Goal: Obtain resource: Download file/media

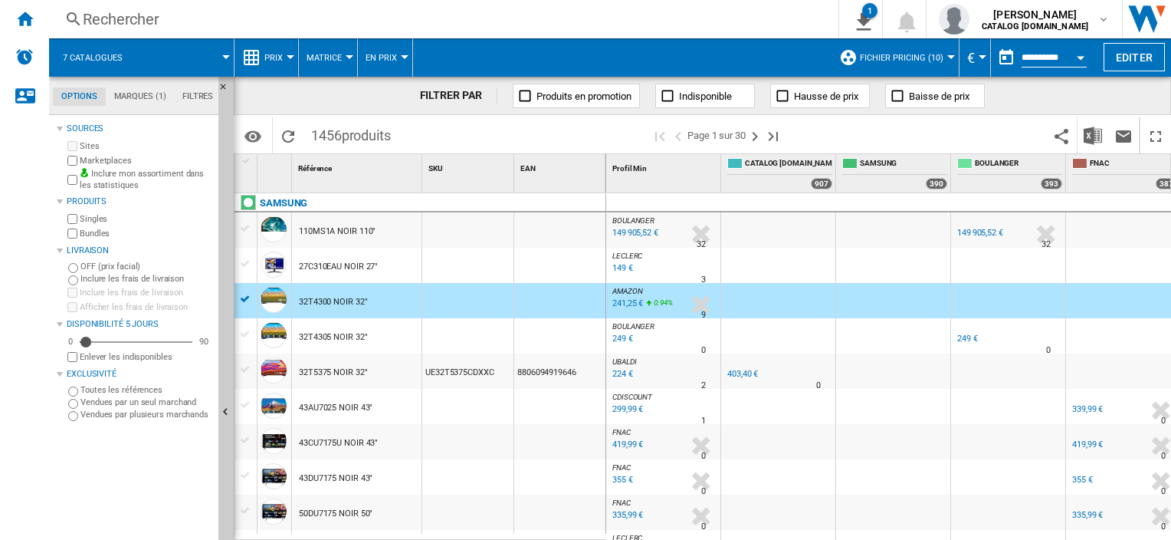
scroll to position [1441, 0]
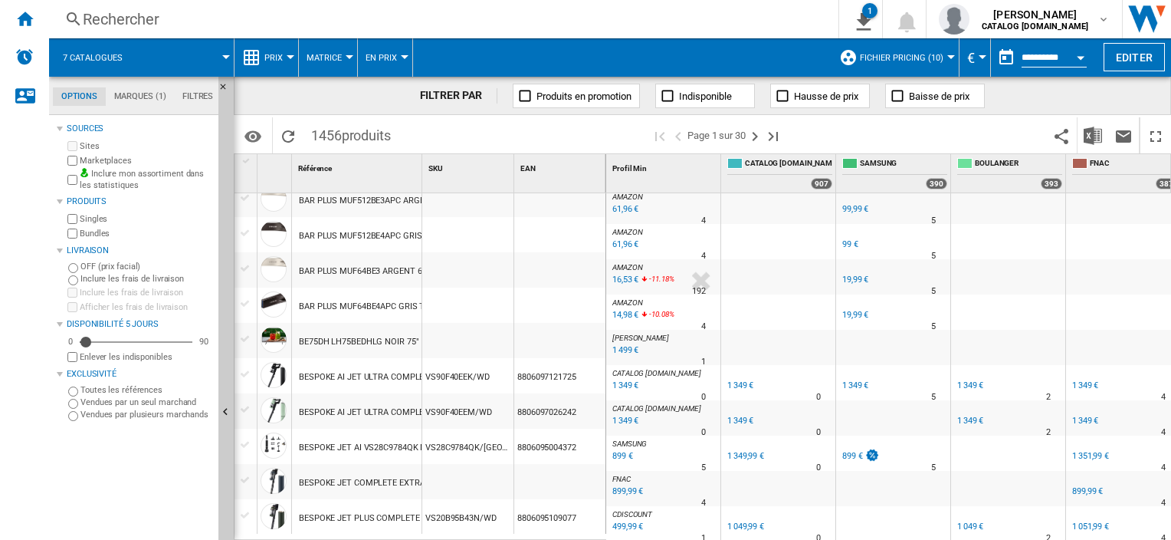
drag, startPoint x: 976, startPoint y: 0, endPoint x: 595, endPoint y: 11, distance: 381.1
click at [595, 11] on div "Rechercher" at bounding box center [441, 18] width 716 height 21
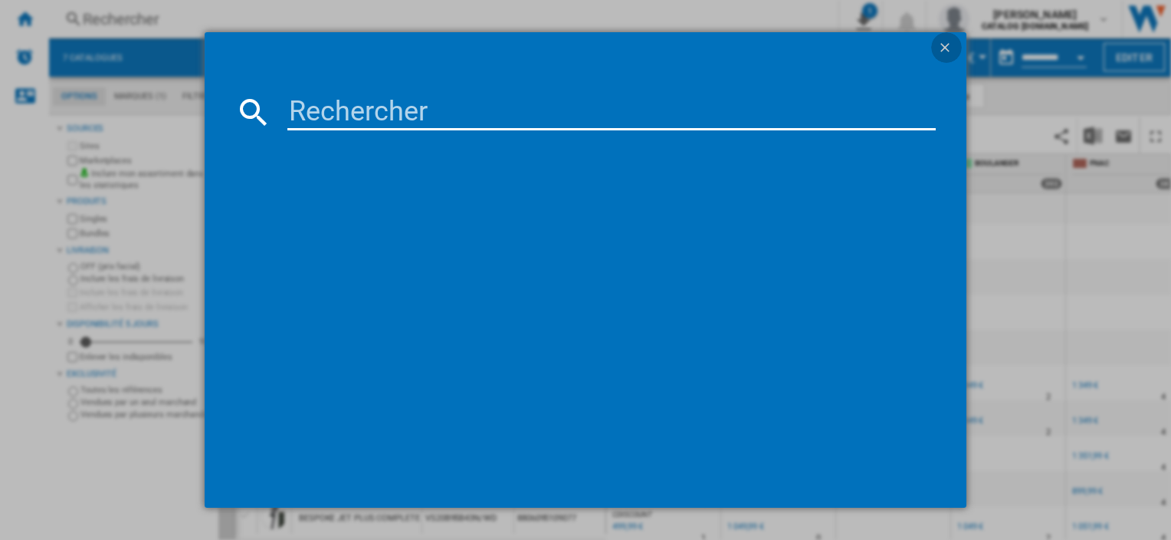
click at [947, 47] on ng-md-icon "getI18NText('BUTTONS.CLOSE_DIALOG')" at bounding box center [946, 49] width 18 height 18
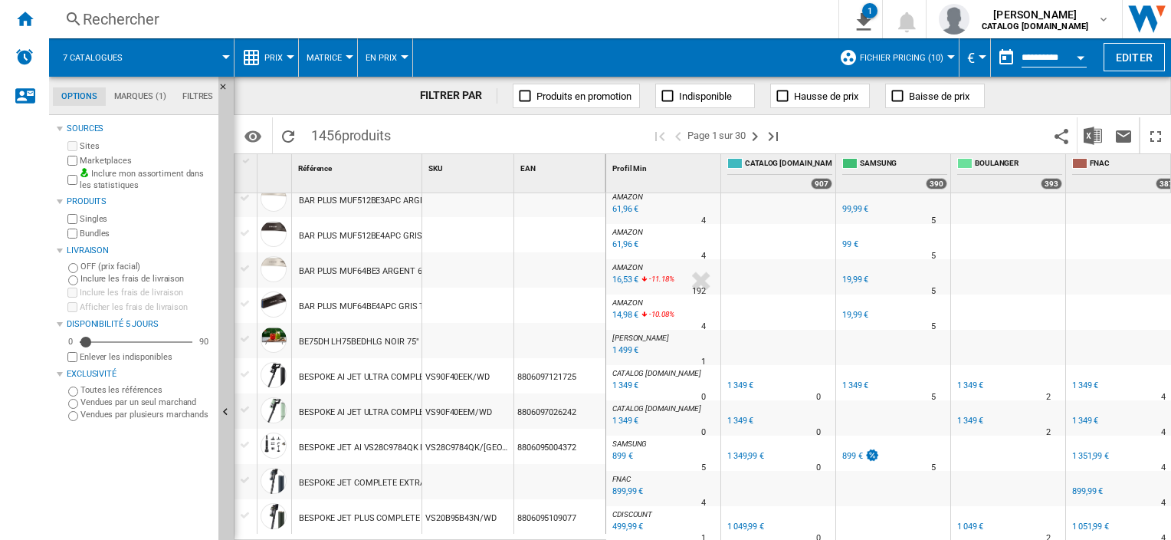
drag, startPoint x: 179, startPoint y: 94, endPoint x: 208, endPoint y: 92, distance: 29.2
click at [179, 94] on md-tab-item "Filtres" at bounding box center [198, 96] width 48 height 18
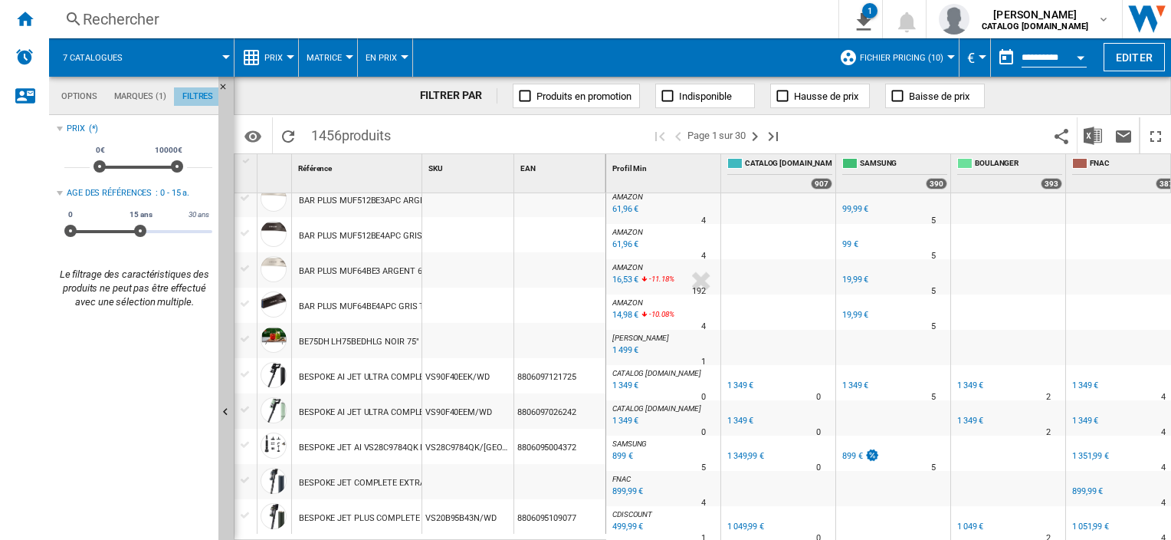
scroll to position [100, 0]
click at [64, 90] on md-tab-item "Options" at bounding box center [79, 96] width 53 height 18
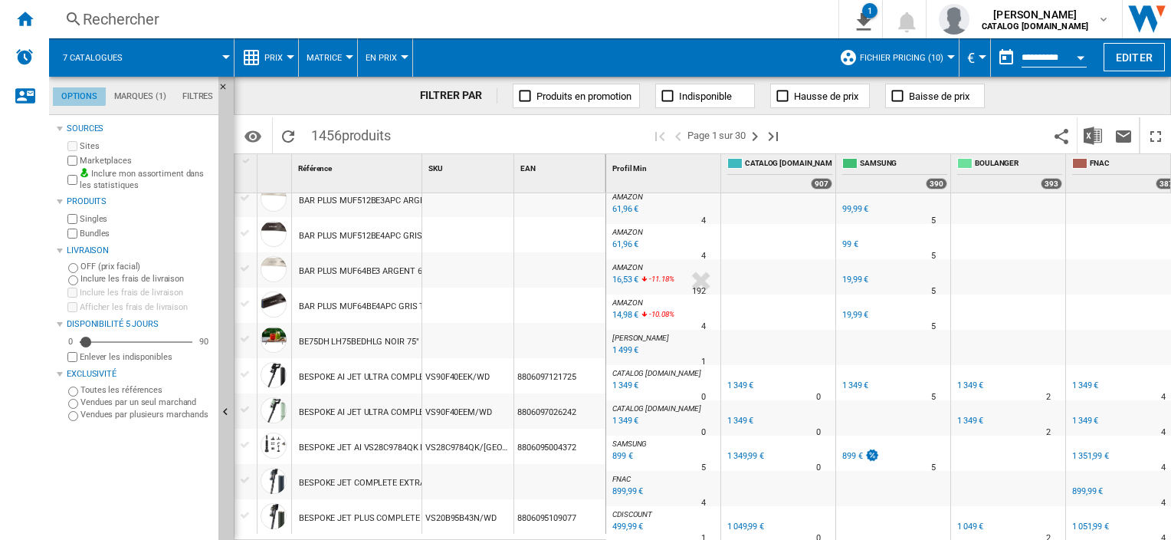
scroll to position [18, 0]
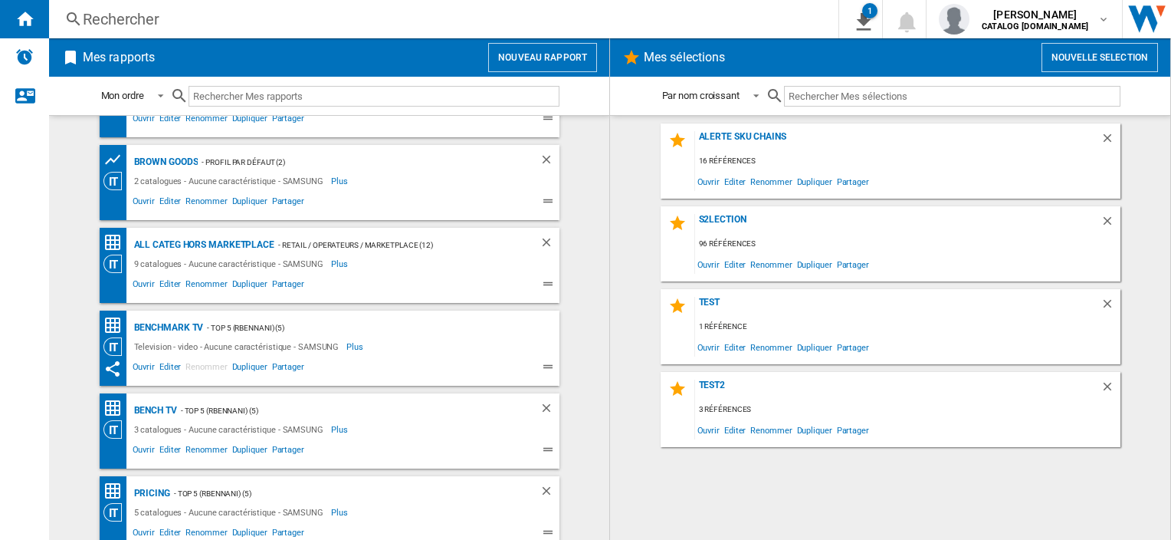
scroll to position [320, 0]
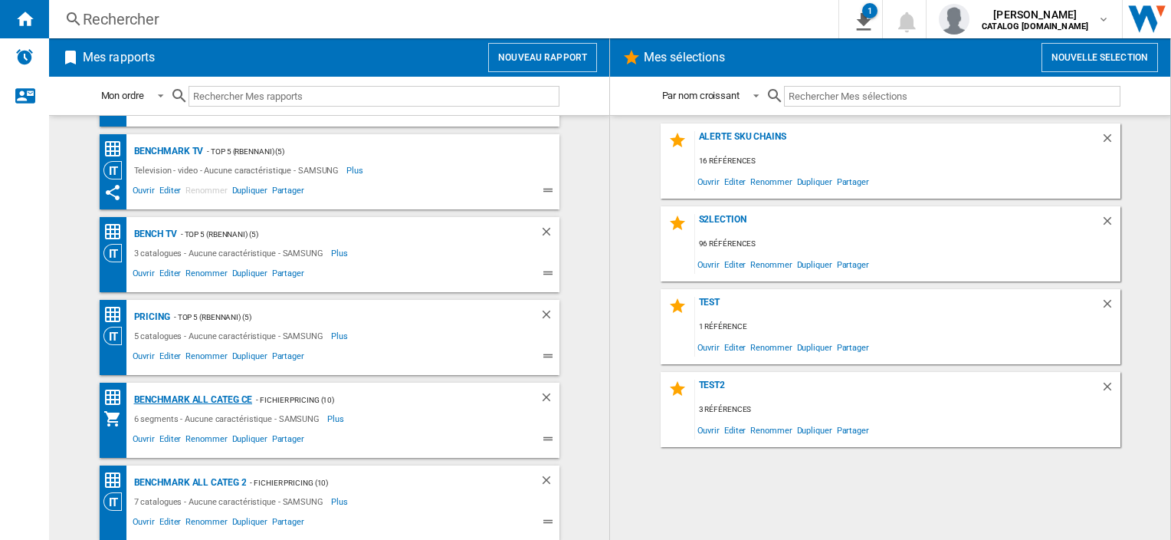
click at [216, 395] on div "Benchmark All Categ CE" at bounding box center [191, 399] width 123 height 19
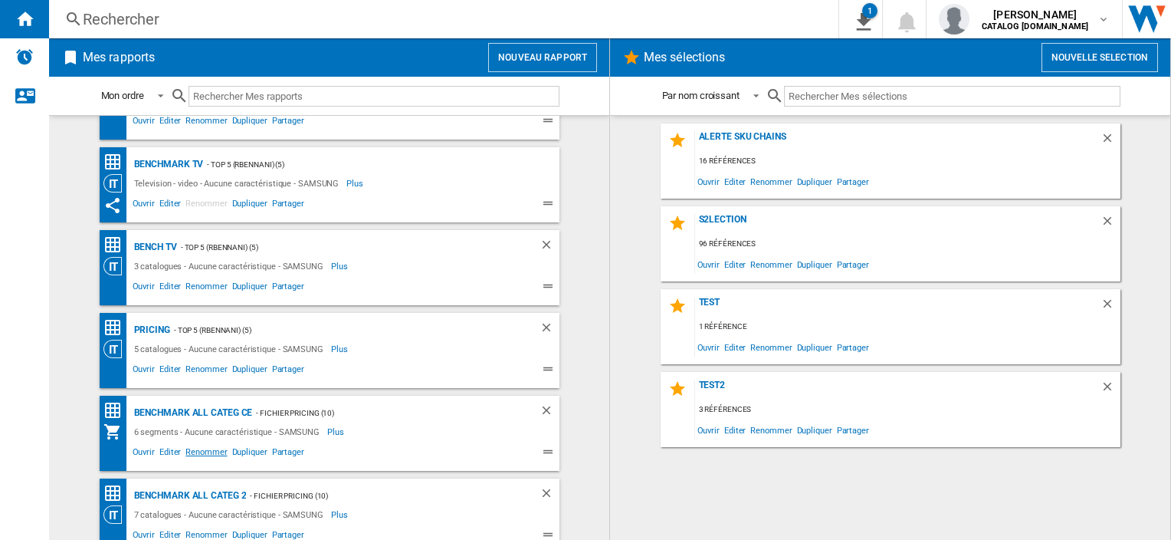
scroll to position [320, 0]
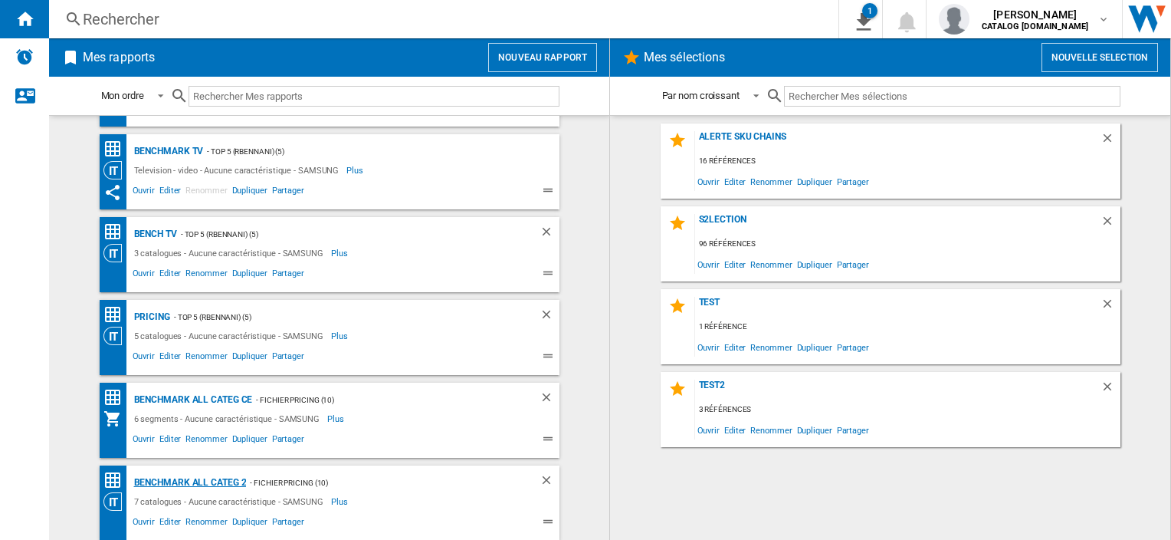
click at [221, 477] on div "Benchmark All Categ 2" at bounding box center [188, 482] width 116 height 19
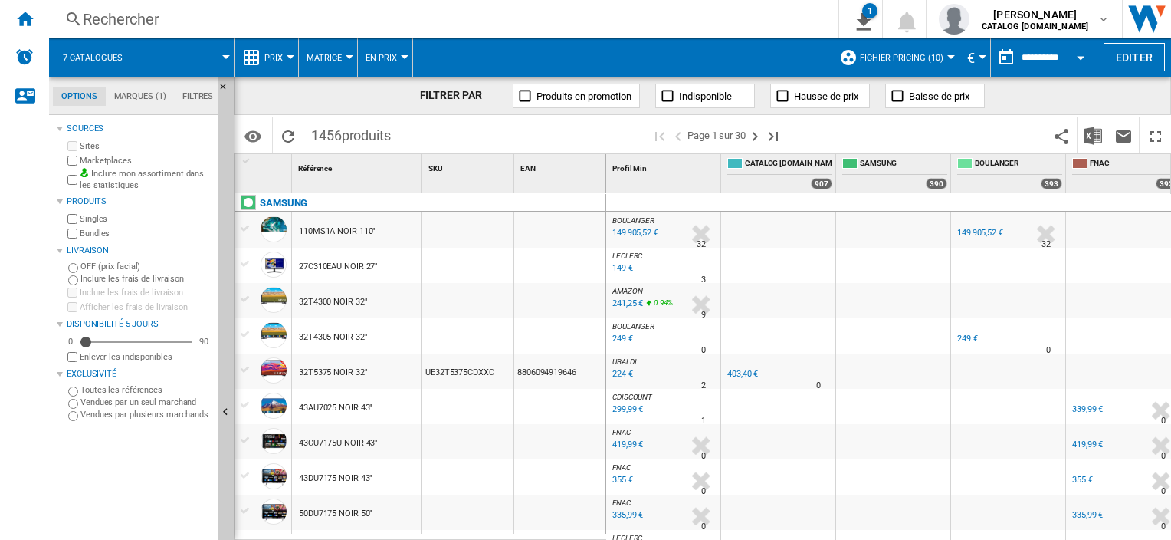
click at [159, 40] on span at bounding box center [185, 57] width 82 height 38
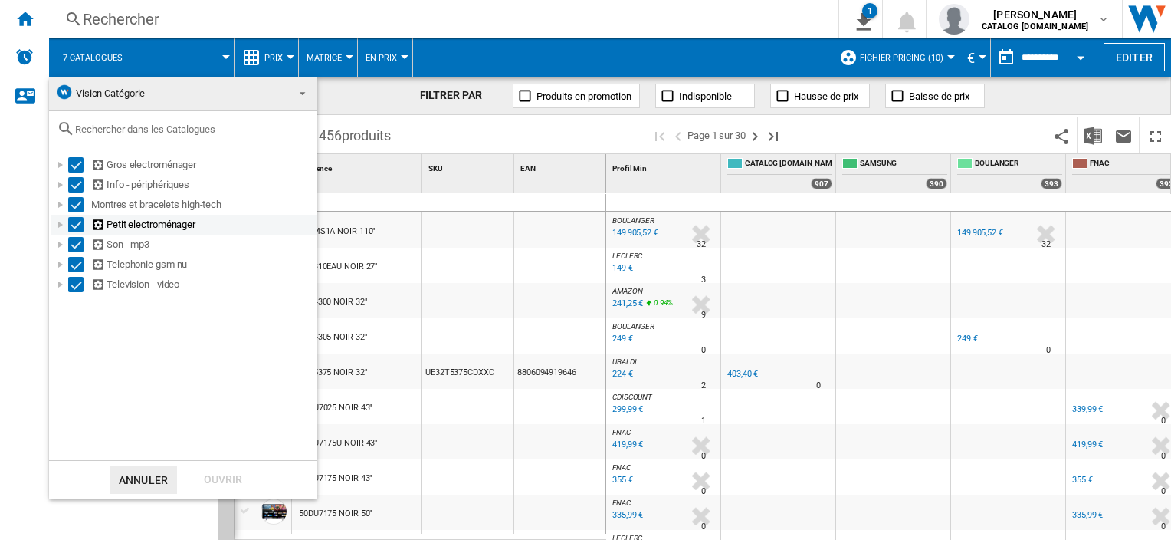
click at [59, 221] on div at bounding box center [60, 224] width 15 height 15
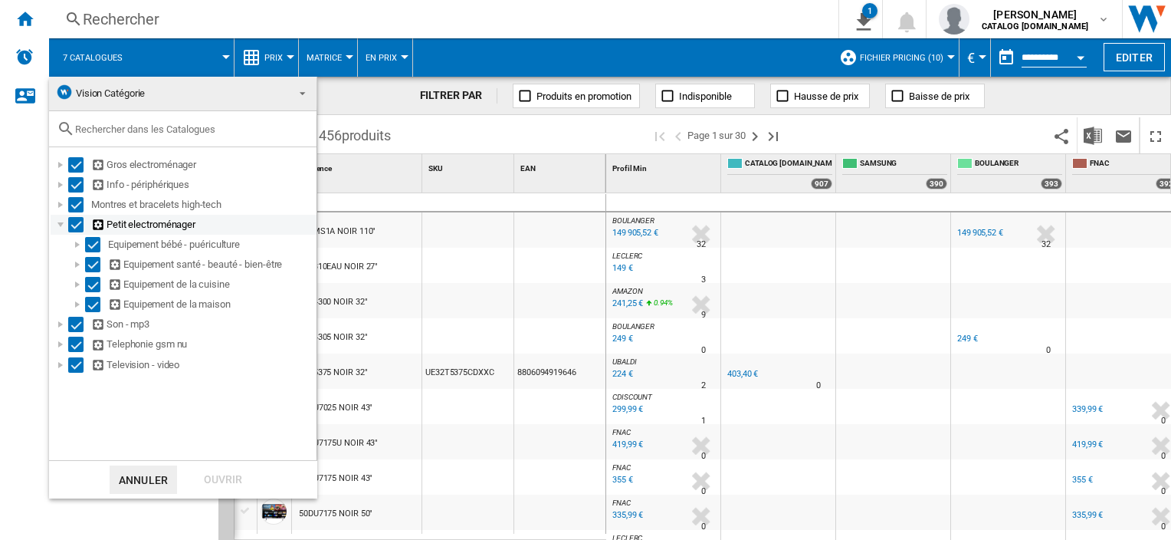
click at [59, 221] on div at bounding box center [60, 224] width 15 height 15
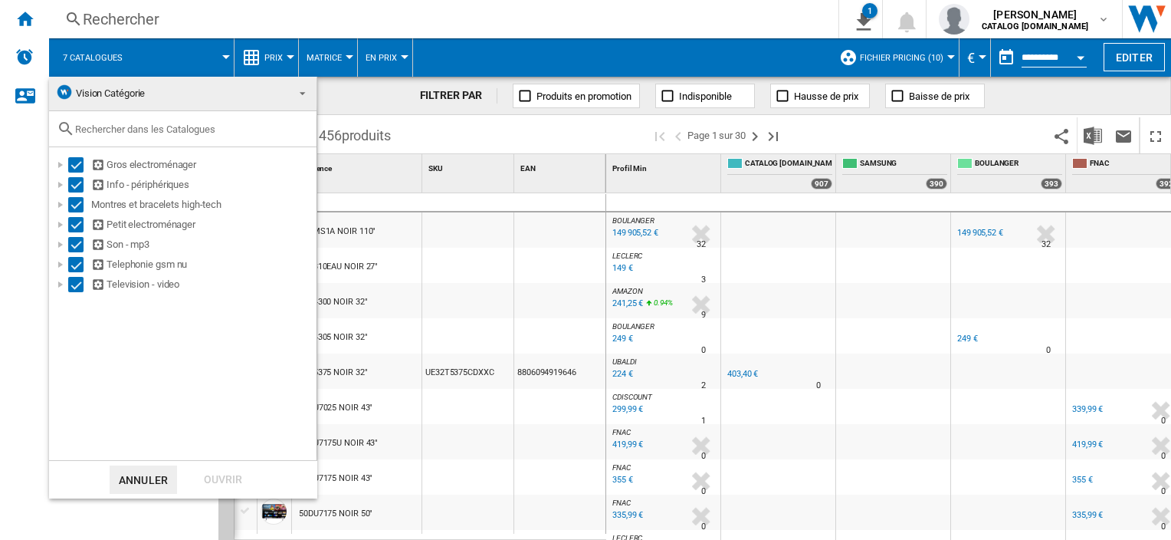
click at [167, 58] on md-backdrop at bounding box center [585, 270] width 1171 height 540
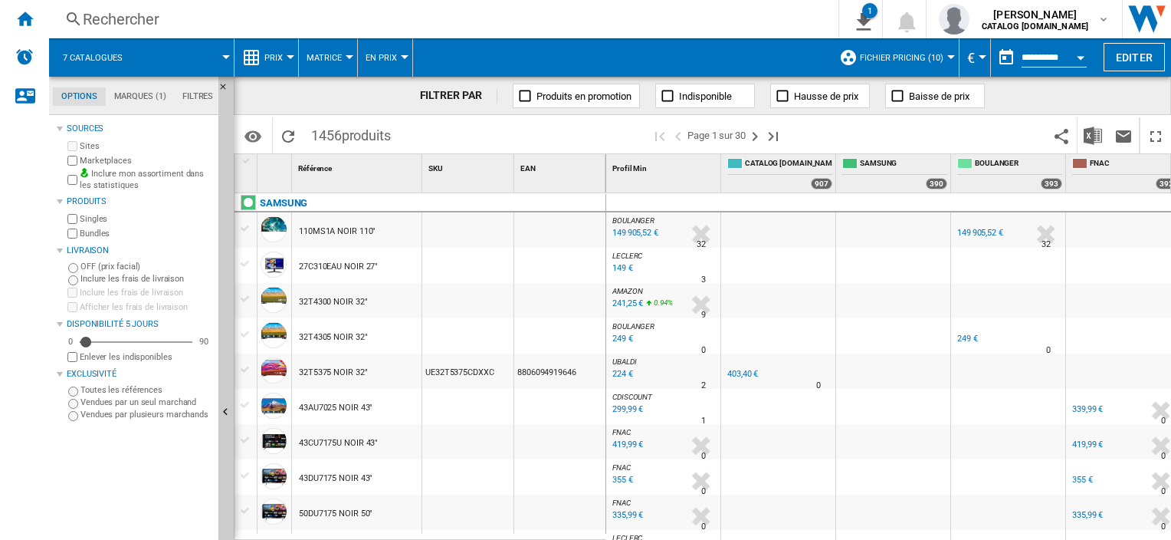
click at [175, 58] on span at bounding box center [185, 57] width 82 height 38
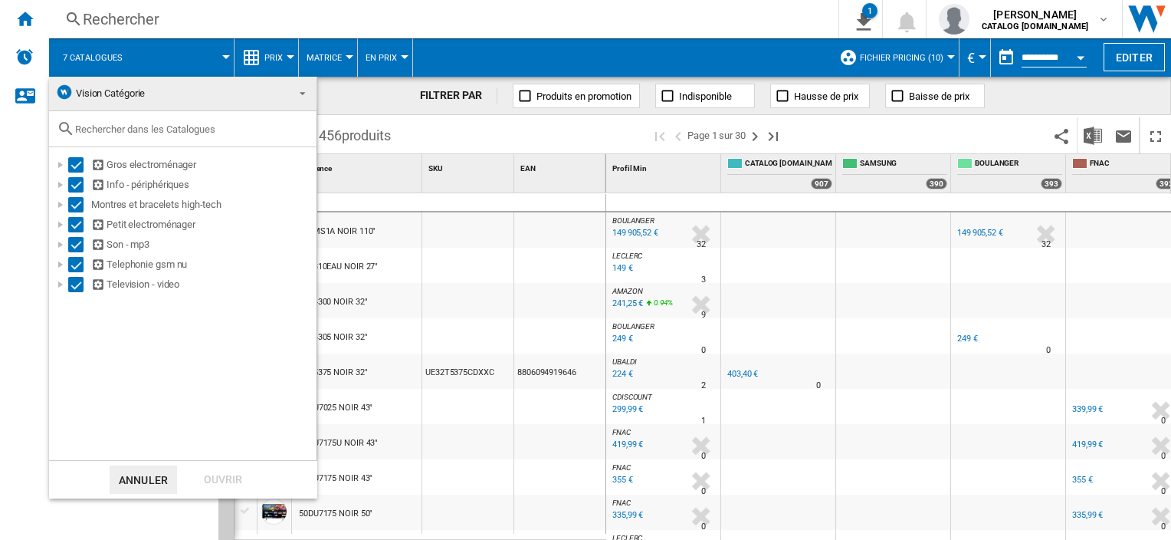
click at [376, 89] on md-backdrop at bounding box center [585, 270] width 1171 height 540
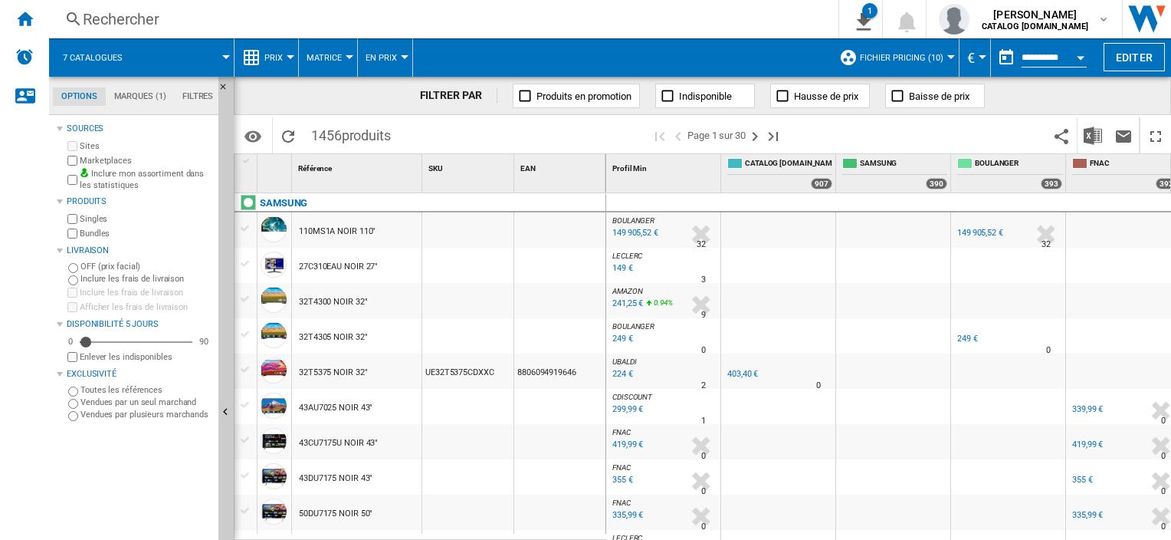
click at [196, 59] on span at bounding box center [185, 57] width 82 height 38
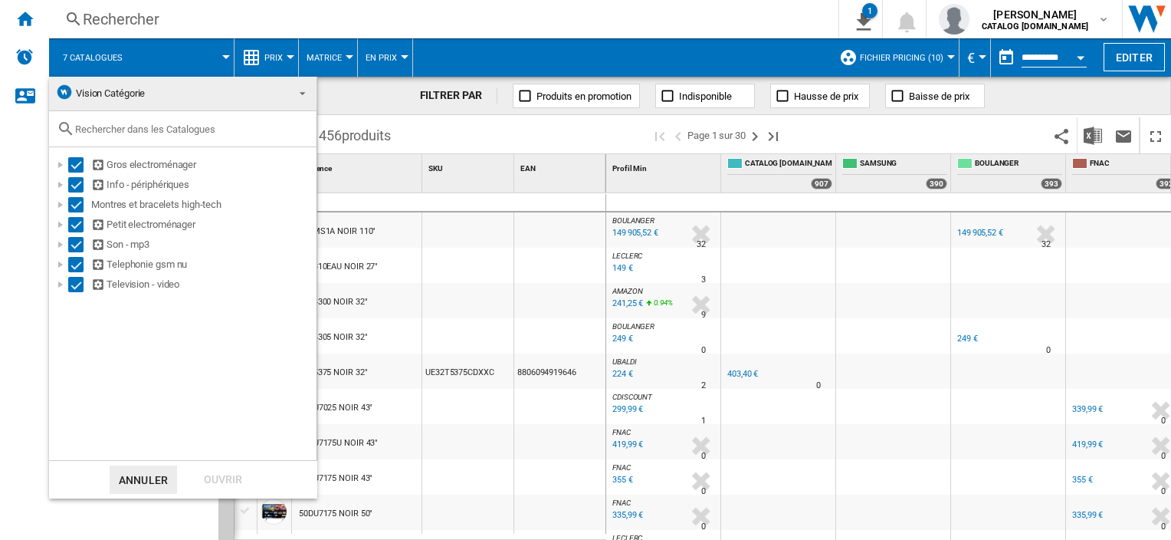
click at [134, 65] on md-backdrop at bounding box center [585, 270] width 1171 height 540
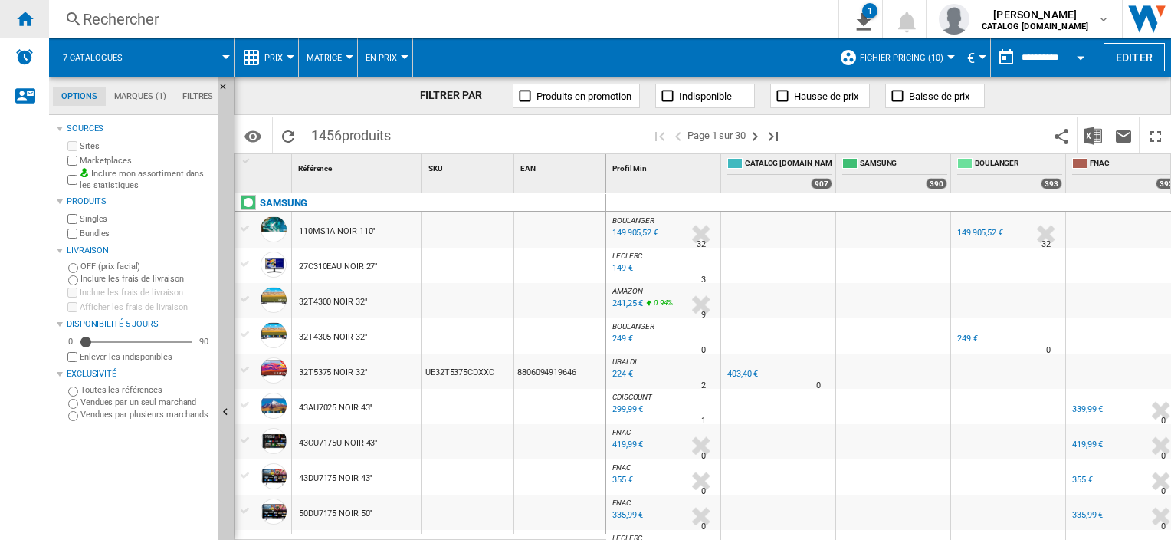
click at [32, 32] on div "Accueil" at bounding box center [24, 19] width 49 height 38
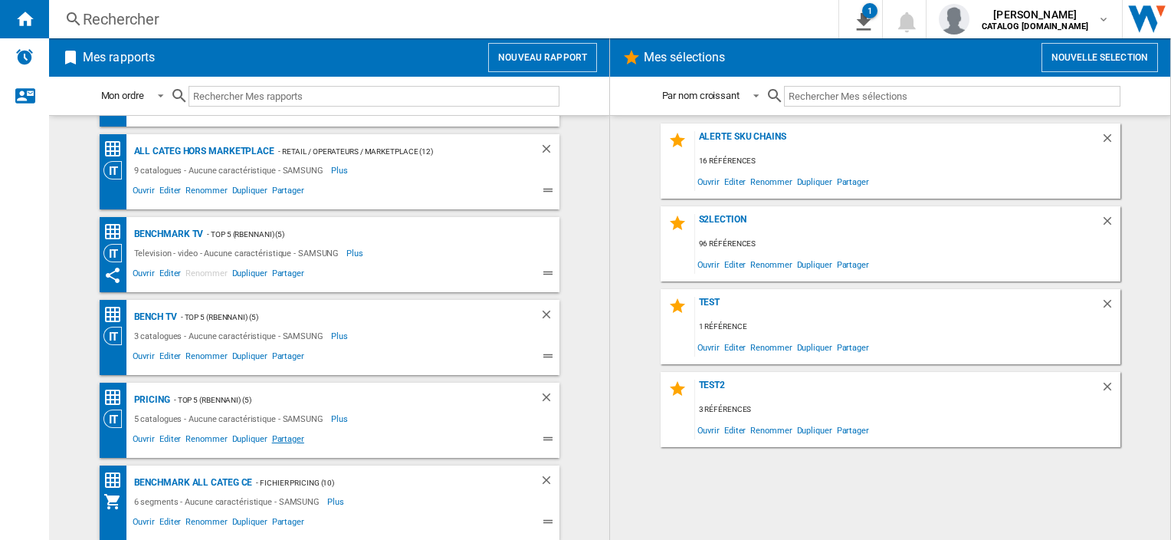
scroll to position [320, 0]
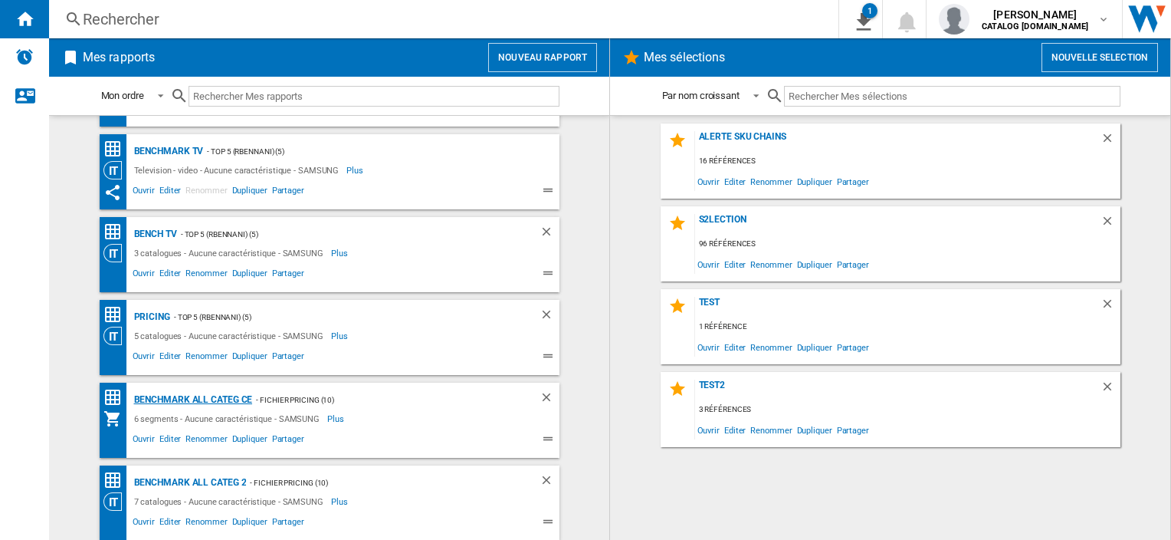
click at [225, 395] on div "Benchmark All Categ CE" at bounding box center [191, 399] width 123 height 19
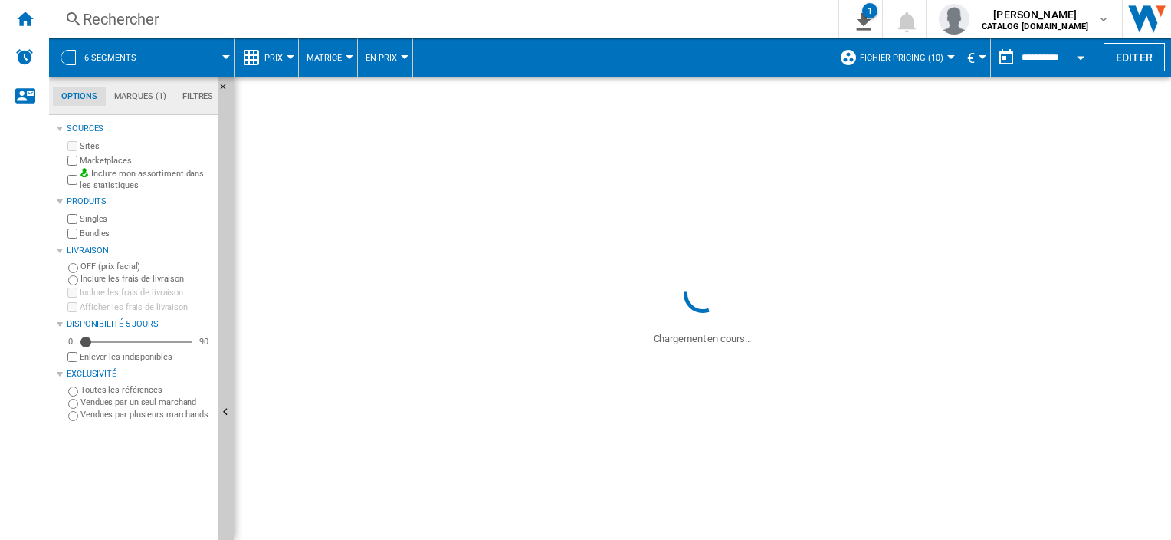
click at [120, 45] on button "6 segments" at bounding box center [117, 57] width 67 height 38
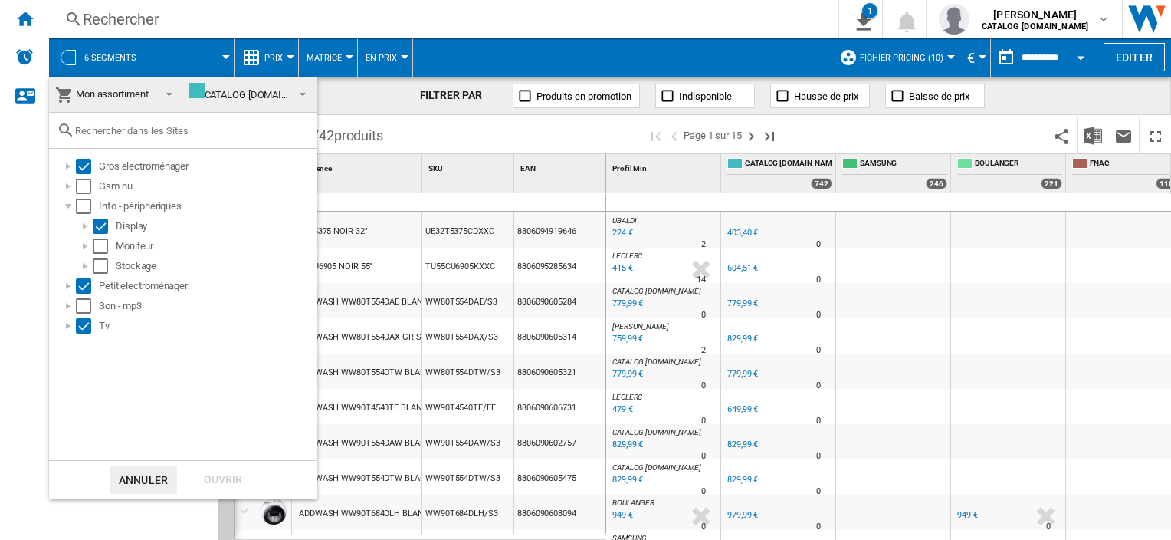
click at [123, 58] on md-backdrop at bounding box center [585, 270] width 1171 height 540
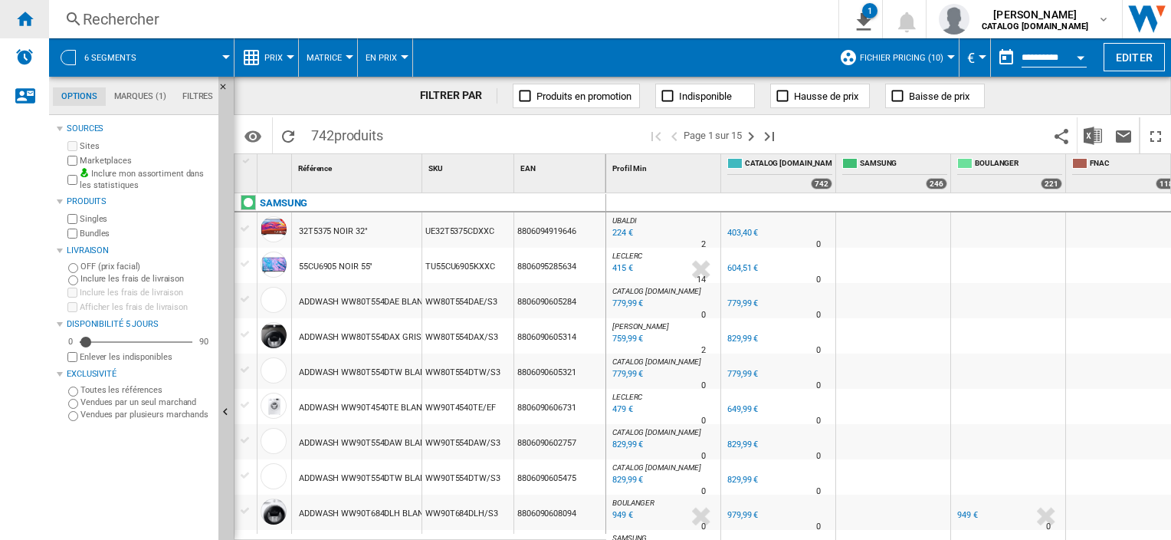
click at [31, 23] on ng-md-icon "Accueil" at bounding box center [24, 18] width 18 height 18
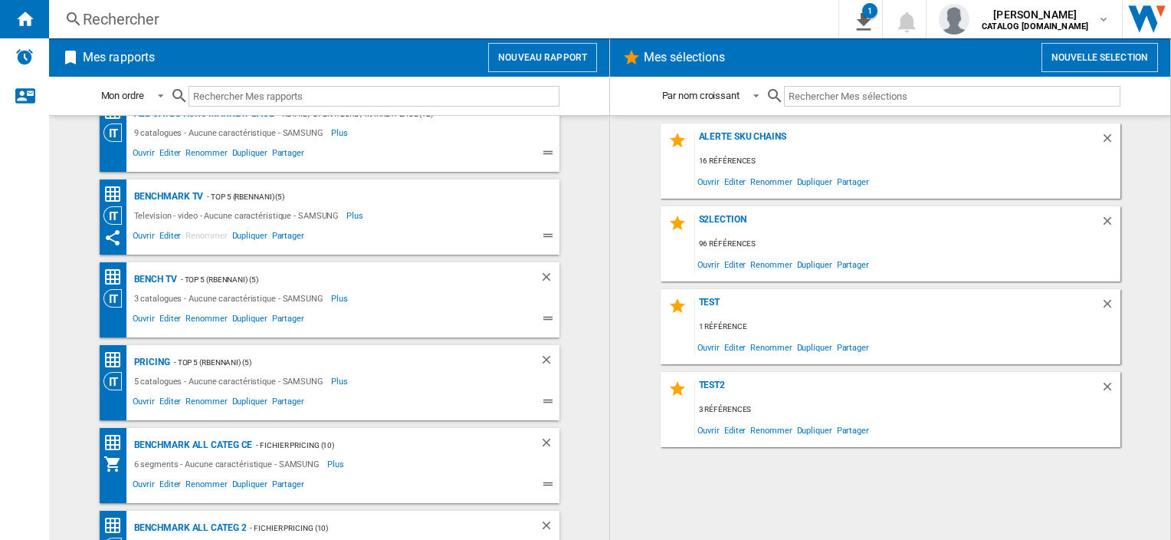
scroll to position [320, 0]
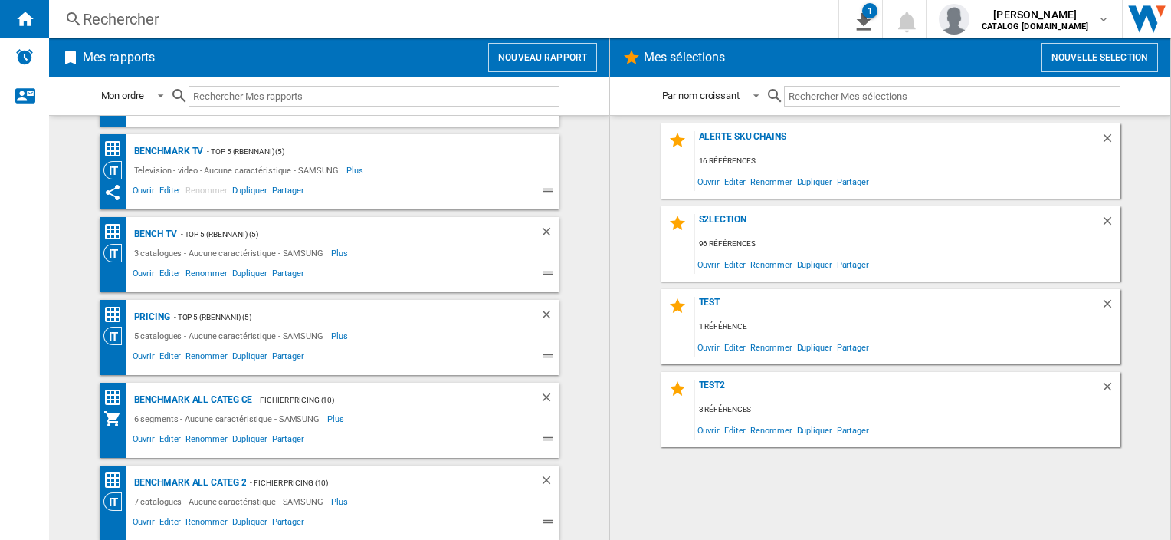
click at [215, 492] on div "7 catalogues - Aucune caractéristique - SAMSUNG" at bounding box center [230, 501] width 201 height 18
click at [215, 481] on div "Benchmark All Categ 2" at bounding box center [188, 482] width 116 height 19
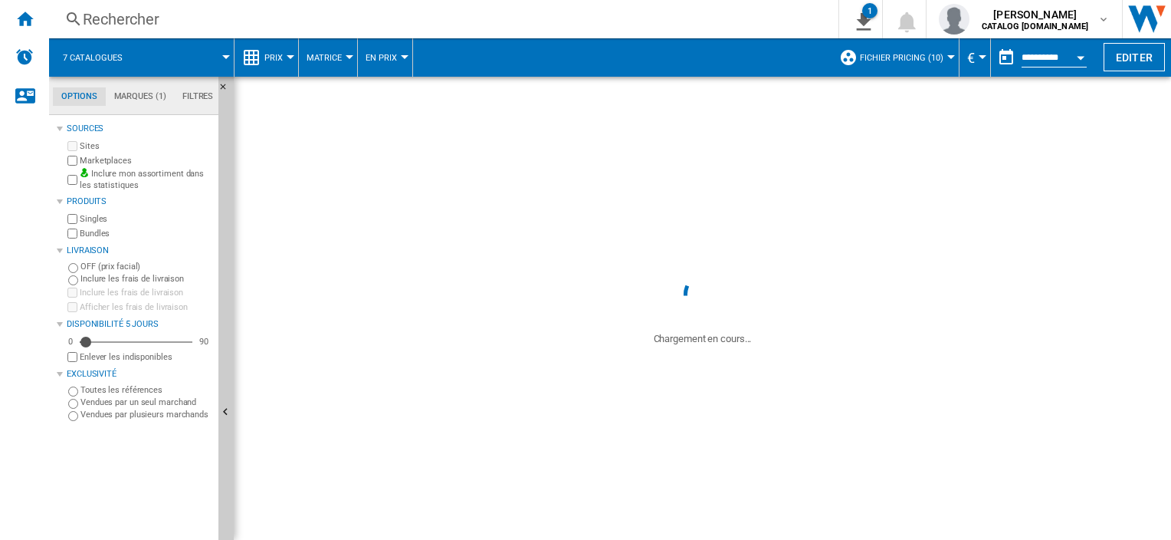
click at [114, 56] on span "7 catalogues" at bounding box center [93, 58] width 60 height 10
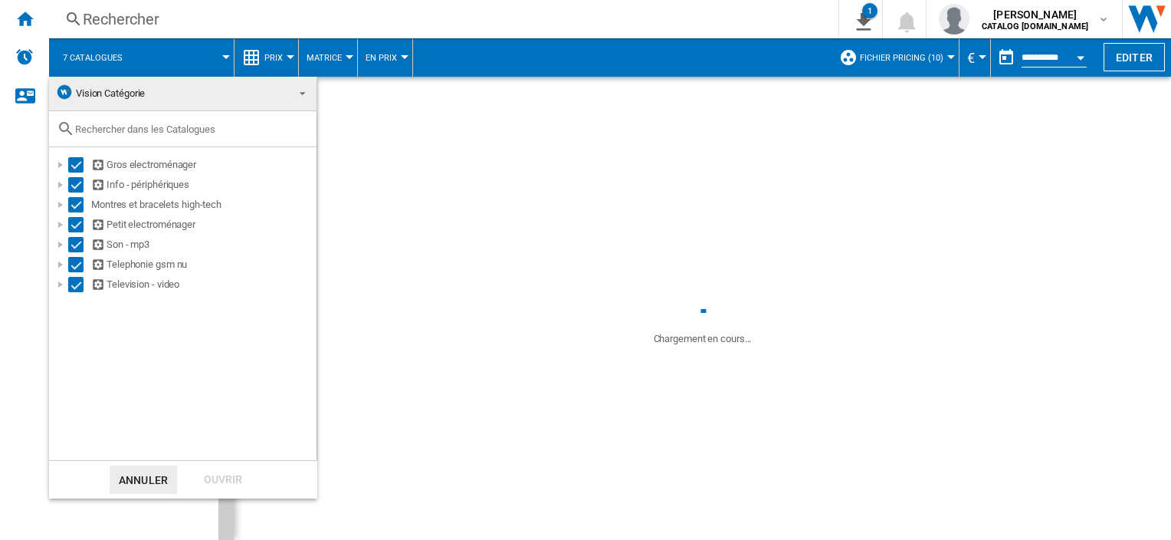
click at [182, 100] on span "Vision Catégorie" at bounding box center [170, 93] width 231 height 21
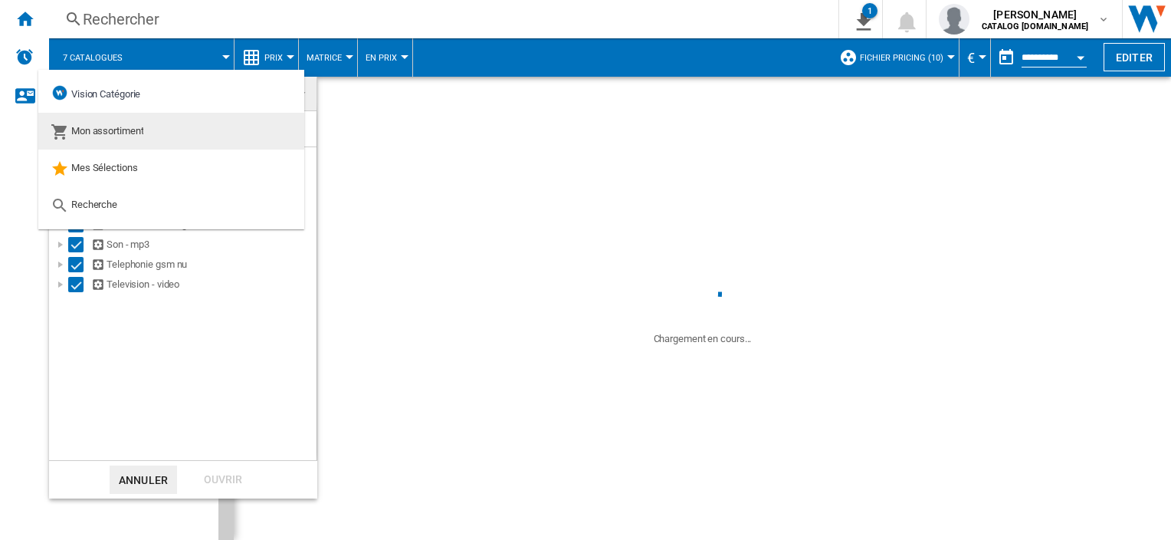
click at [150, 136] on md-option "Mon assortiment" at bounding box center [171, 131] width 266 height 37
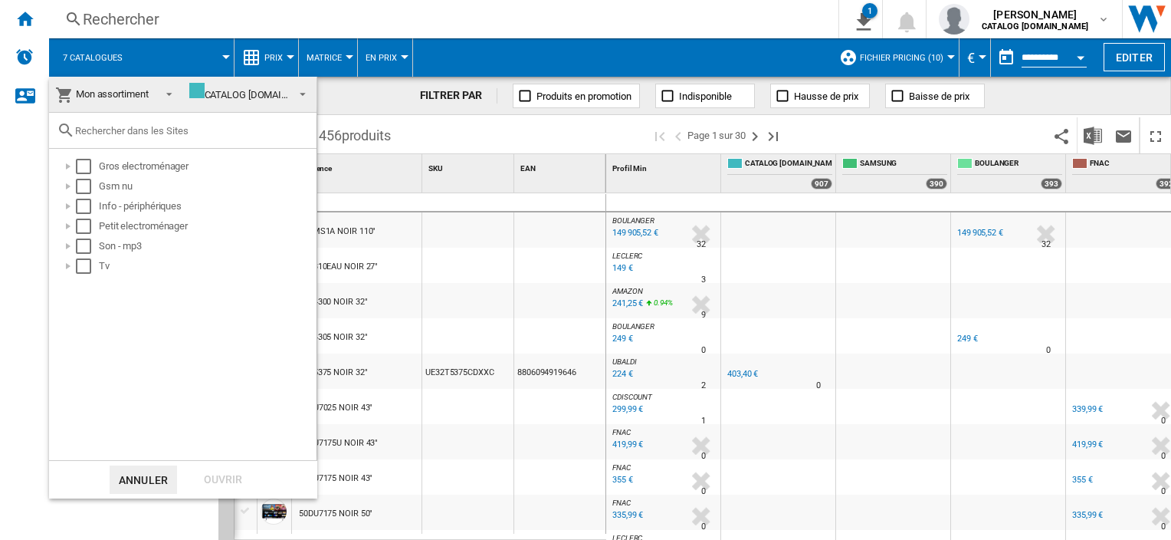
click at [165, 336] on div "Gros electroménager Gsm nu Info - périphériques Petit electroménager Son - mp3 …" at bounding box center [182, 304] width 267 height 311
click at [80, 166] on div "Select" at bounding box center [83, 166] width 15 height 15
drag, startPoint x: 80, startPoint y: 187, endPoint x: 80, endPoint y: 202, distance: 15.3
click at [80, 188] on div "Select" at bounding box center [83, 186] width 15 height 15
drag, startPoint x: 80, startPoint y: 202, endPoint x: 83, endPoint y: 216, distance: 14.0
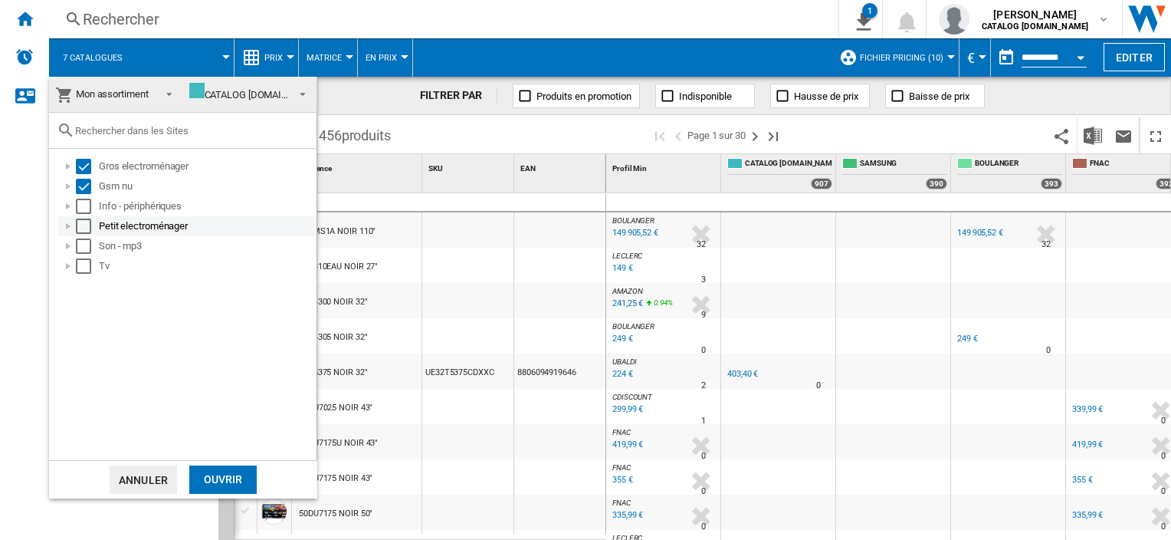
click at [80, 205] on div "Select" at bounding box center [83, 205] width 15 height 15
click at [86, 238] on div "Select" at bounding box center [83, 245] width 15 height 15
click at [85, 224] on div "Select" at bounding box center [83, 225] width 15 height 15
click at [84, 261] on div "Select" at bounding box center [83, 265] width 15 height 15
click at [221, 472] on div "Ouvrir" at bounding box center [222, 479] width 67 height 28
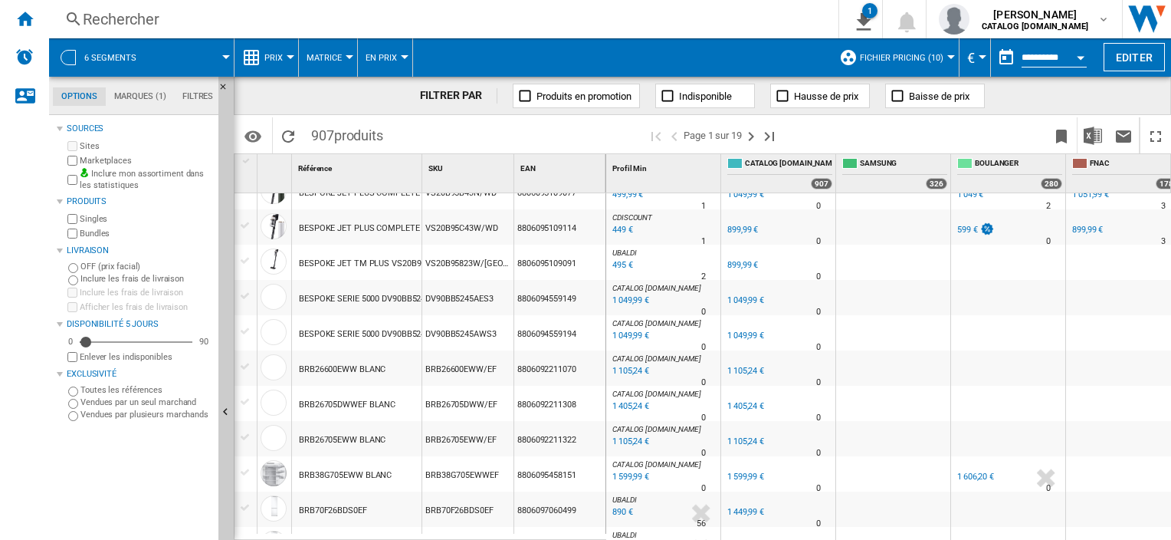
scroll to position [1438, 0]
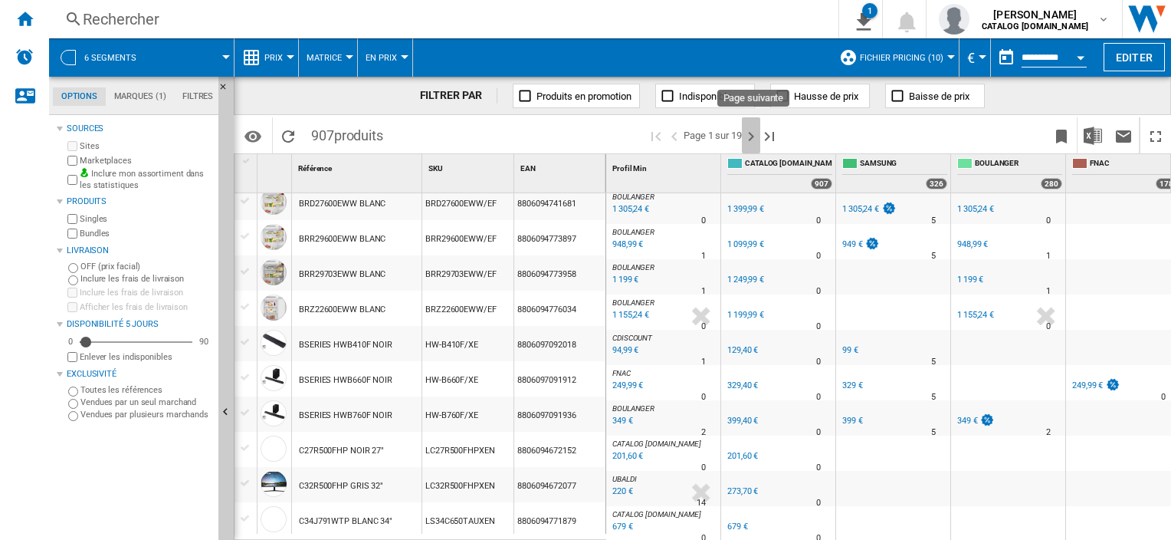
click at [757, 138] on ng-md-icon "Page suivante" at bounding box center [751, 136] width 18 height 18
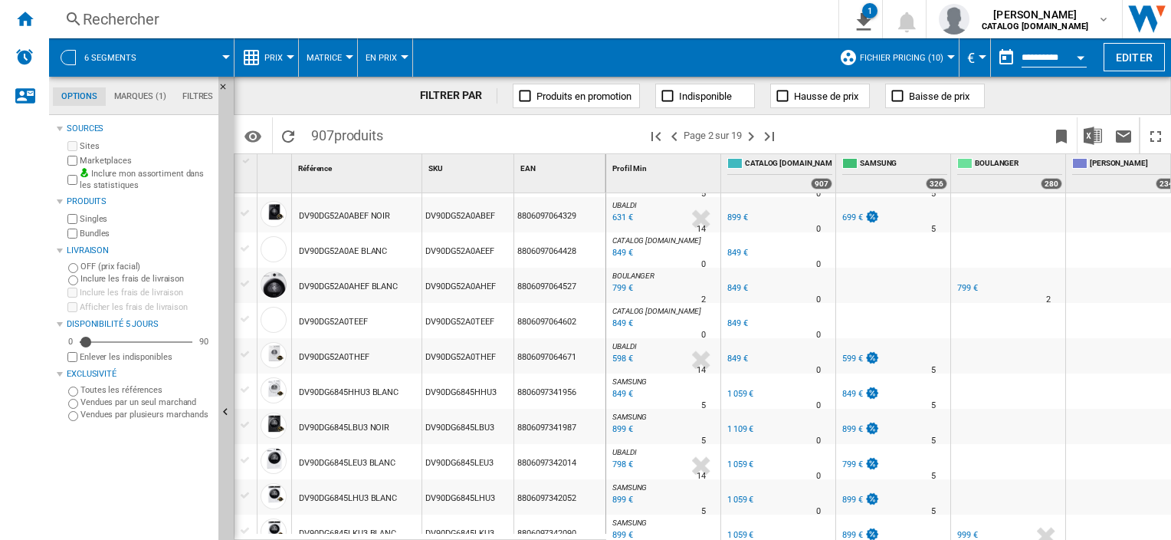
scroll to position [1441, 0]
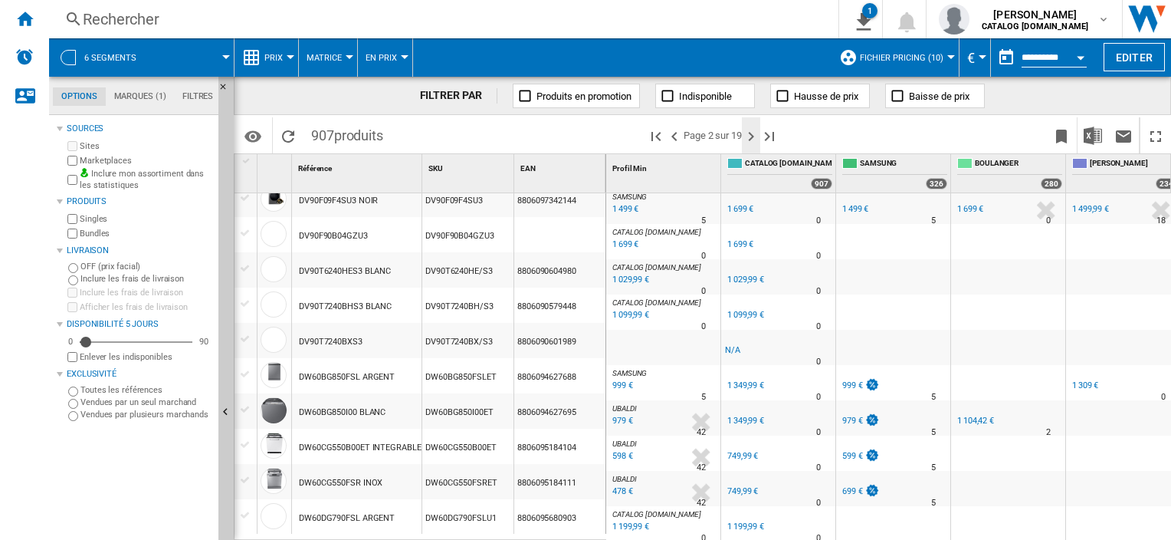
click at [759, 136] on ng-md-icon "Page suivante" at bounding box center [751, 136] width 18 height 18
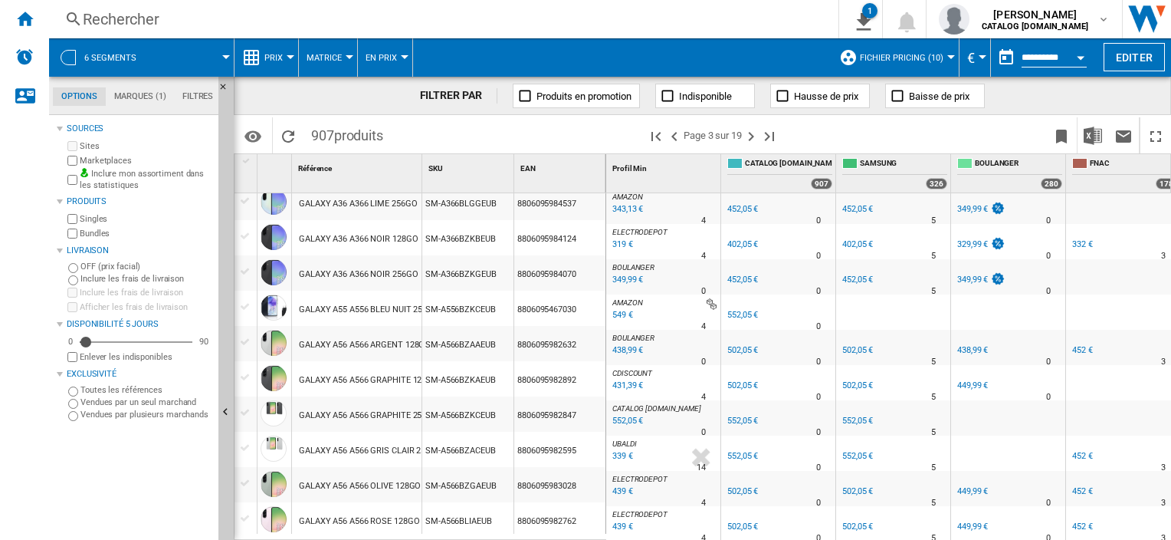
scroll to position [1441, 0]
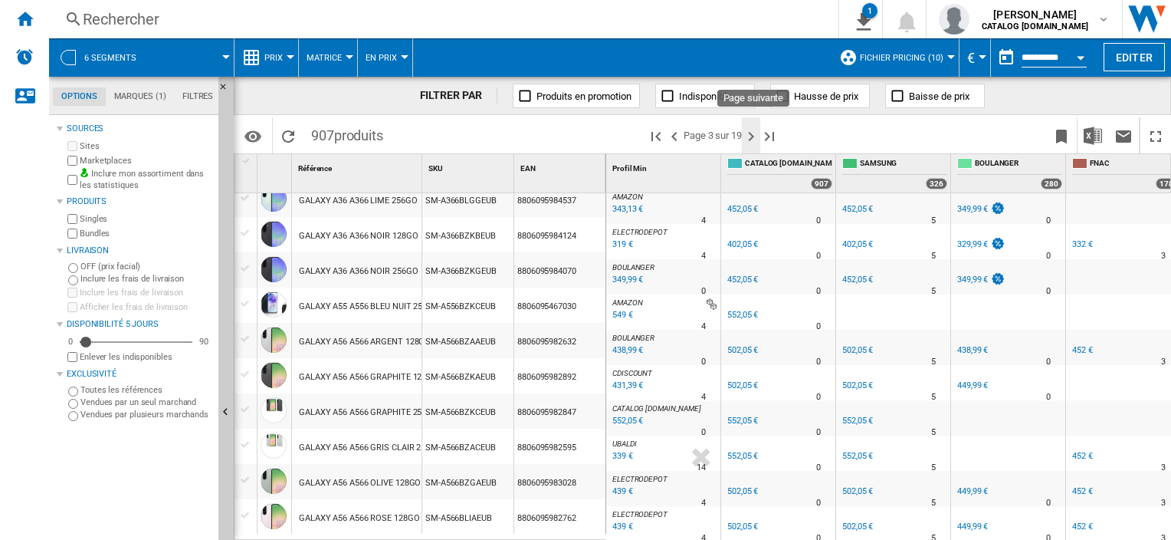
click at [751, 129] on ng-md-icon "Page suivante" at bounding box center [751, 136] width 18 height 18
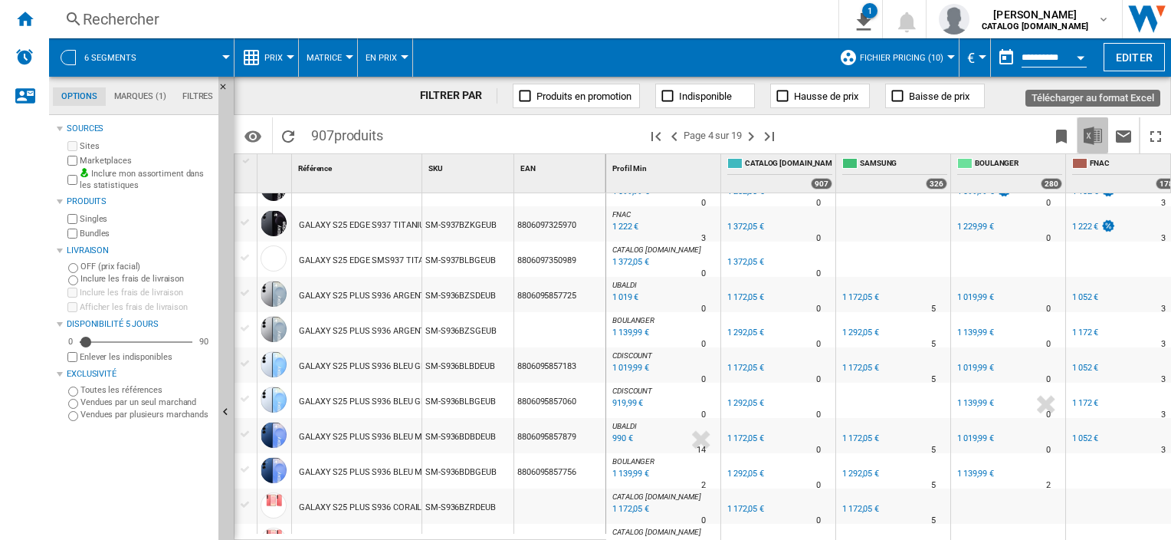
click at [1101, 126] on img "Télécharger au format Excel" at bounding box center [1093, 135] width 18 height 18
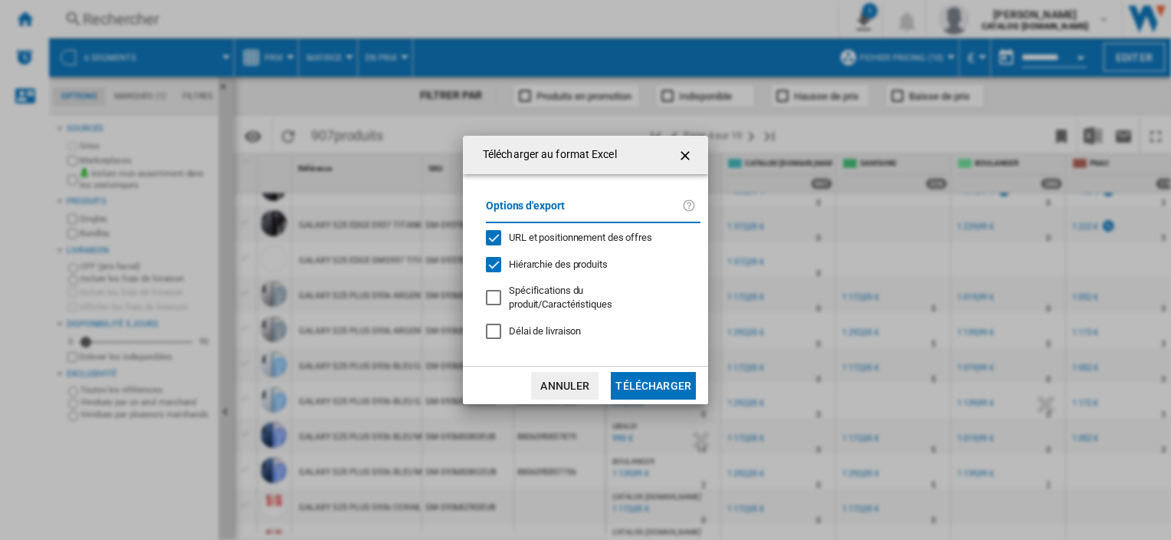
click at [681, 376] on button "Télécharger" at bounding box center [653, 386] width 85 height 28
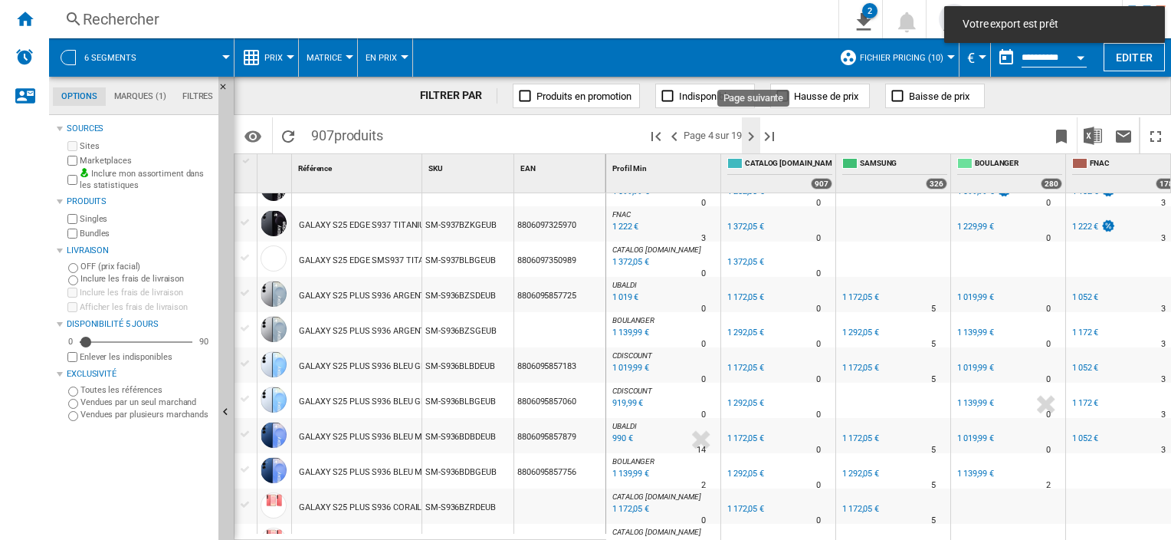
click at [756, 130] on ng-md-icon "Page suivante" at bounding box center [751, 136] width 18 height 18
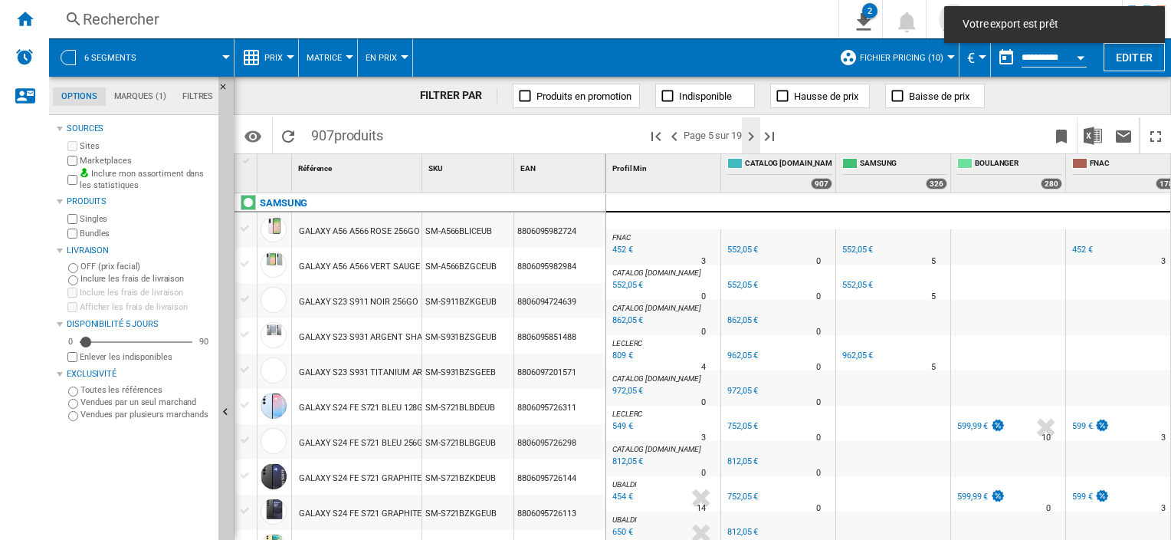
click at [755, 130] on ng-md-icon "Page suivante" at bounding box center [751, 136] width 18 height 18
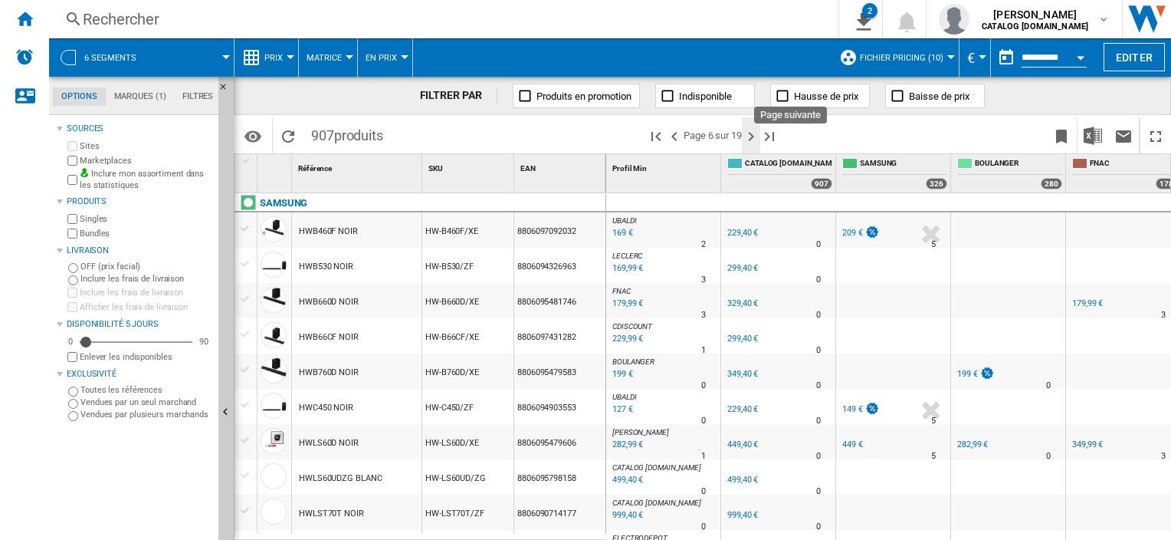
click at [752, 130] on ng-md-icon "Page suivante" at bounding box center [751, 136] width 18 height 18
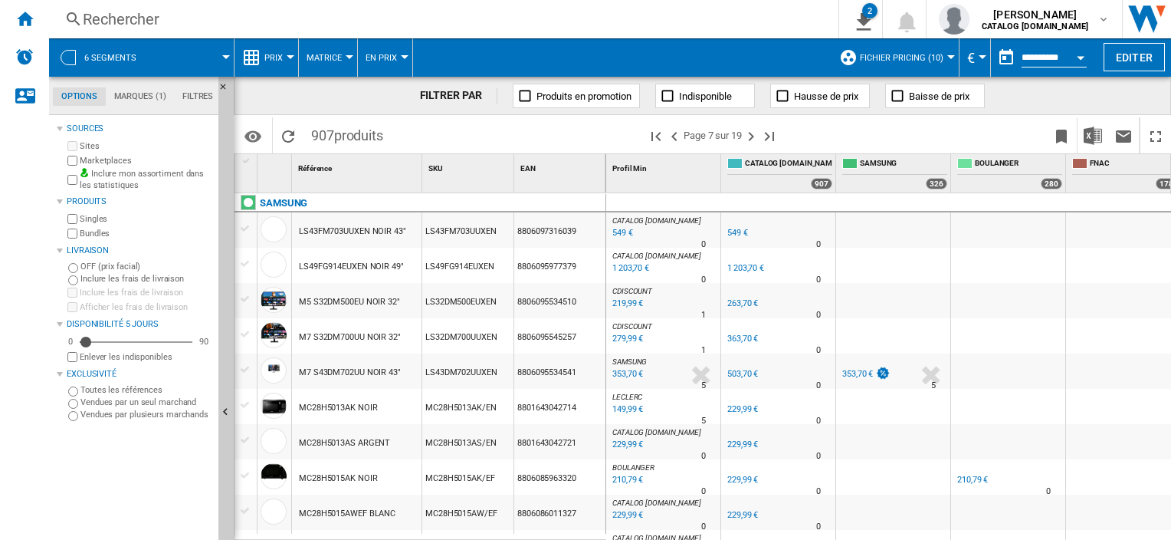
click at [1079, 270] on div at bounding box center [1123, 265] width 114 height 35
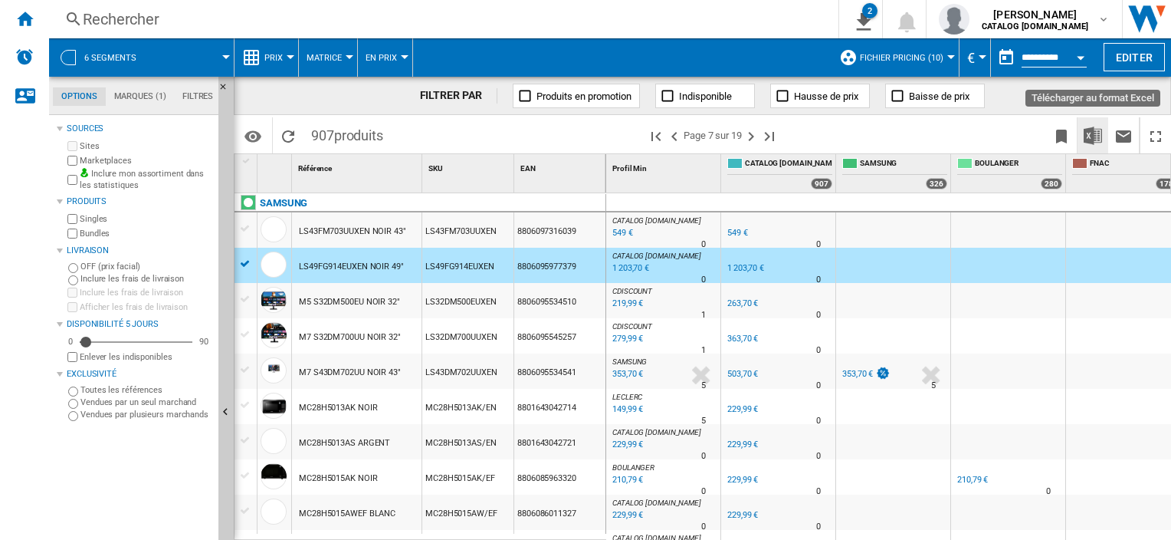
click at [1097, 141] on img "Télécharger au format Excel" at bounding box center [1093, 135] width 18 height 18
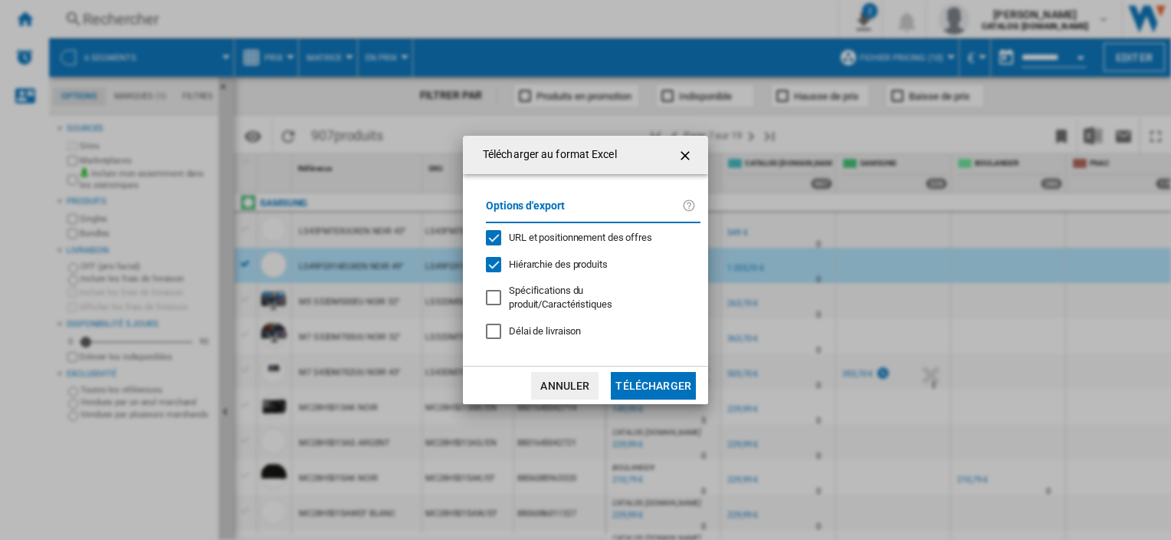
click at [668, 372] on button "Télécharger" at bounding box center [653, 386] width 85 height 28
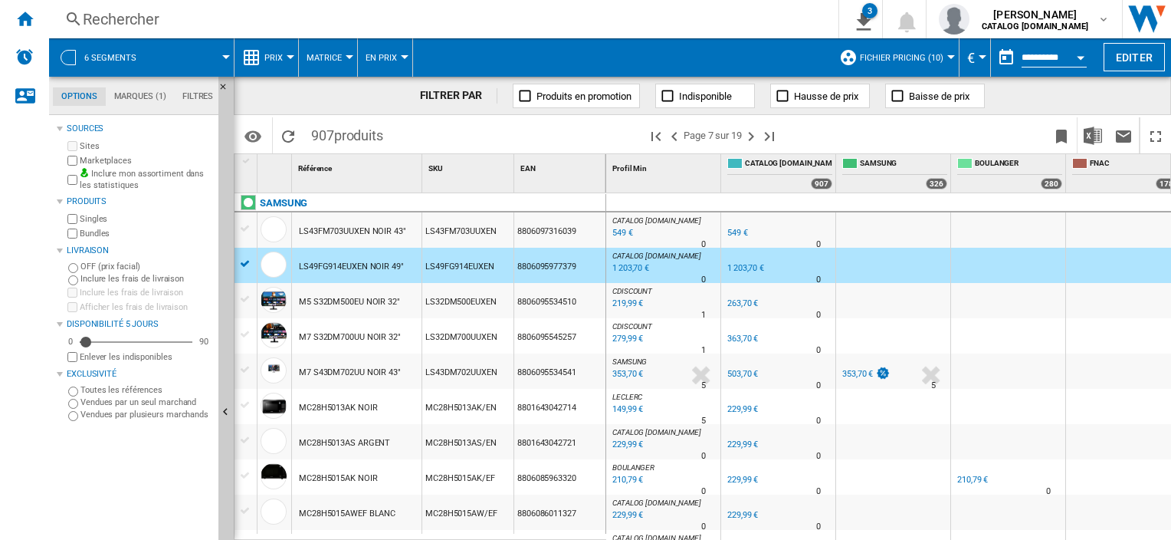
click at [1108, 100] on div "FILTRER PAR Produits en promotion Indisponible Hausse de prix Baisse de prix" at bounding box center [702, 96] width 937 height 38
drag, startPoint x: 234, startPoint y: 64, endPoint x: 210, endPoint y: 58, distance: 24.4
click at [235, 64] on md-menu "Prix Prix Matrice des prix Classement des prix Analyses Base 100 Références com…" at bounding box center [267, 57] width 64 height 38
click at [205, 50] on span at bounding box center [192, 57] width 68 height 38
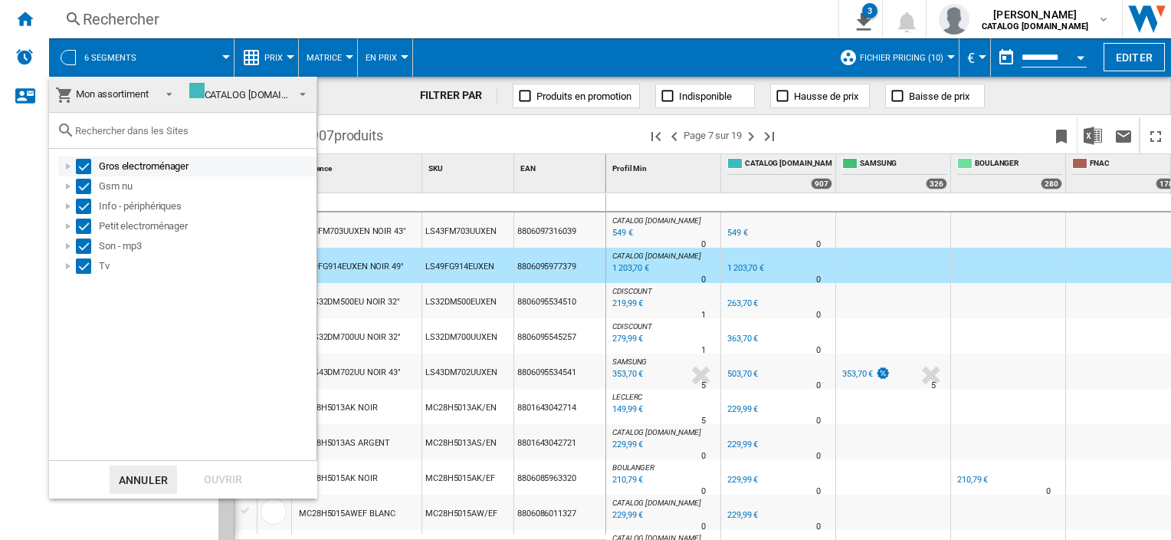
click at [67, 160] on div at bounding box center [68, 166] width 15 height 15
click at [67, 169] on div at bounding box center [68, 166] width 15 height 15
click at [73, 221] on div at bounding box center [68, 225] width 15 height 15
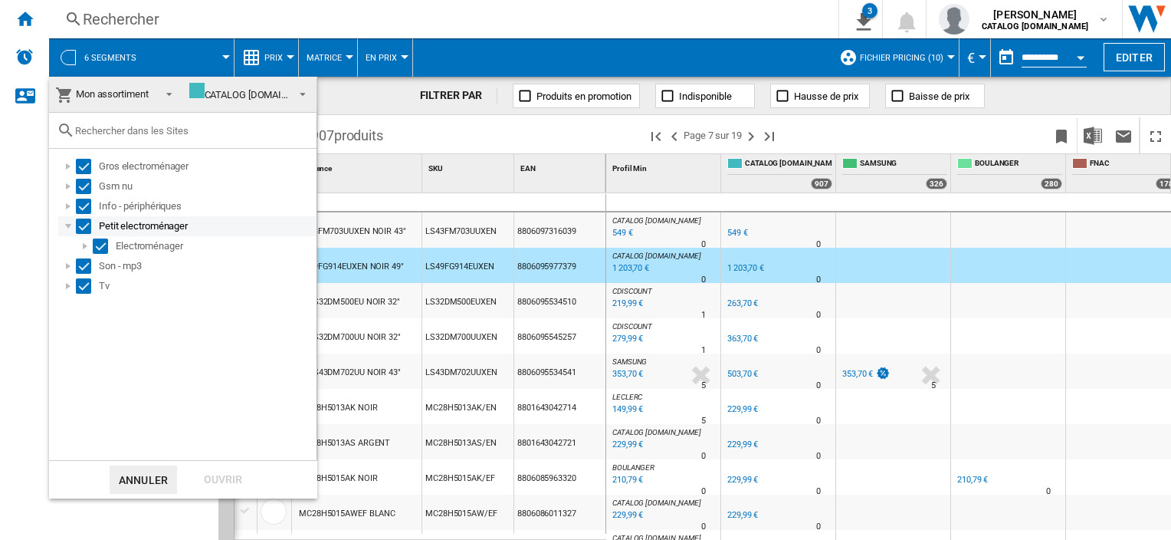
click at [73, 221] on div at bounding box center [68, 225] width 15 height 15
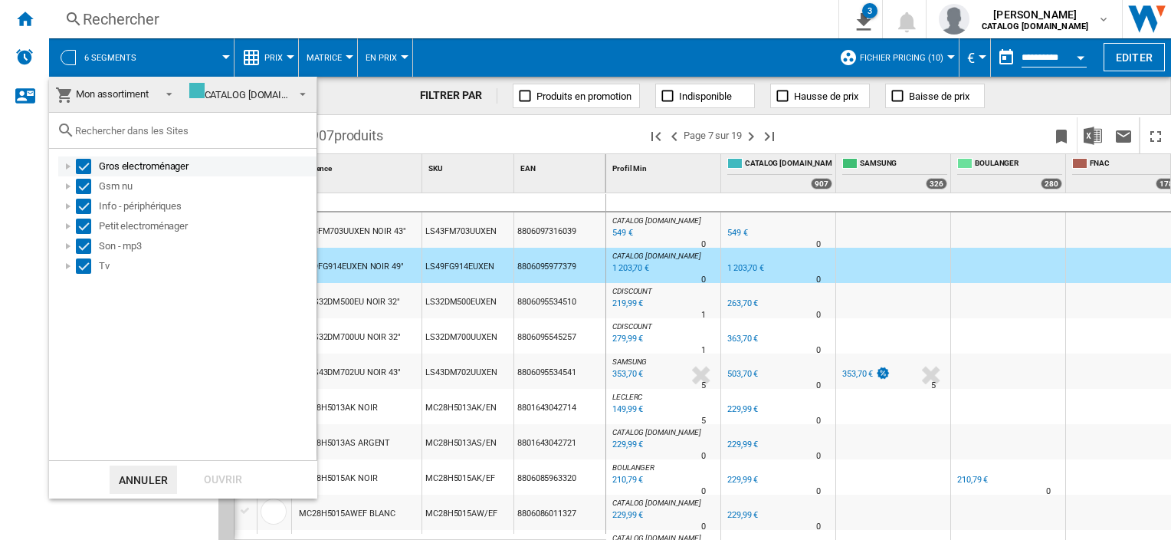
click at [67, 167] on div at bounding box center [68, 166] width 15 height 15
click at [67, 196] on div "Info - périphériques" at bounding box center [187, 206] width 258 height 20
click at [67, 203] on div at bounding box center [68, 205] width 15 height 15
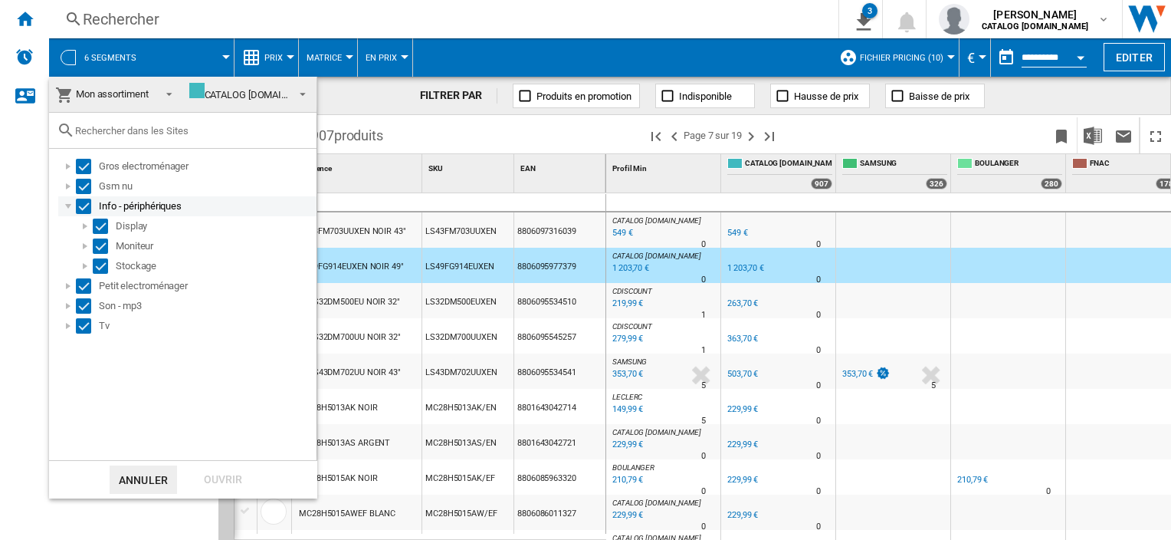
click at [67, 203] on div at bounding box center [68, 205] width 15 height 15
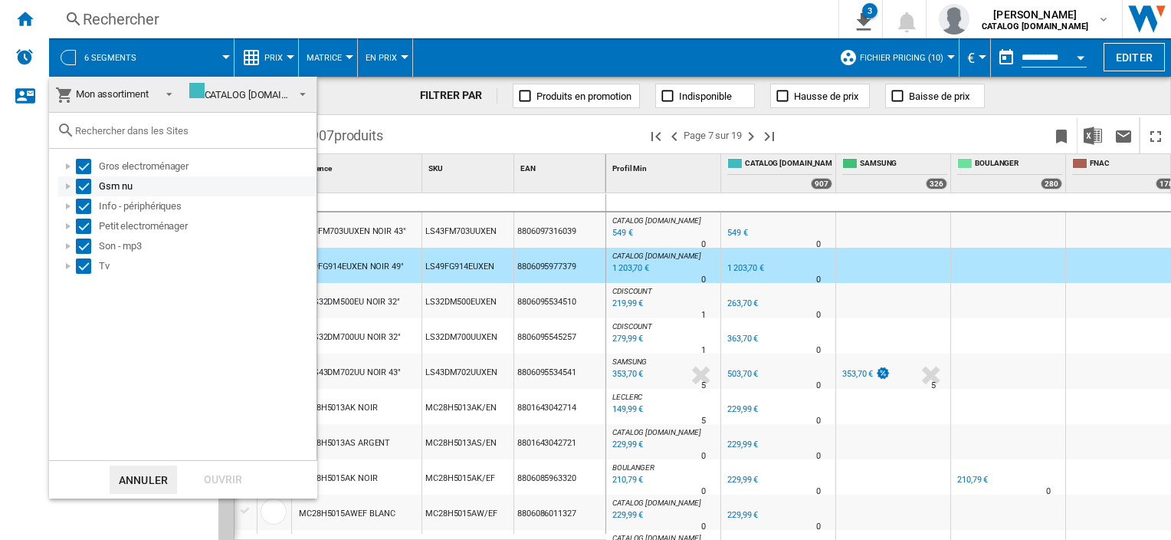
click at [70, 180] on div at bounding box center [68, 186] width 15 height 15
click at [84, 202] on div at bounding box center [84, 205] width 15 height 15
click at [66, 185] on div at bounding box center [68, 186] width 15 height 15
click at [117, 57] on md-backdrop at bounding box center [585, 270] width 1171 height 540
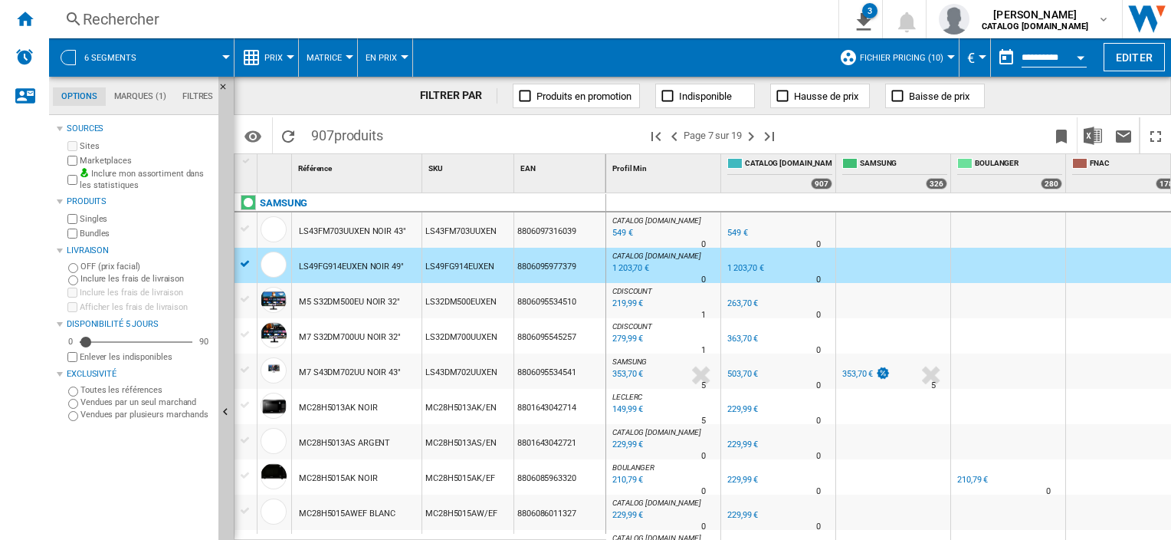
click at [139, 57] on button "6 segments" at bounding box center [117, 57] width 67 height 38
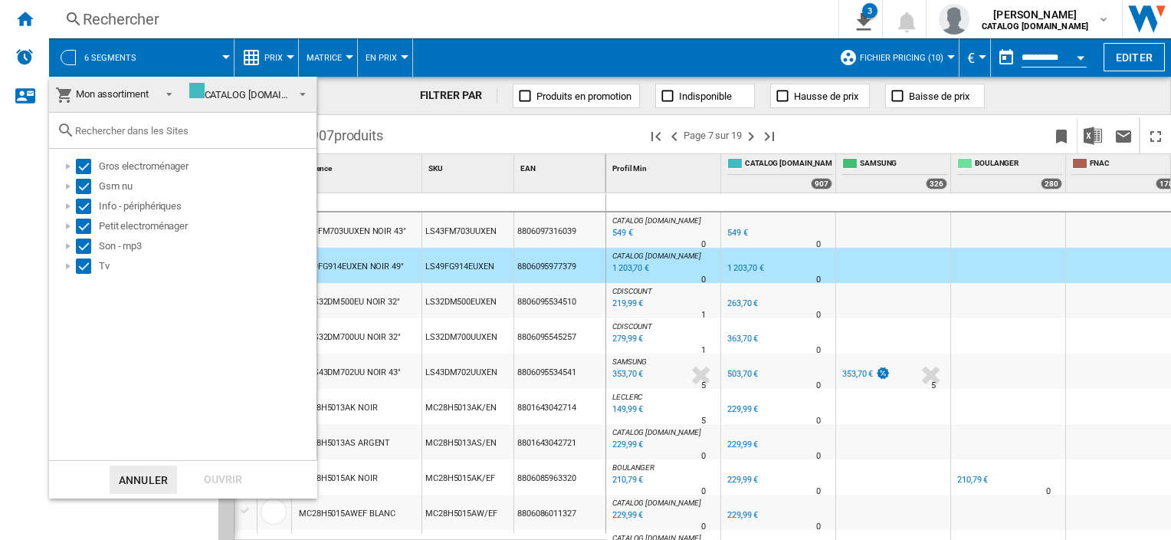
click at [138, 95] on span "Mon assortiment" at bounding box center [112, 93] width 73 height 11
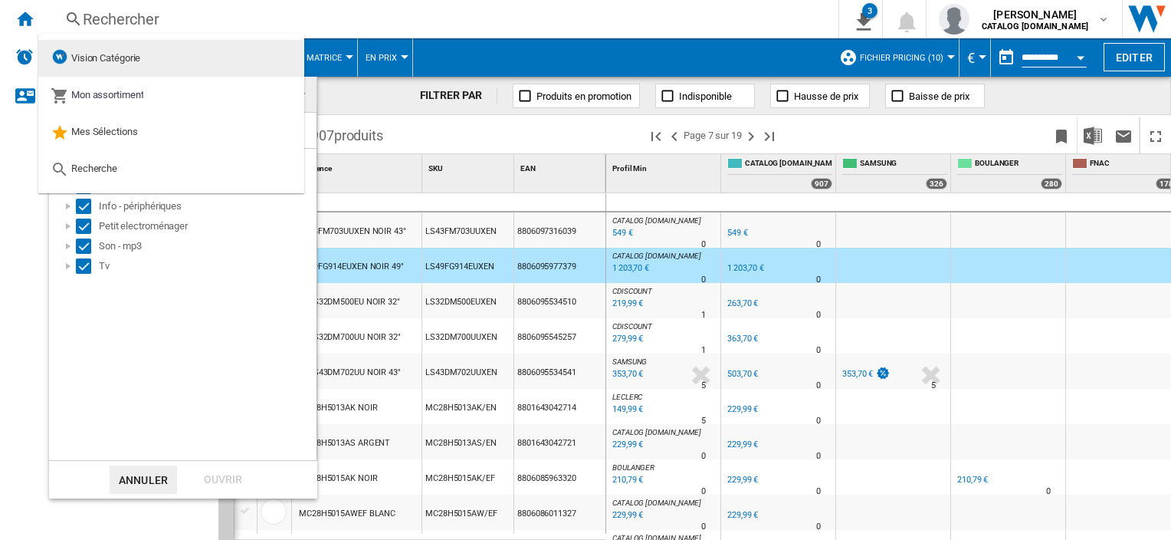
click at [155, 51] on md-option "Vision Catégorie" at bounding box center [171, 58] width 266 height 37
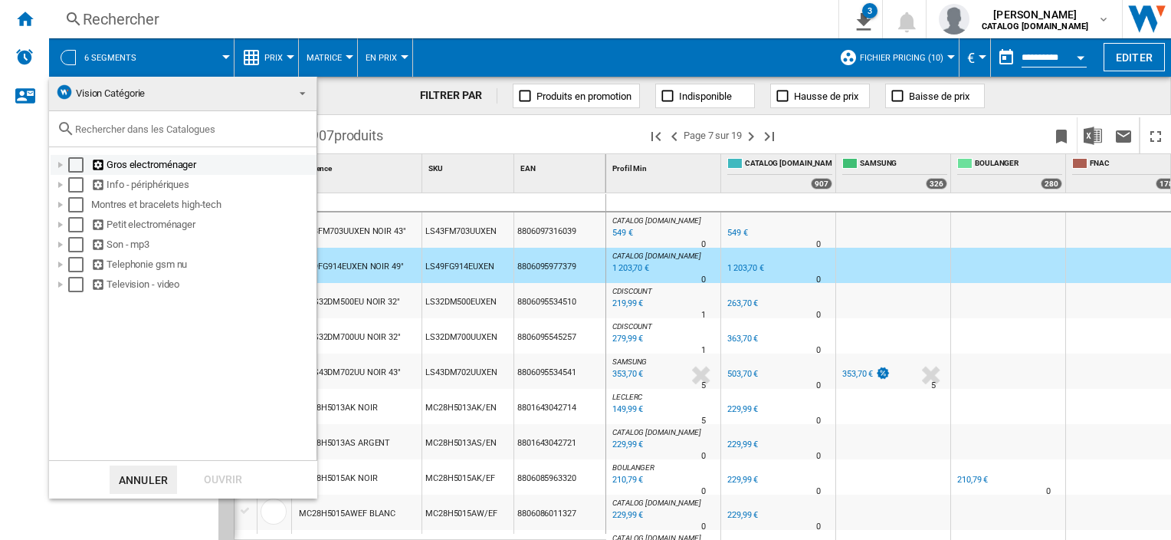
click at [78, 169] on div "Select" at bounding box center [75, 164] width 15 height 15
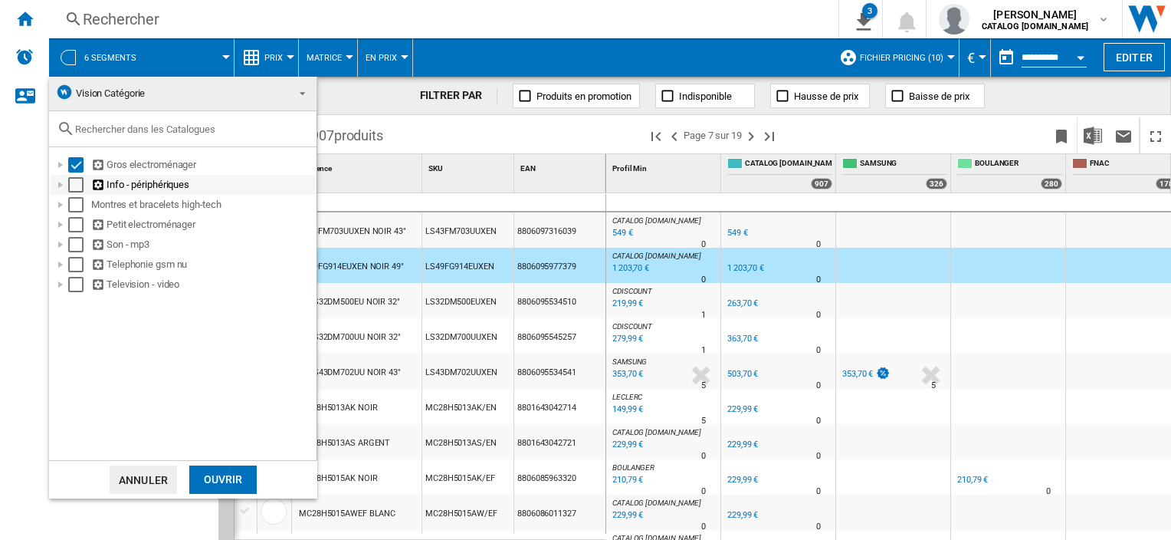
click at [80, 189] on div "Select" at bounding box center [75, 184] width 15 height 15
click at [80, 205] on div "Select" at bounding box center [75, 204] width 15 height 15
click at [80, 228] on div "Select" at bounding box center [75, 224] width 15 height 15
click at [80, 242] on div "Select" at bounding box center [75, 244] width 15 height 15
click at [74, 258] on div "Select" at bounding box center [75, 264] width 15 height 15
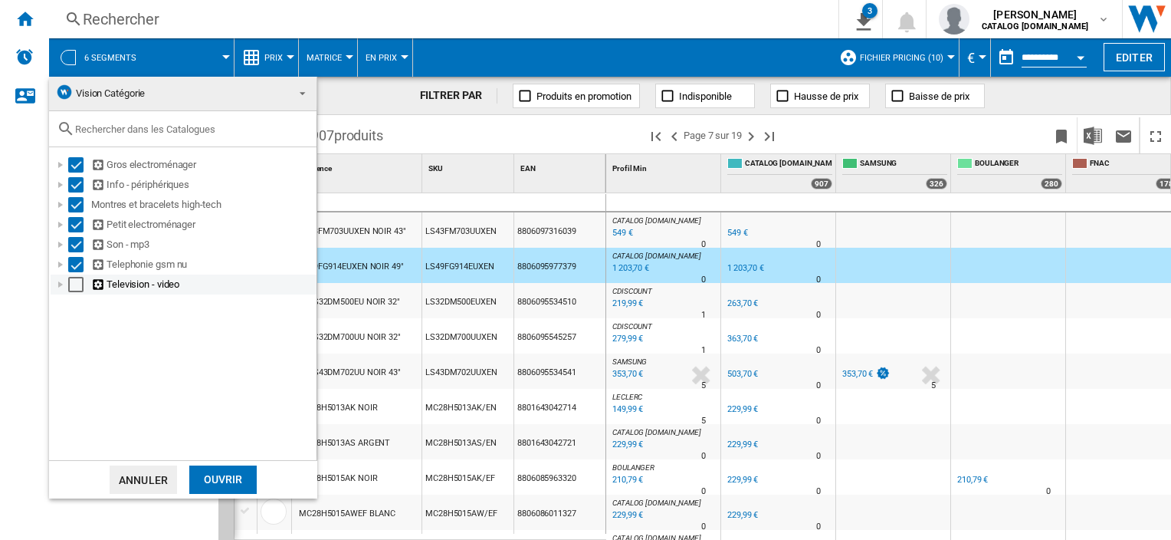
click at [67, 281] on div at bounding box center [60, 284] width 15 height 15
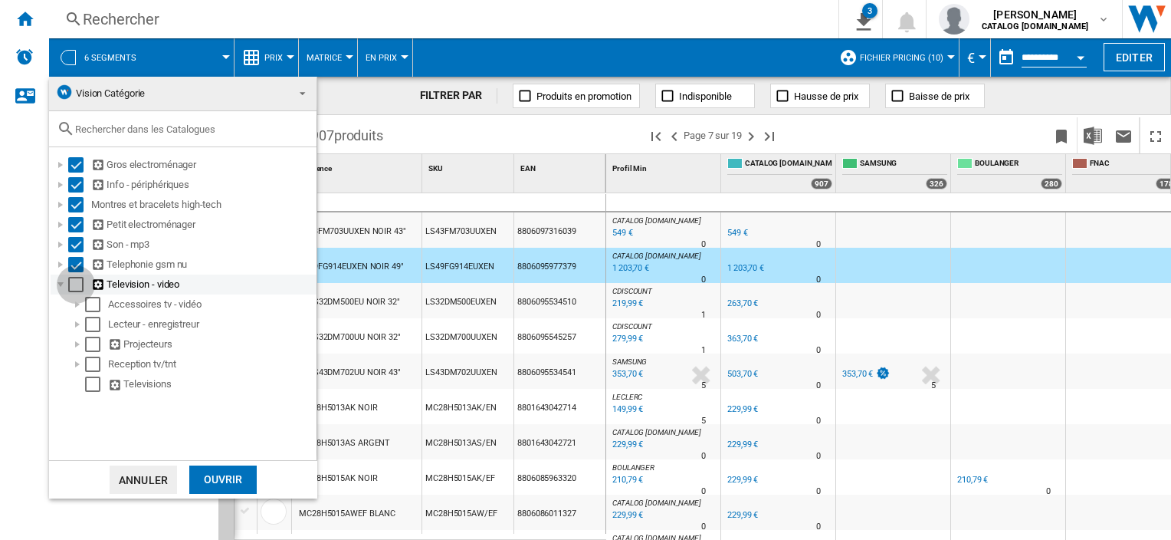
click at [76, 286] on div "Select" at bounding box center [75, 284] width 15 height 15
click at [59, 284] on div at bounding box center [60, 284] width 15 height 15
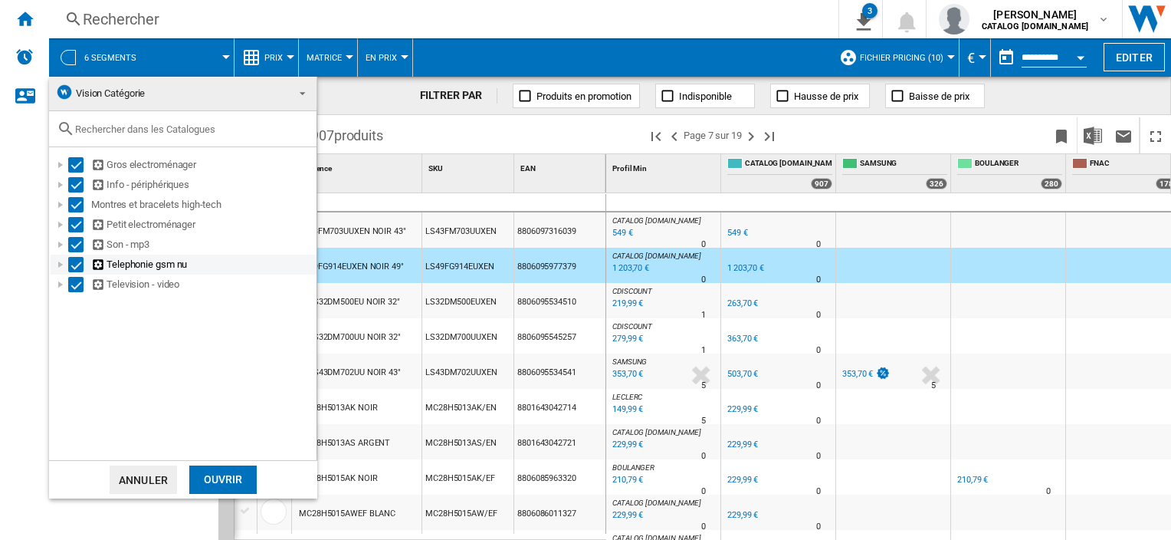
click at [57, 265] on div at bounding box center [60, 264] width 15 height 15
click at [61, 242] on div at bounding box center [60, 244] width 15 height 15
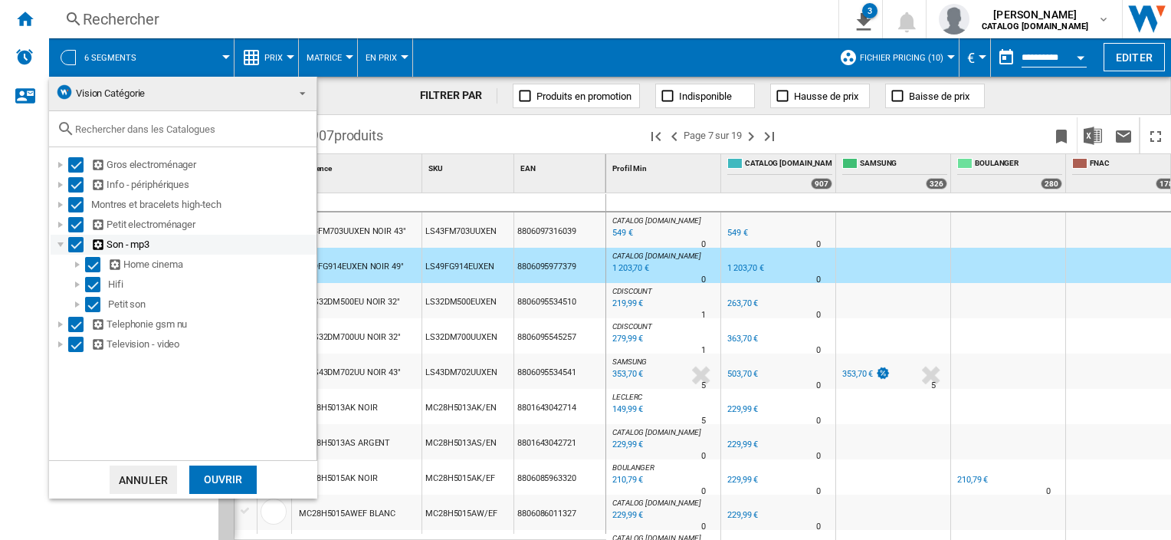
click at [61, 242] on div at bounding box center [60, 244] width 15 height 15
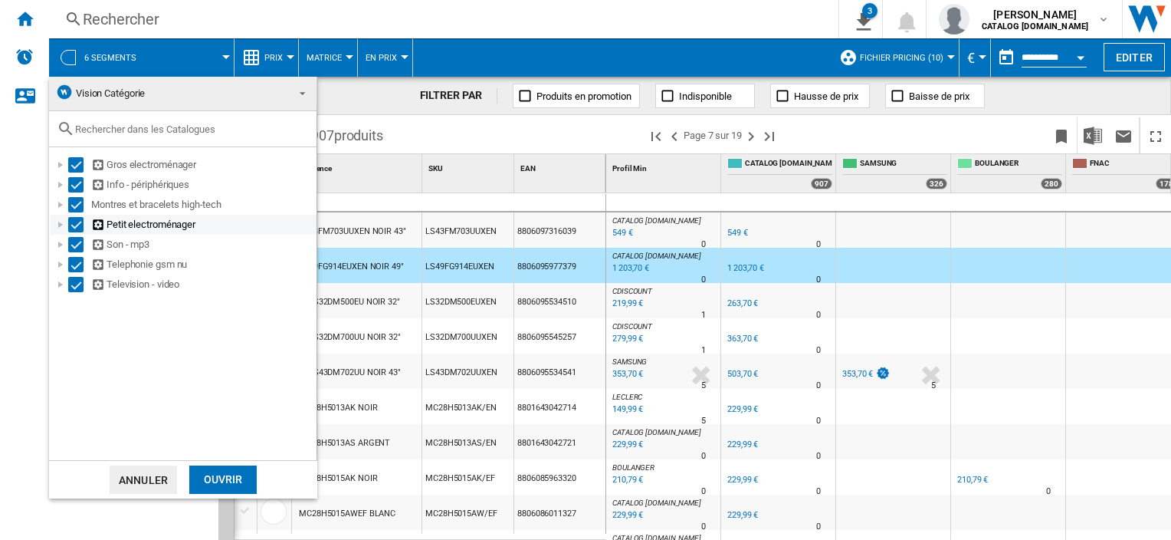
click at [61, 227] on div at bounding box center [60, 224] width 15 height 15
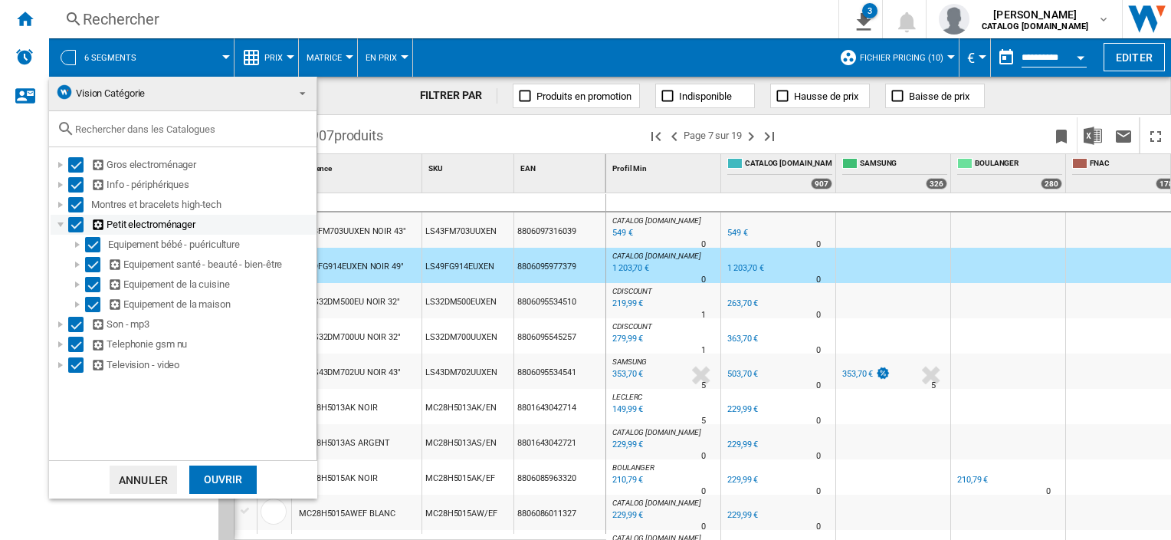
click at [61, 227] on div at bounding box center [60, 224] width 15 height 15
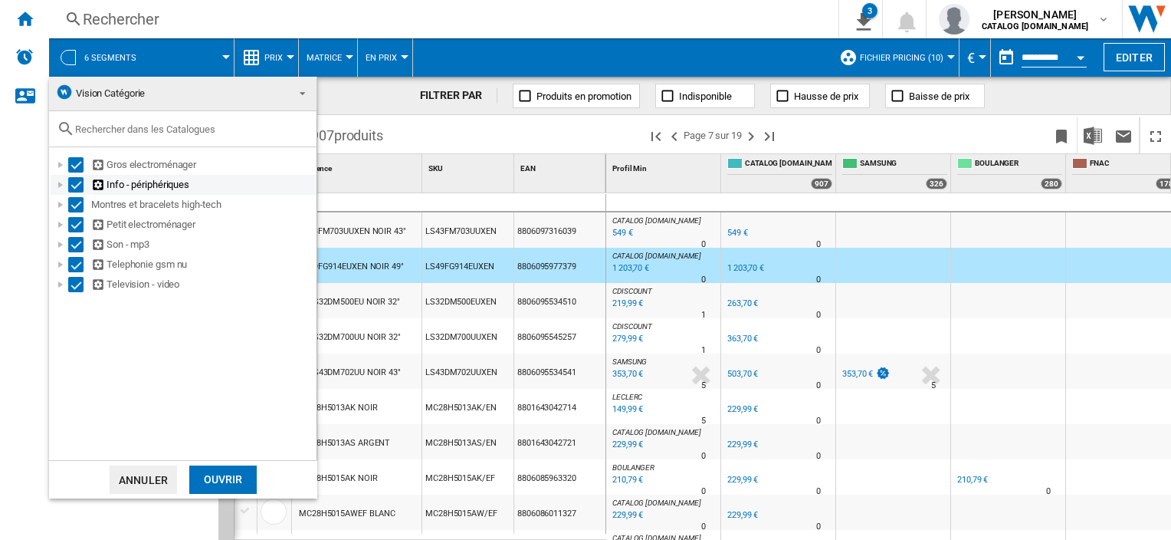
click at [61, 180] on div at bounding box center [60, 184] width 15 height 15
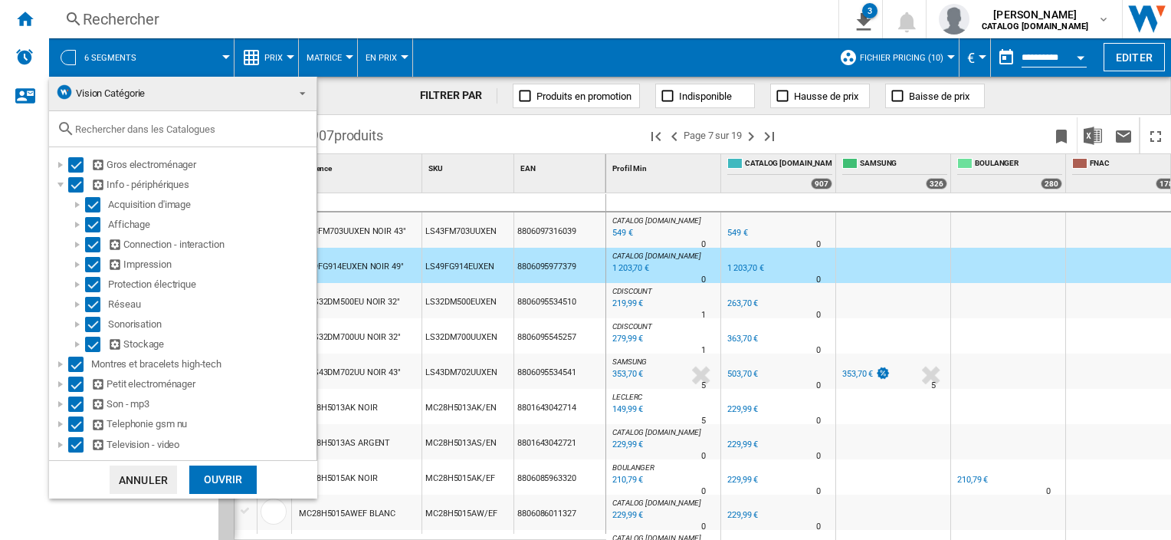
click at [20, 11] on md-backdrop at bounding box center [585, 270] width 1171 height 540
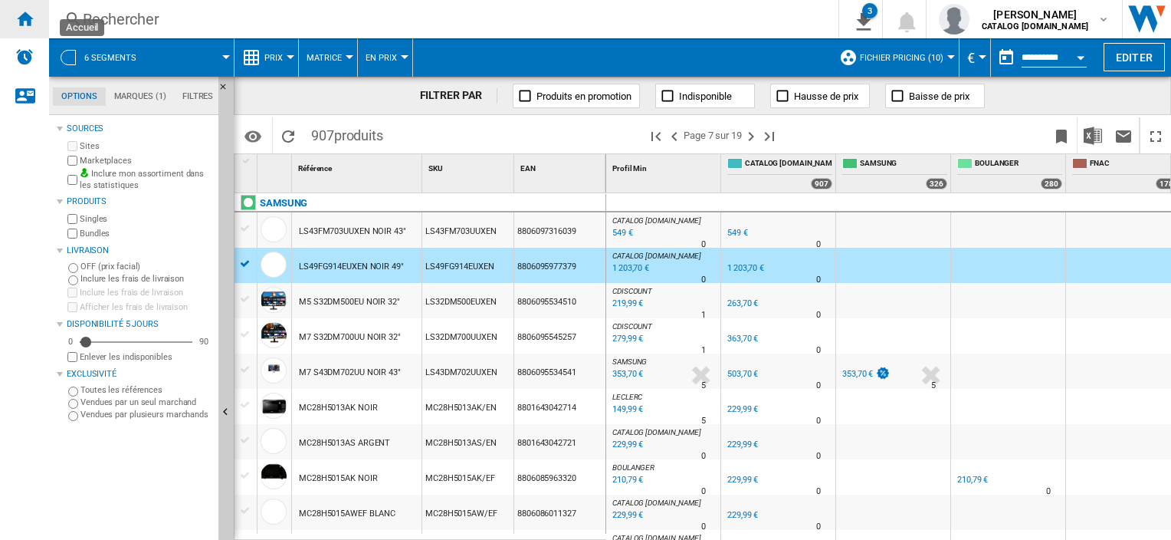
click at [20, 15] on ng-md-icon "Accueil" at bounding box center [24, 18] width 18 height 18
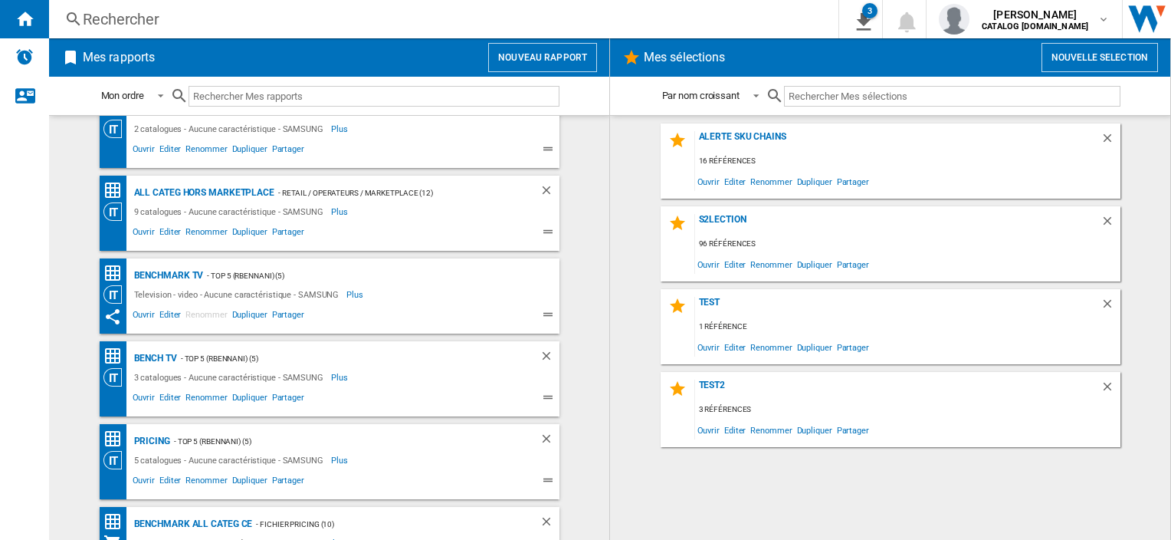
scroll to position [320, 0]
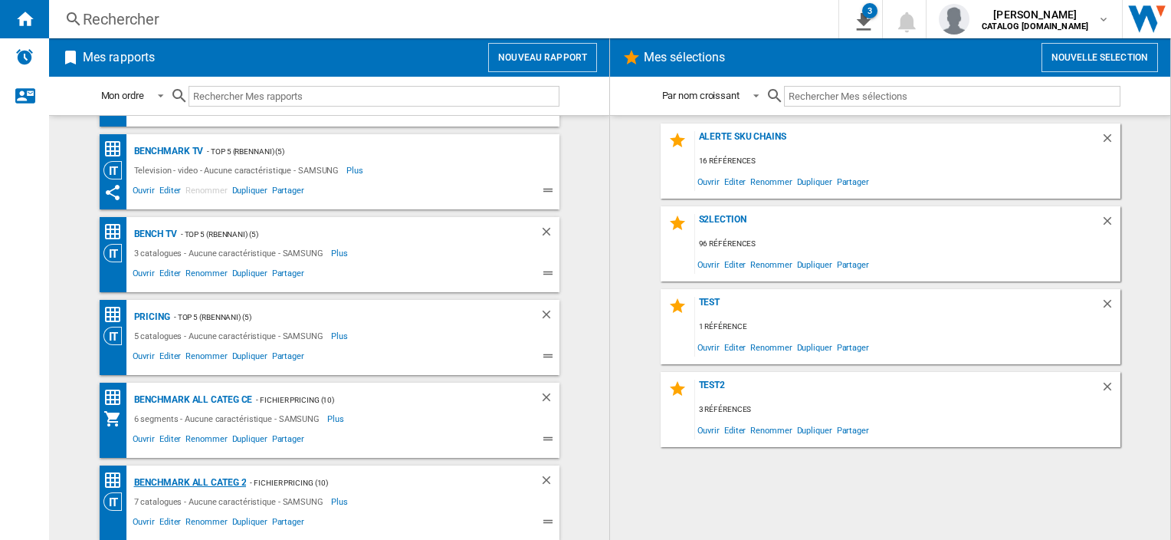
click at [221, 477] on div "Benchmark All Categ 2" at bounding box center [188, 482] width 116 height 19
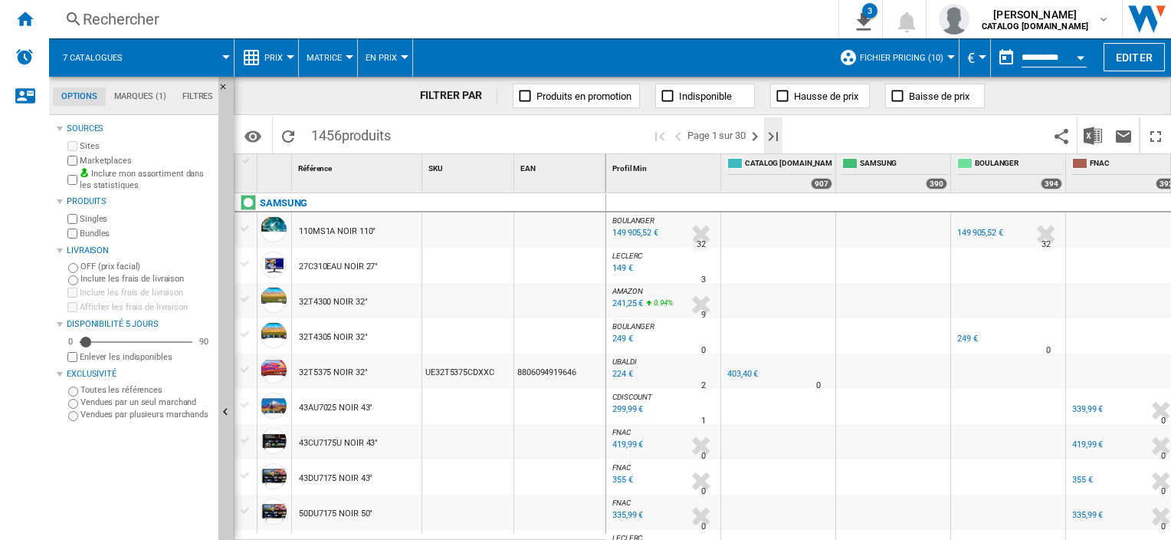
click at [779, 136] on ng-md-icon "Dernière page" at bounding box center [773, 136] width 18 height 18
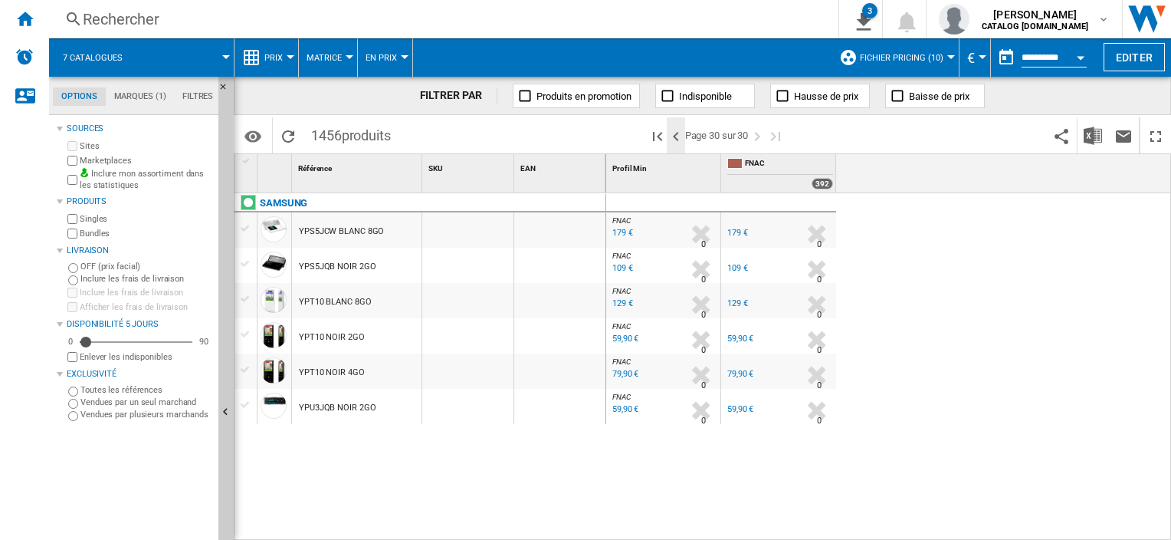
click at [668, 140] on ng-md-icon ">Page précédente" at bounding box center [676, 136] width 18 height 18
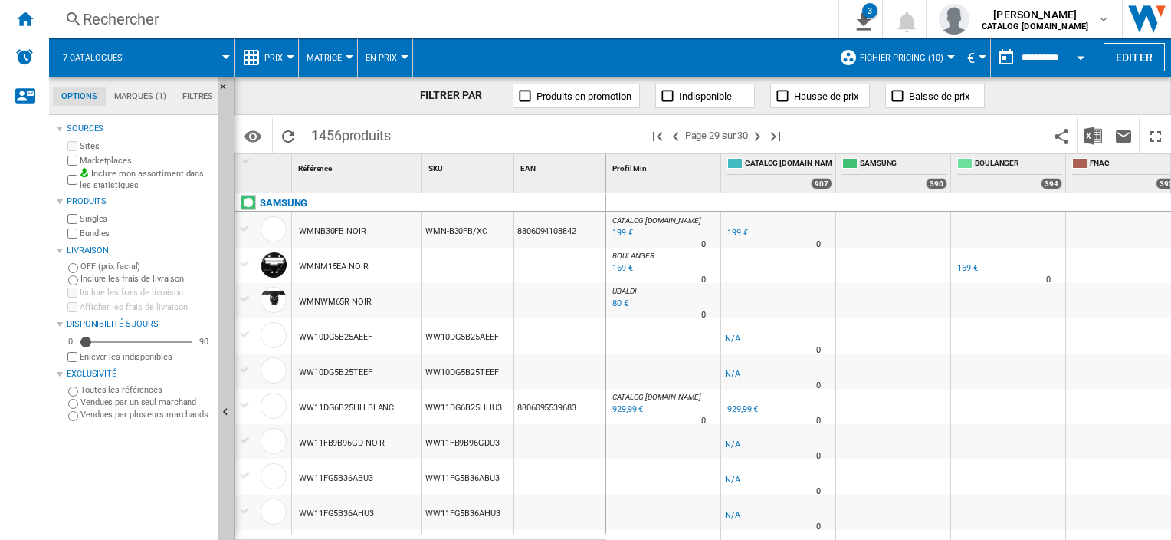
click at [123, 57] on button "7 catalogues" at bounding box center [100, 57] width 75 height 38
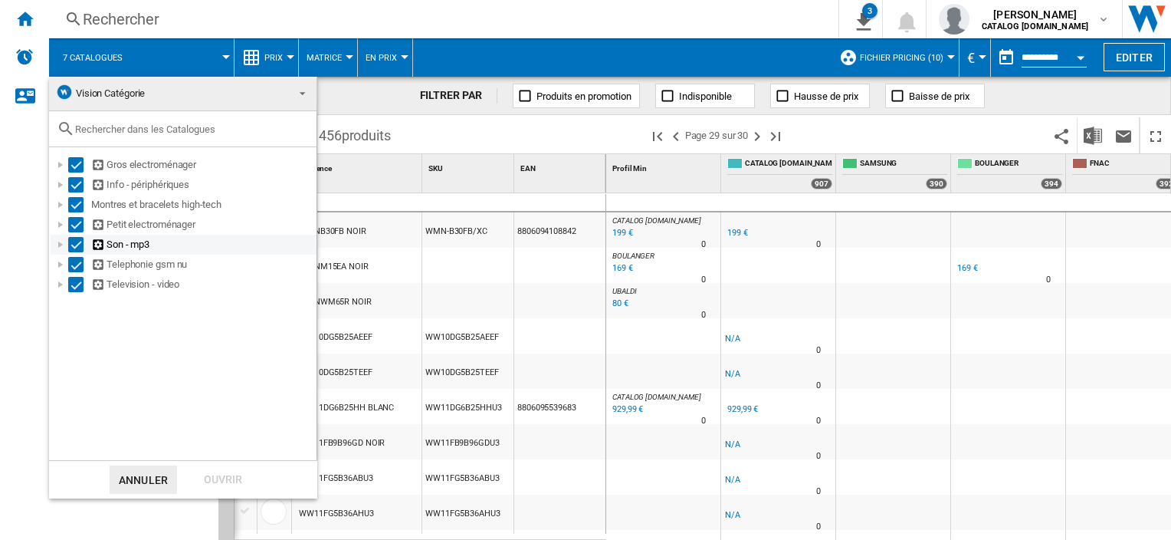
click at [57, 244] on div at bounding box center [60, 244] width 15 height 15
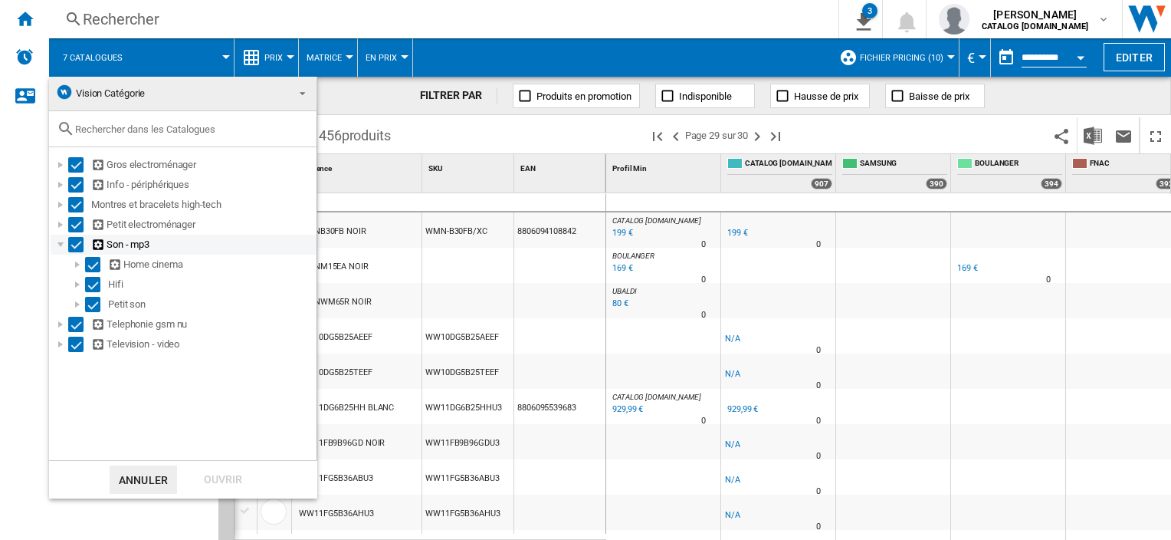
click at [57, 244] on div at bounding box center [60, 244] width 15 height 15
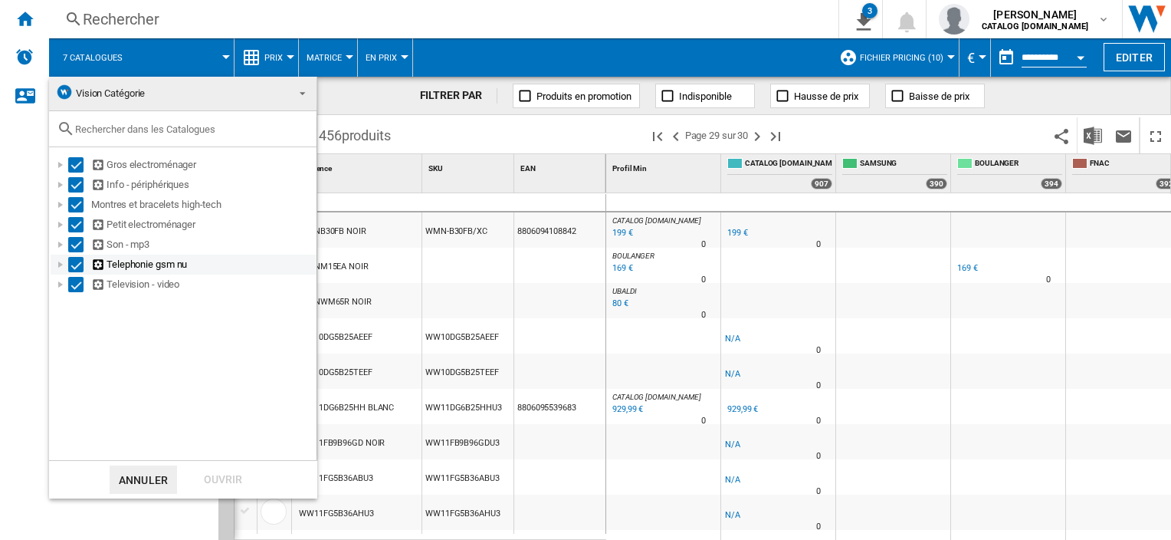
click at [58, 264] on div at bounding box center [60, 264] width 15 height 15
click at [55, 276] on div "Television - video" at bounding box center [184, 284] width 266 height 20
click at [55, 278] on div at bounding box center [60, 284] width 15 height 15
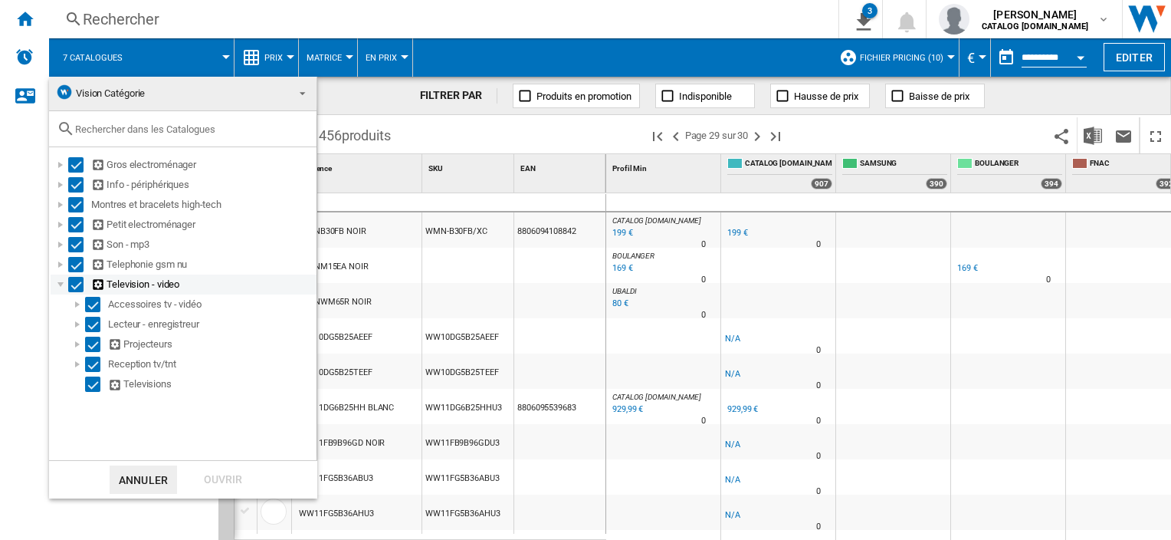
click at [55, 278] on div at bounding box center [60, 284] width 15 height 15
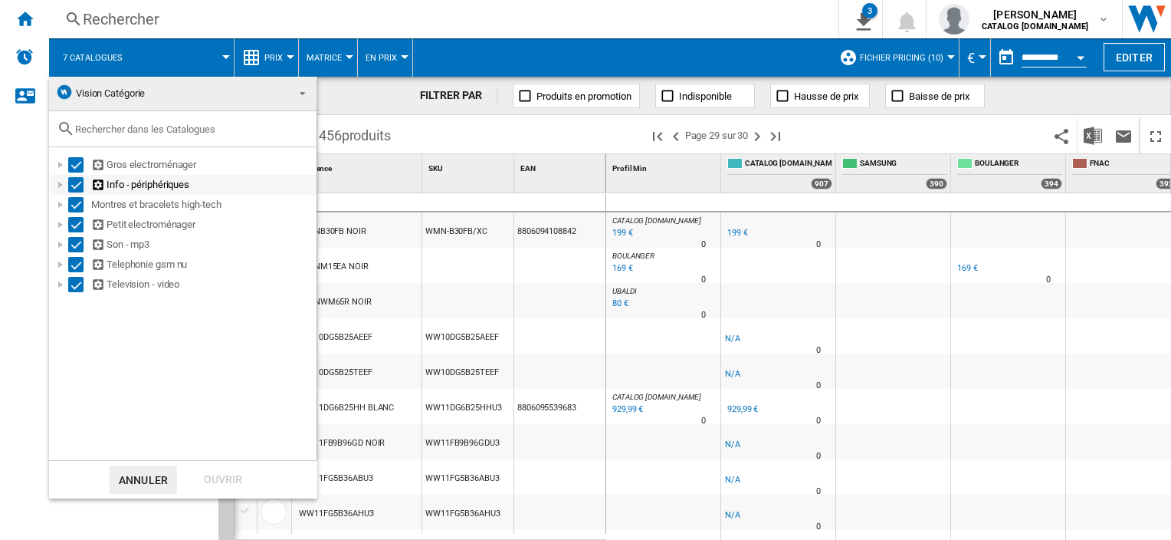
click at [58, 184] on div at bounding box center [60, 184] width 15 height 15
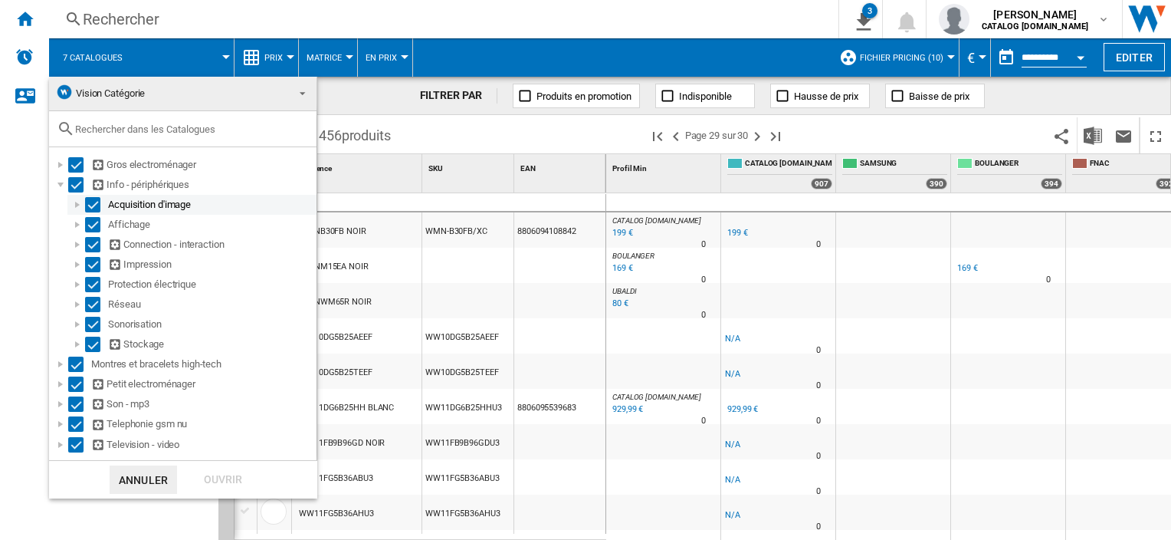
click at [74, 205] on div at bounding box center [77, 204] width 15 height 15
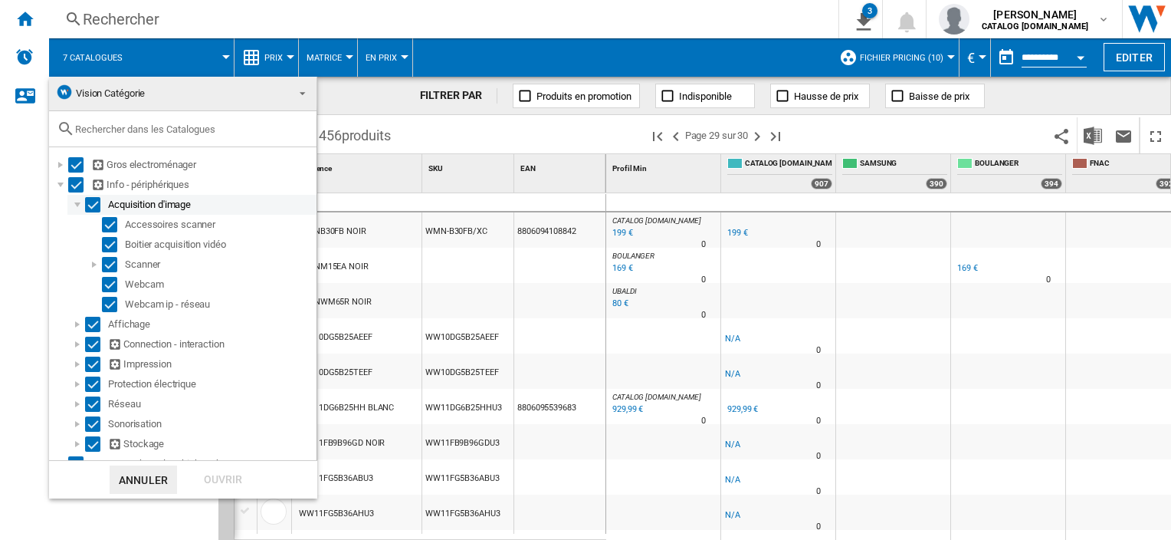
click at [74, 205] on div at bounding box center [77, 204] width 15 height 15
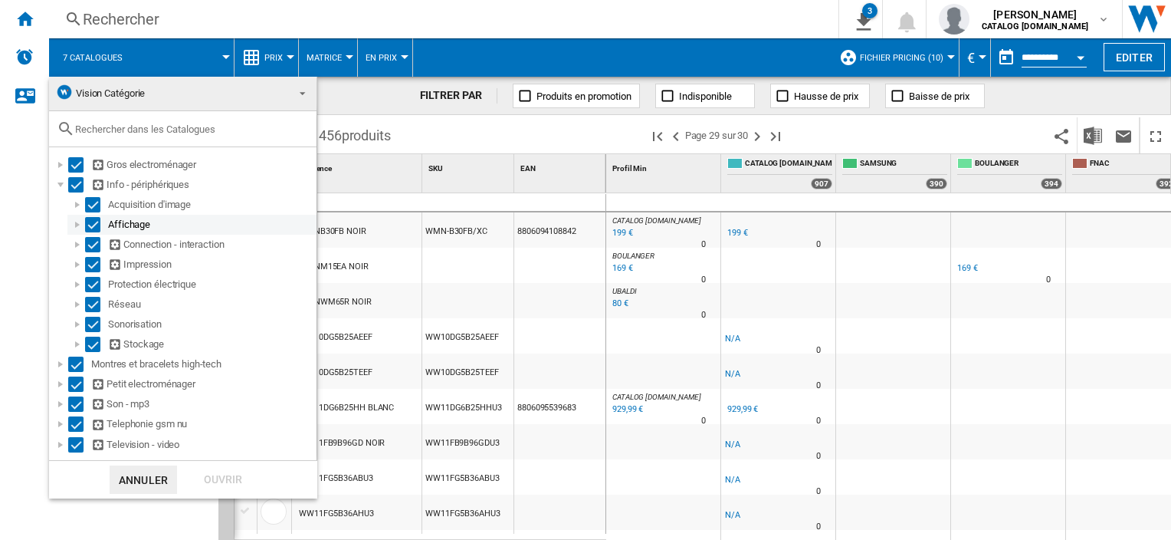
click at [74, 224] on div at bounding box center [77, 224] width 15 height 15
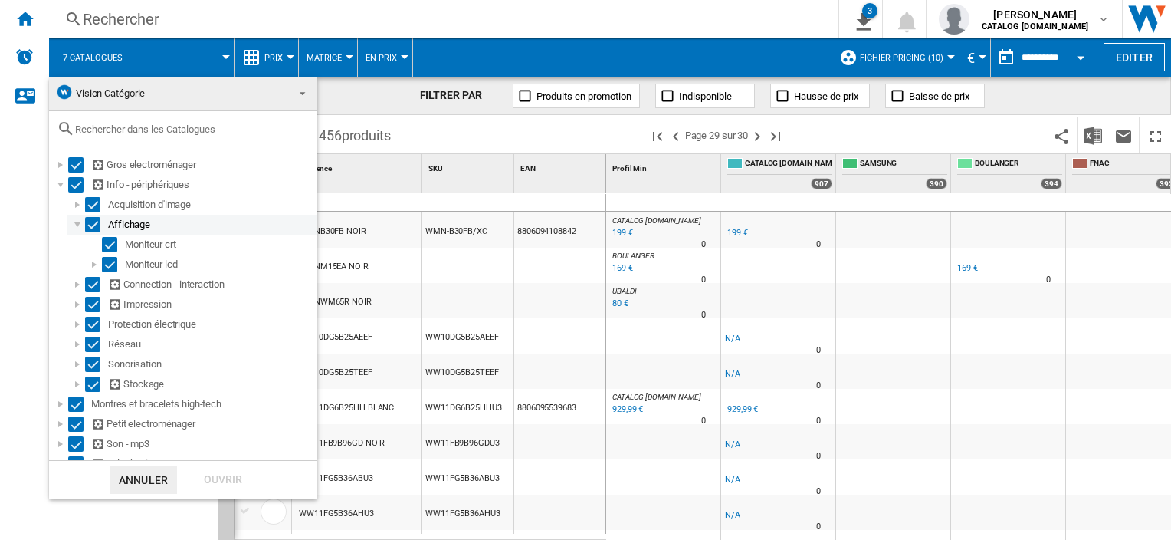
click at [74, 224] on div at bounding box center [77, 224] width 15 height 15
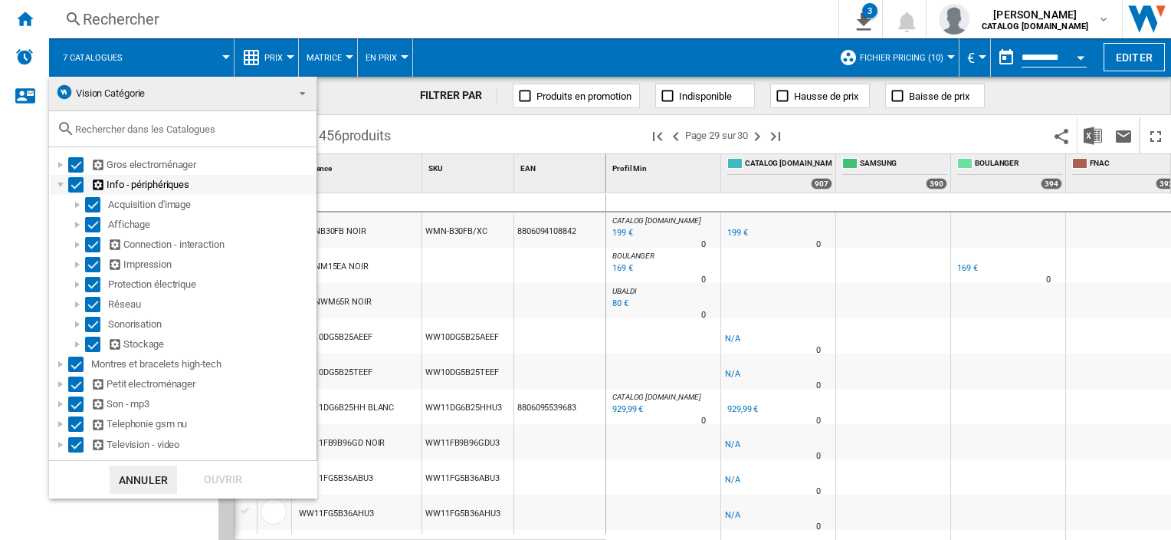
click at [58, 182] on div at bounding box center [60, 184] width 15 height 15
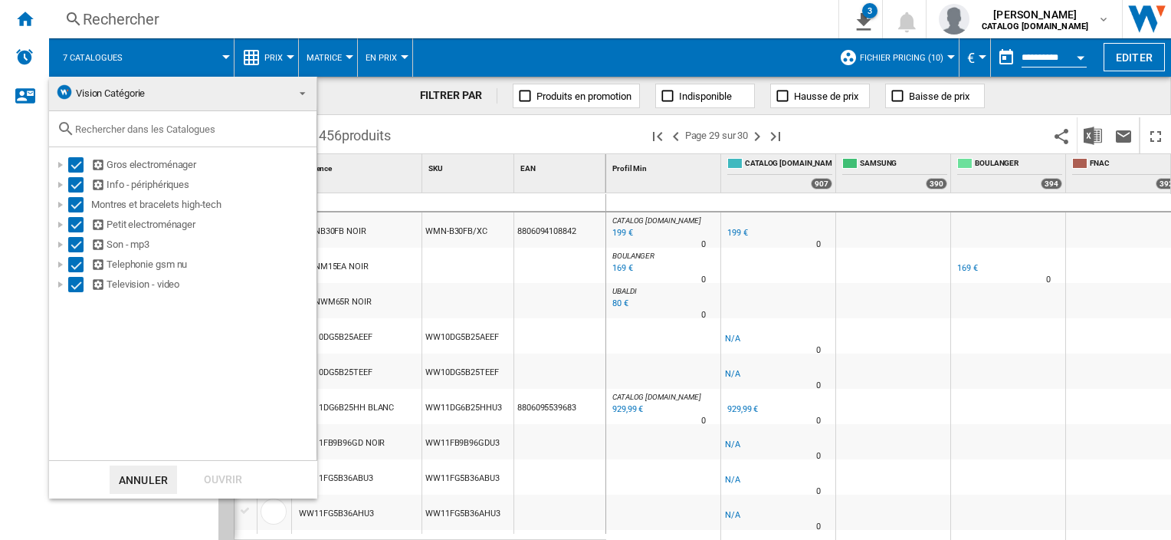
click at [297, 98] on span at bounding box center [298, 91] width 18 height 21
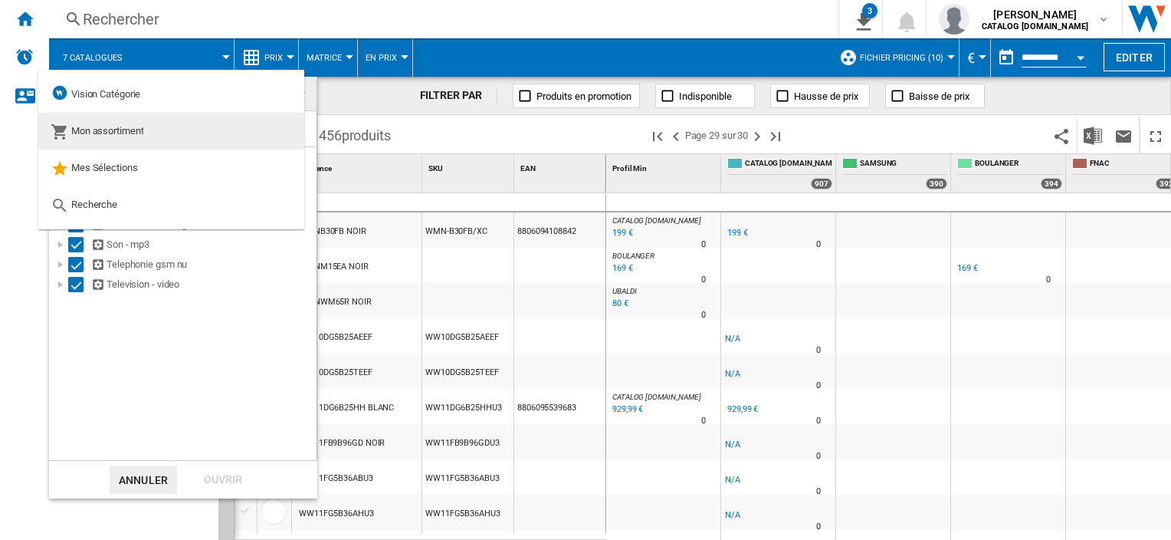
click at [156, 130] on md-option "Mon assortiment" at bounding box center [171, 131] width 266 height 37
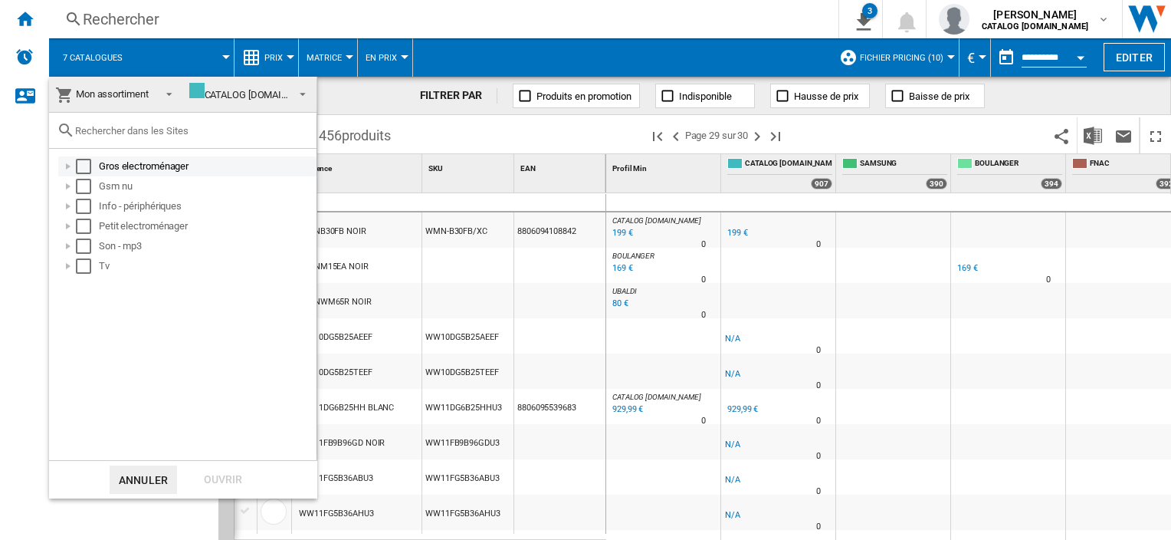
click at [58, 166] on div "Gros electroménager" at bounding box center [187, 166] width 258 height 20
click at [62, 164] on div at bounding box center [68, 166] width 15 height 15
click at [65, 202] on div at bounding box center [68, 205] width 15 height 15
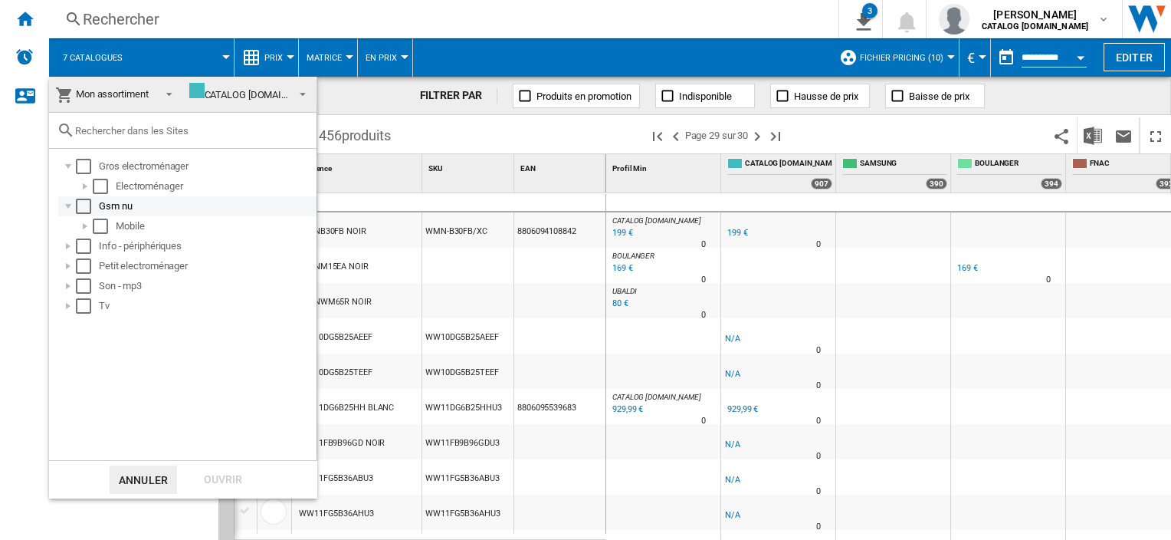
click at [66, 203] on div at bounding box center [68, 205] width 15 height 15
click at [66, 220] on div at bounding box center [68, 225] width 15 height 15
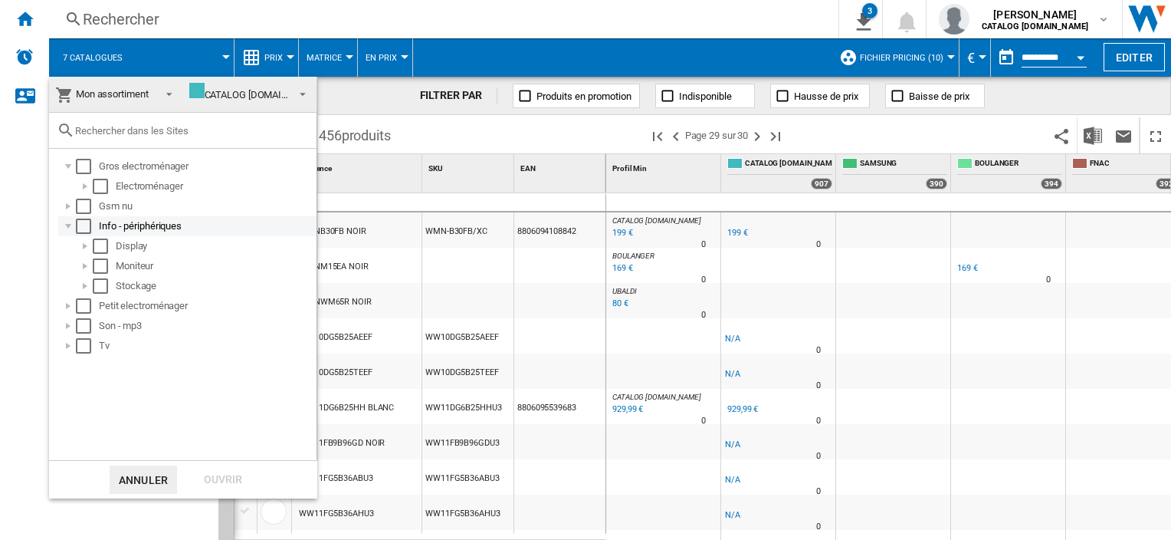
click at [66, 220] on div at bounding box center [68, 225] width 15 height 15
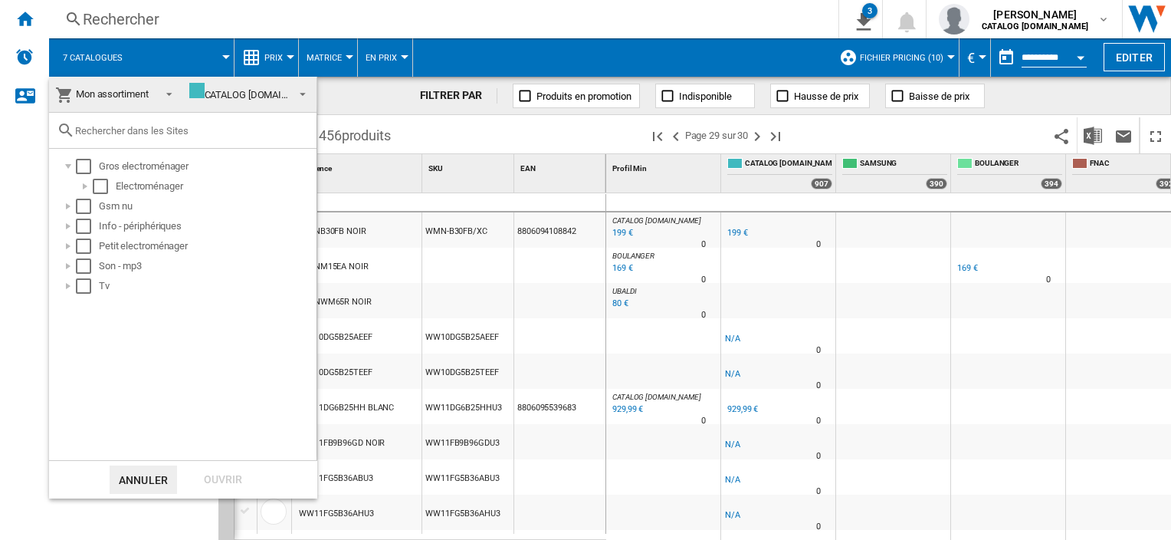
click at [157, 65] on md-backdrop at bounding box center [585, 270] width 1171 height 540
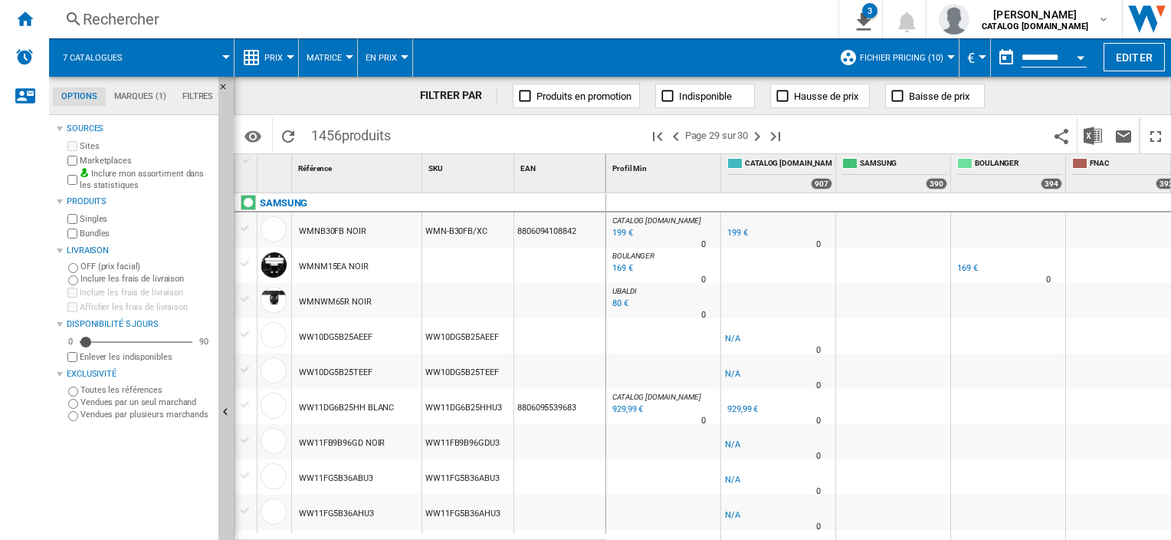
click at [147, 70] on span at bounding box center [185, 57] width 82 height 38
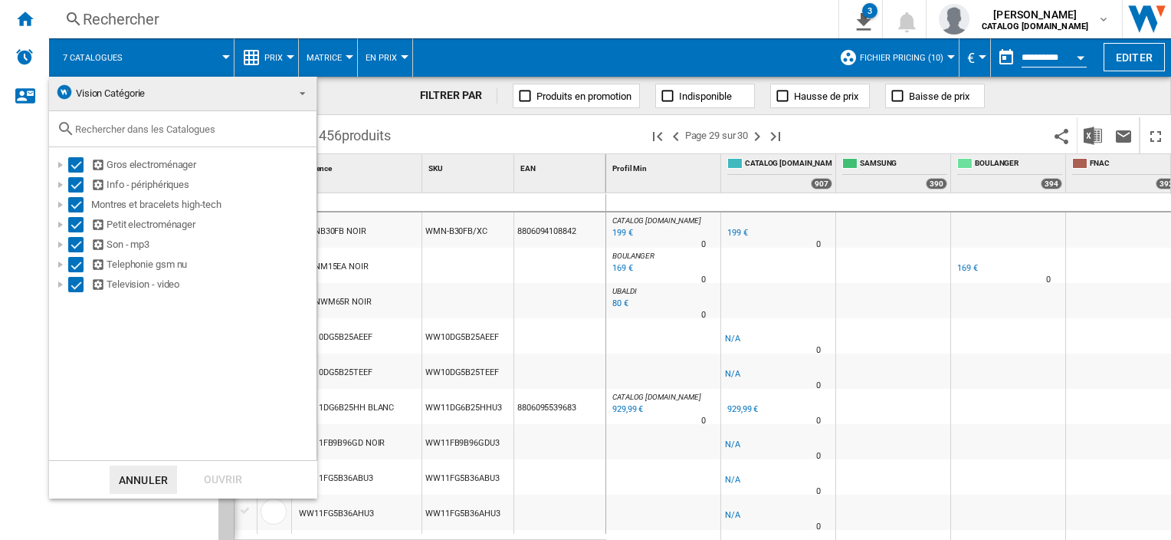
click at [116, 87] on span "Vision Catégorie" at bounding box center [110, 92] width 69 height 11
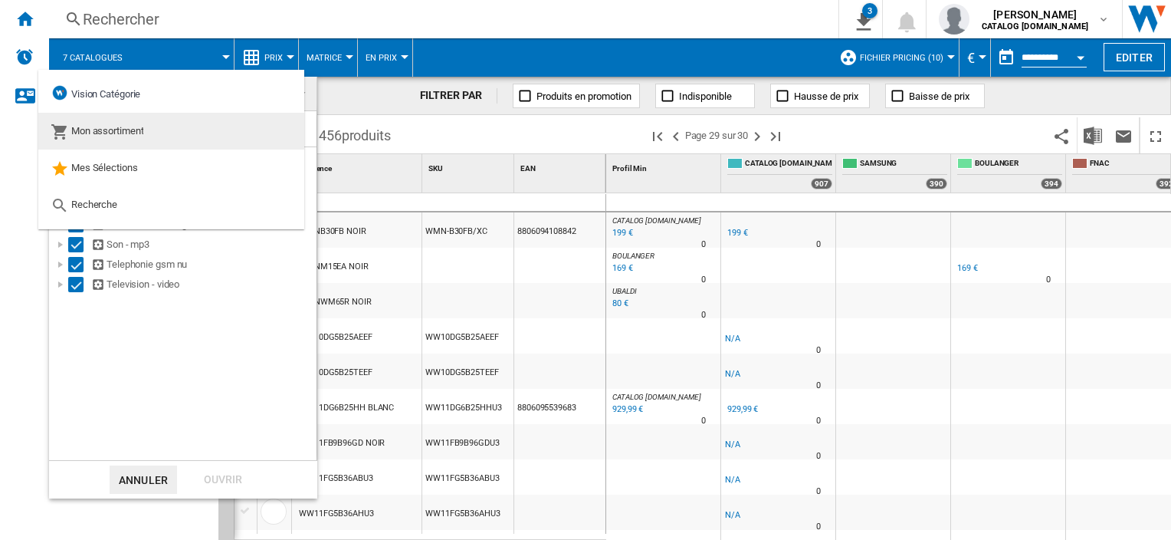
click at [135, 135] on span "Mon assortiment" at bounding box center [107, 130] width 73 height 11
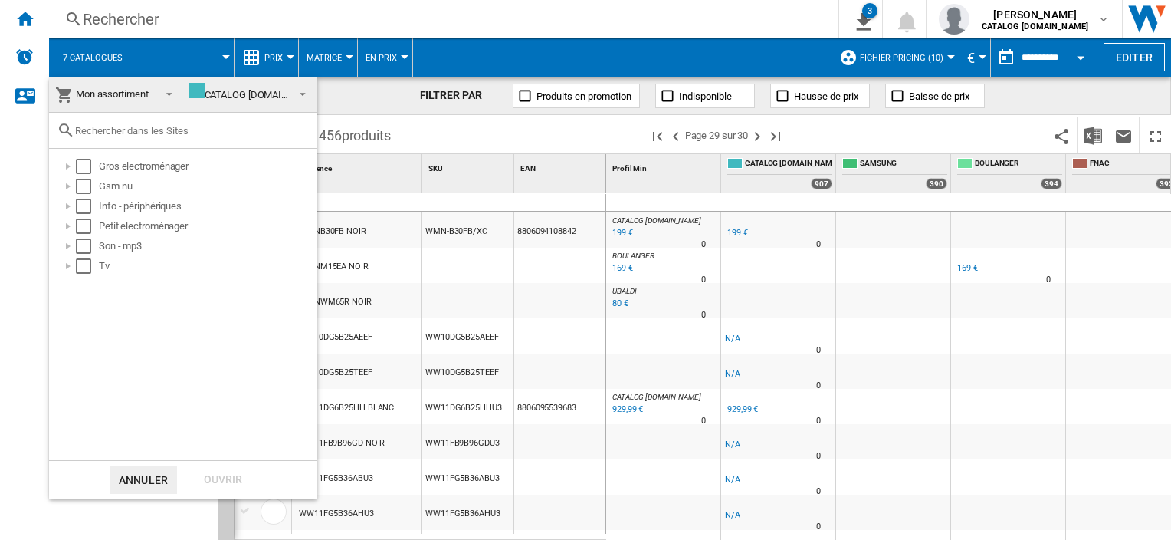
click at [153, 57] on md-backdrop at bounding box center [585, 270] width 1171 height 540
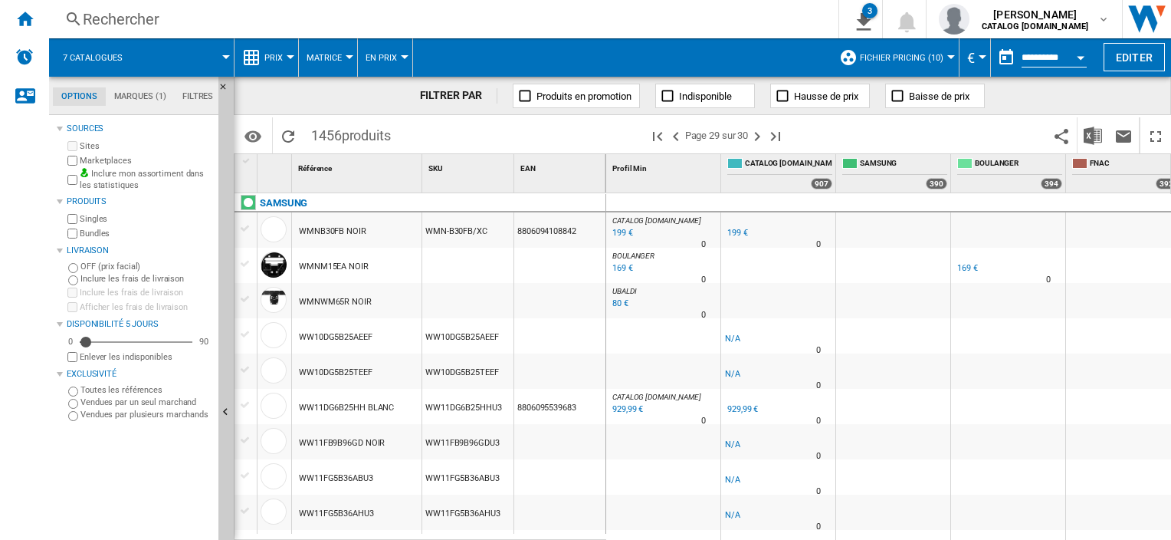
click at [144, 86] on md-tabs-canvas "Options Marques (1) Filtres Options Marques (1) Filtres" at bounding box center [141, 96] width 184 height 38
click at [135, 54] on button "7 catalogues" at bounding box center [100, 57] width 75 height 38
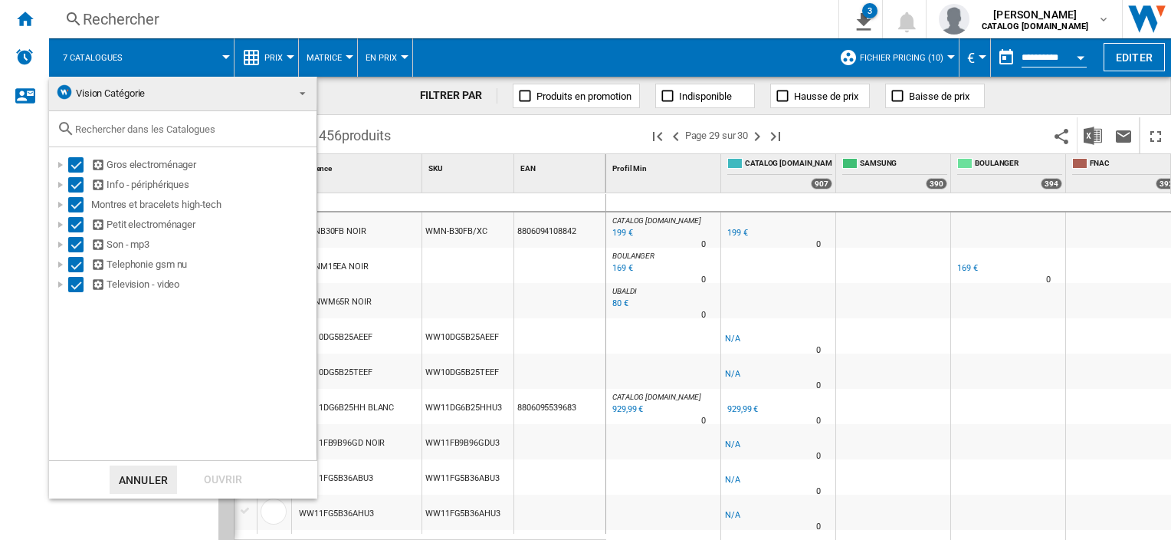
click at [126, 91] on span "Vision Catégorie" at bounding box center [110, 92] width 69 height 11
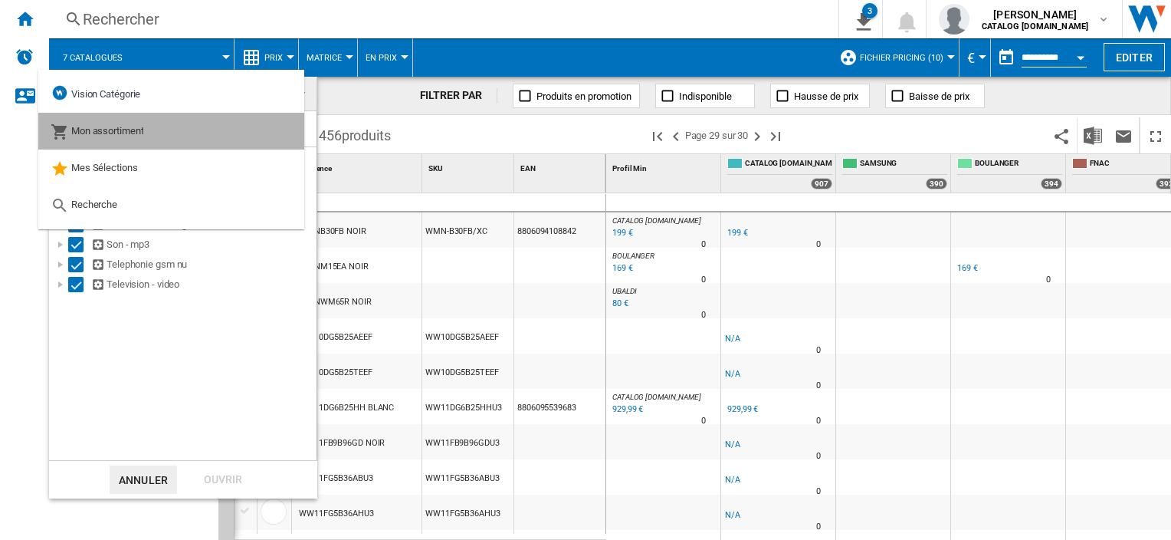
click at [131, 129] on span "Mon assortiment" at bounding box center [107, 130] width 73 height 11
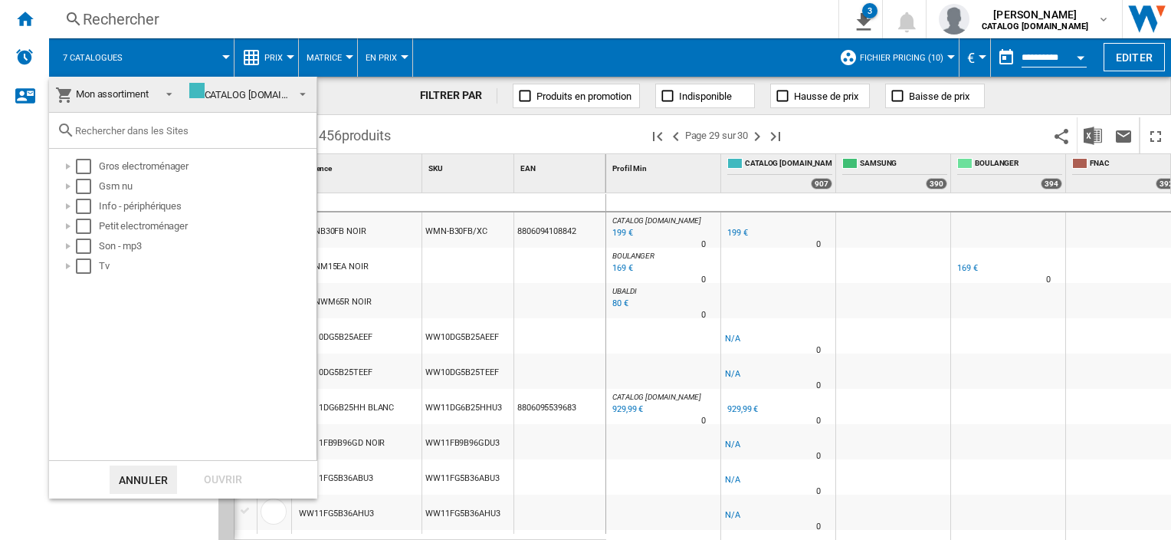
click at [1094, 100] on md-backdrop at bounding box center [585, 270] width 1171 height 540
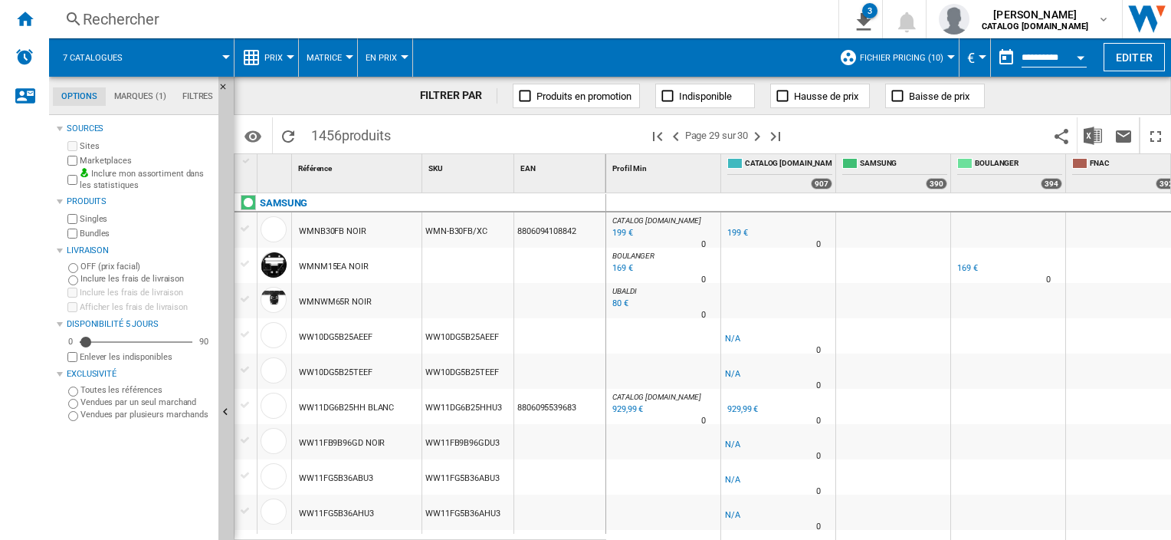
click at [125, 52] on button "7 catalogues" at bounding box center [100, 57] width 75 height 38
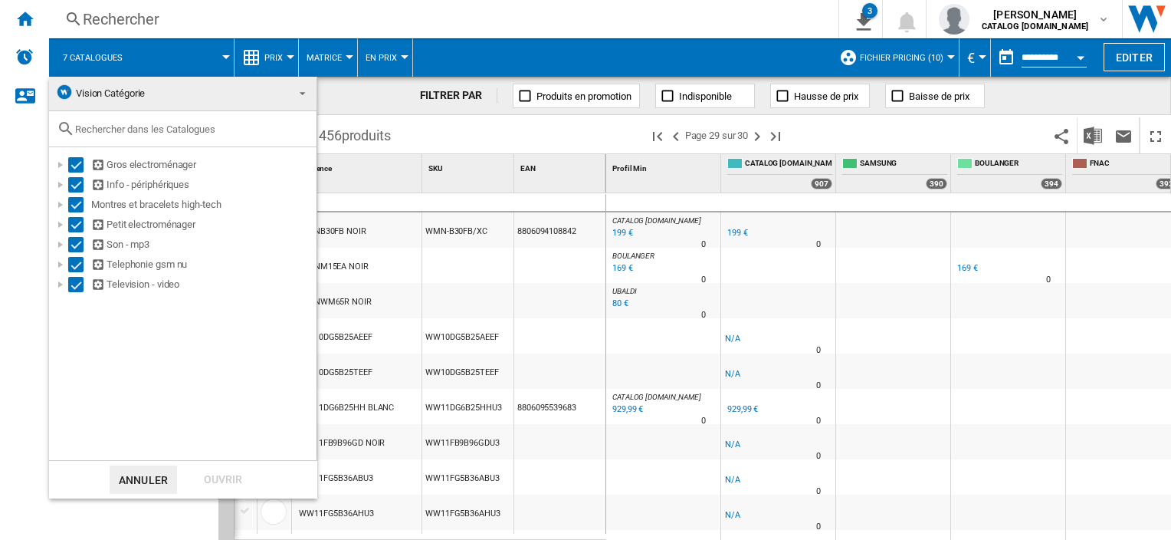
click at [139, 107] on md-select-value "Vision Catégorie" at bounding box center [182, 94] width 267 height 34
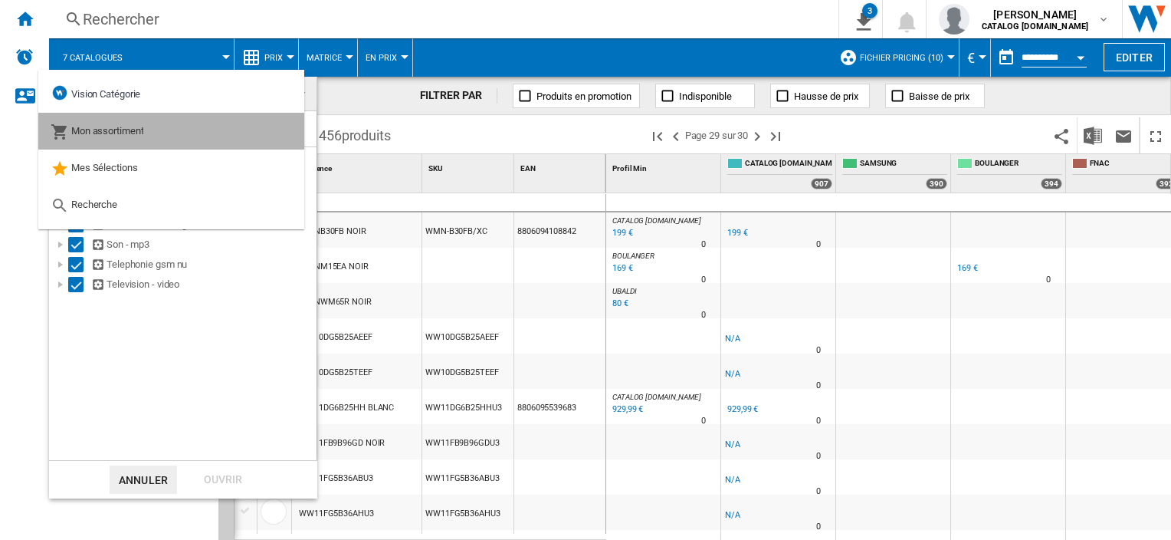
click at [138, 129] on span "Mon assortiment" at bounding box center [107, 130] width 73 height 11
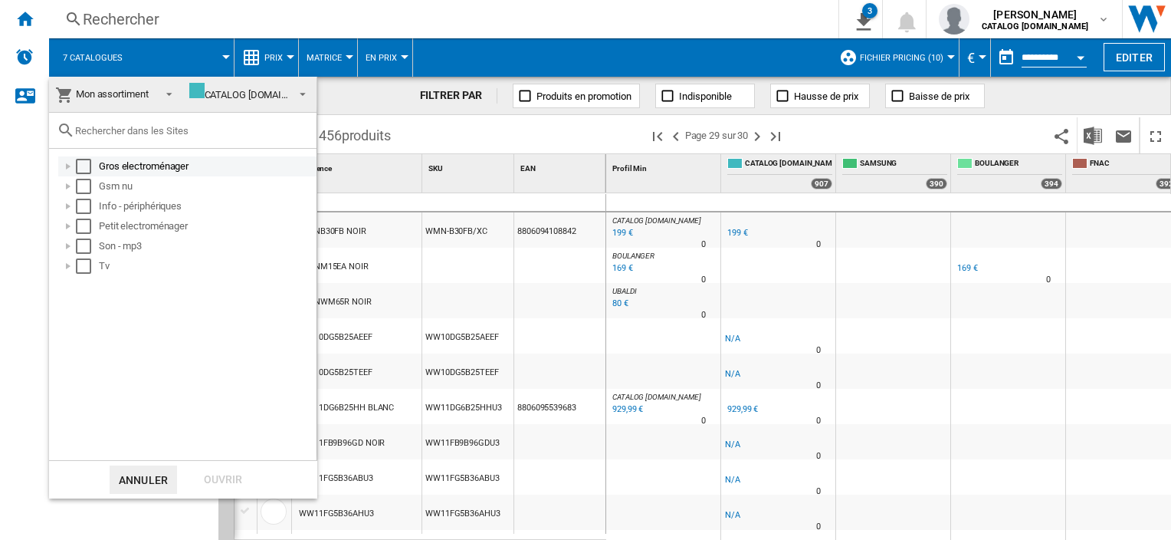
click at [127, 174] on div "Gros electroménager" at bounding box center [187, 166] width 258 height 20
click at [120, 190] on div "Gsm nu" at bounding box center [206, 186] width 215 height 15
click at [84, 161] on div "Select" at bounding box center [83, 166] width 15 height 15
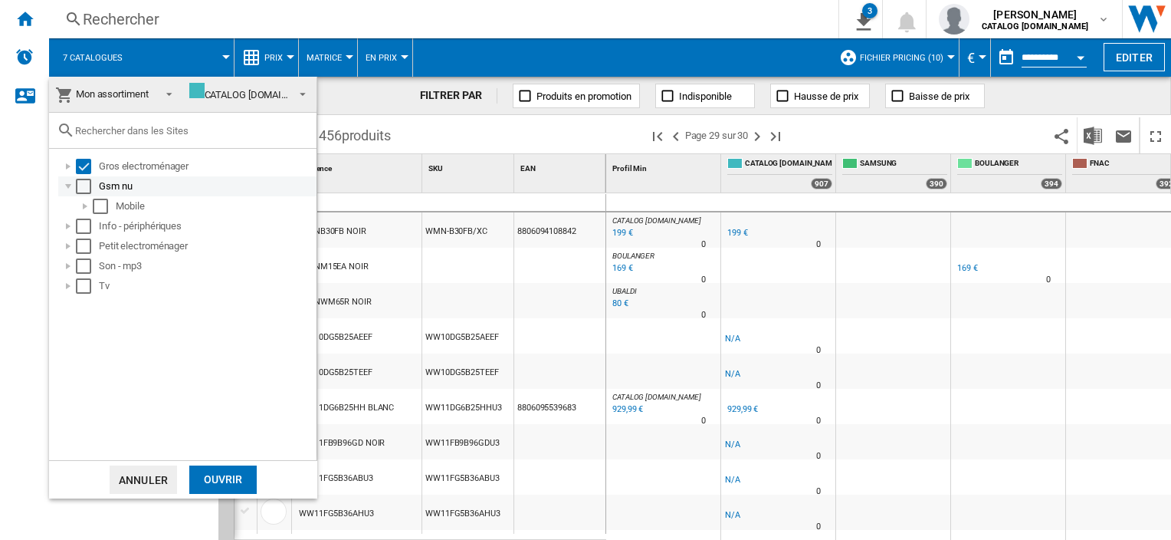
click at [83, 177] on div "Gsm nu" at bounding box center [187, 186] width 258 height 20
click at [87, 219] on div "Select" at bounding box center [83, 225] width 15 height 15
click at [84, 179] on div "Select" at bounding box center [83, 186] width 15 height 15
click at [84, 248] on div "Select" at bounding box center [83, 245] width 15 height 15
click at [80, 269] on div "Select" at bounding box center [83, 265] width 15 height 15
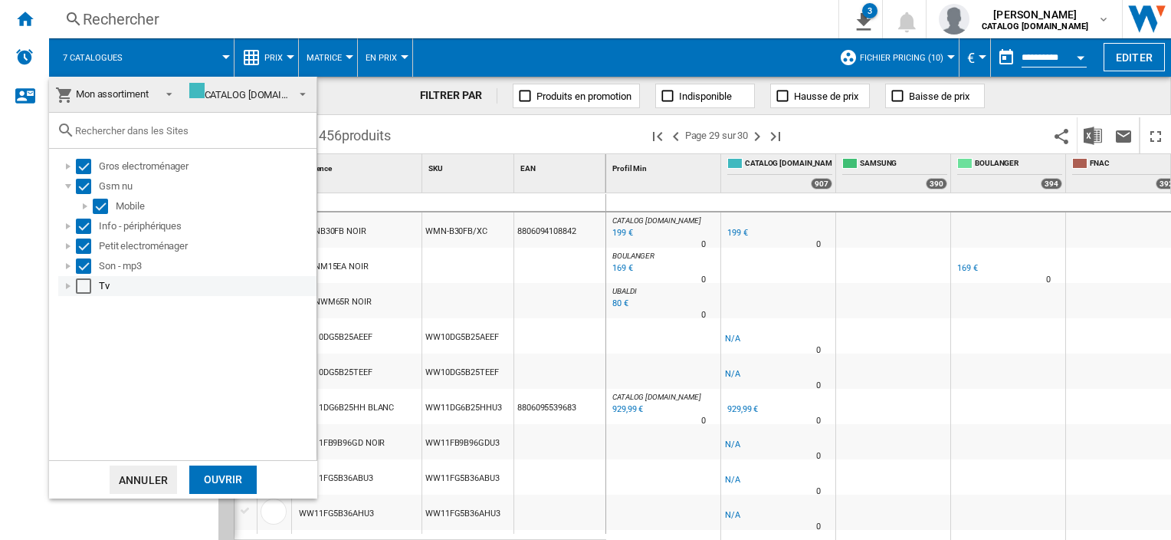
click at [82, 282] on div "Select" at bounding box center [83, 285] width 15 height 15
click at [232, 492] on div "Ouvrir" at bounding box center [222, 479] width 67 height 28
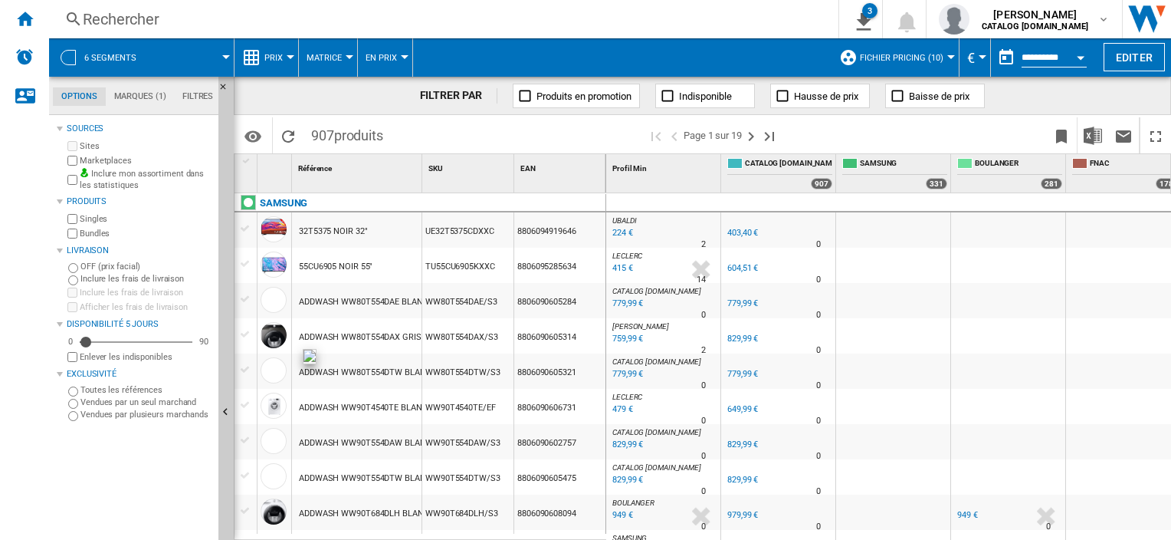
click at [128, 92] on md-tab-item "Marques (1)" at bounding box center [140, 96] width 68 height 18
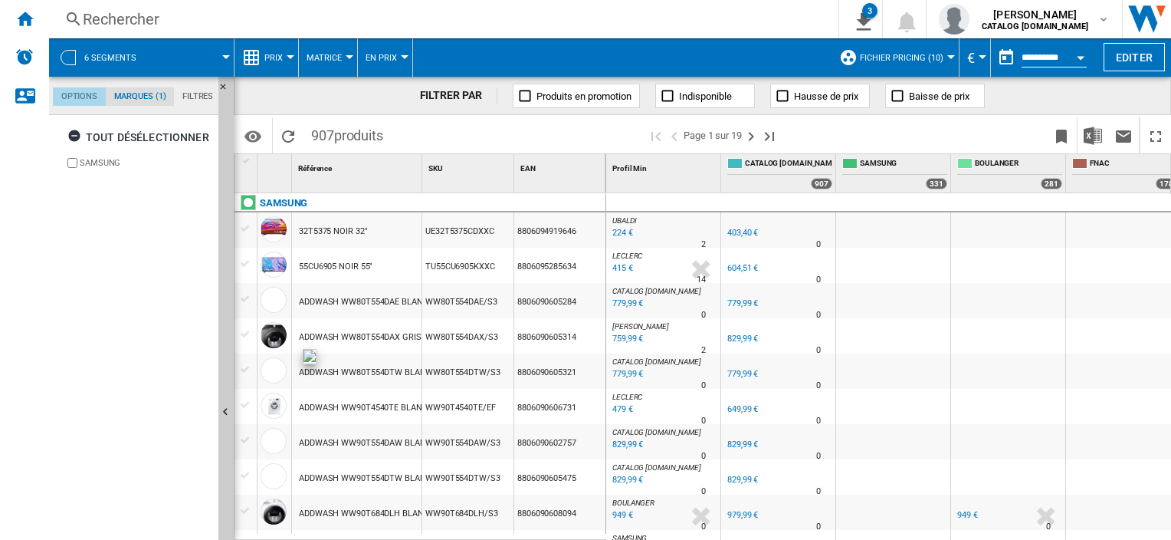
click at [81, 97] on md-tab-item "Options" at bounding box center [79, 96] width 53 height 18
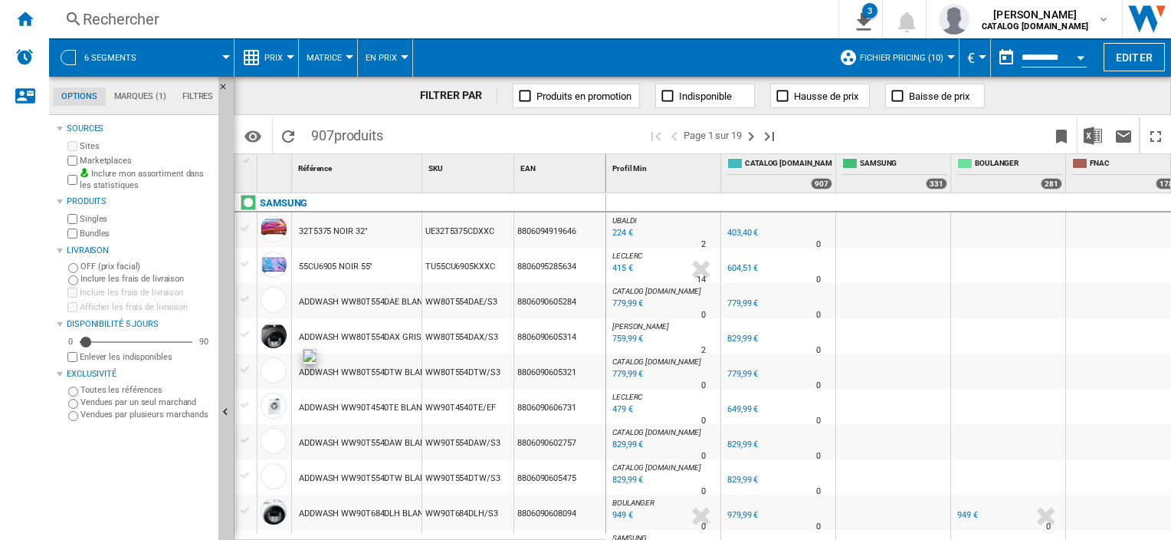
click at [137, 66] on button "6 segments" at bounding box center [117, 57] width 67 height 38
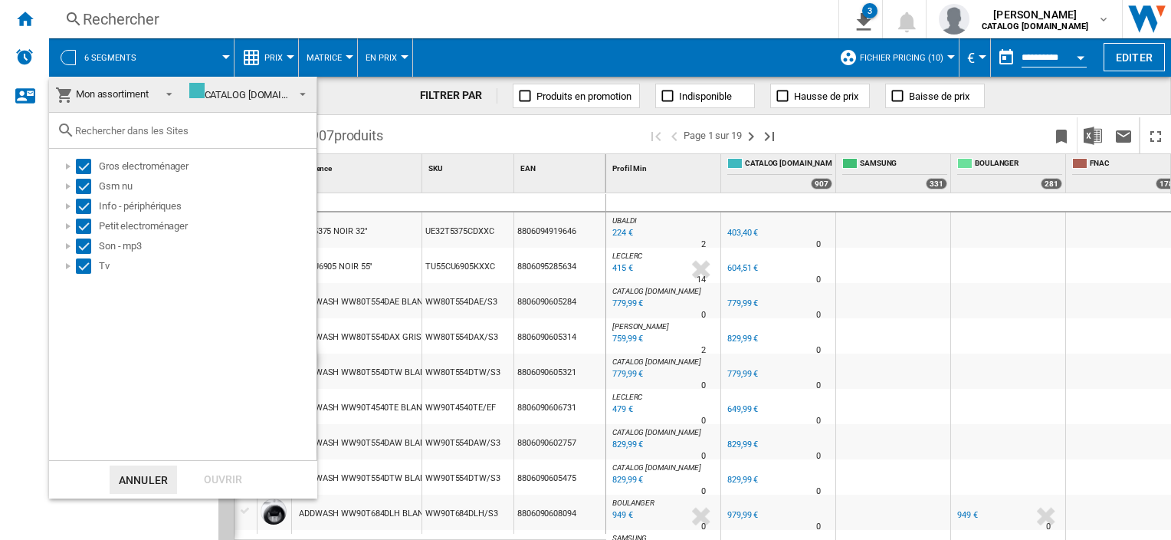
click at [154, 55] on md-backdrop at bounding box center [585, 270] width 1171 height 540
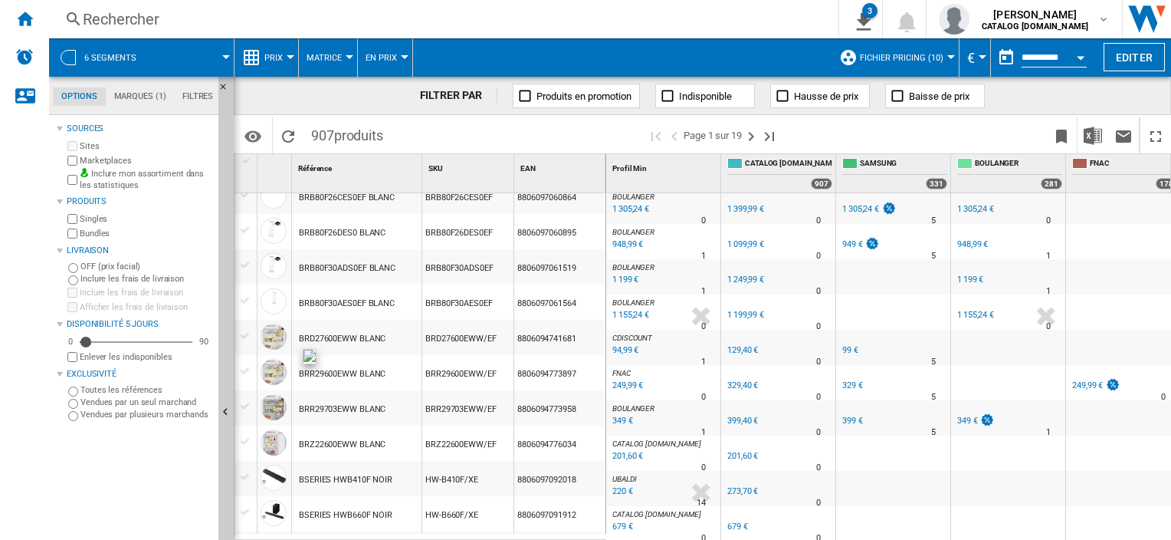
scroll to position [1441, 0]
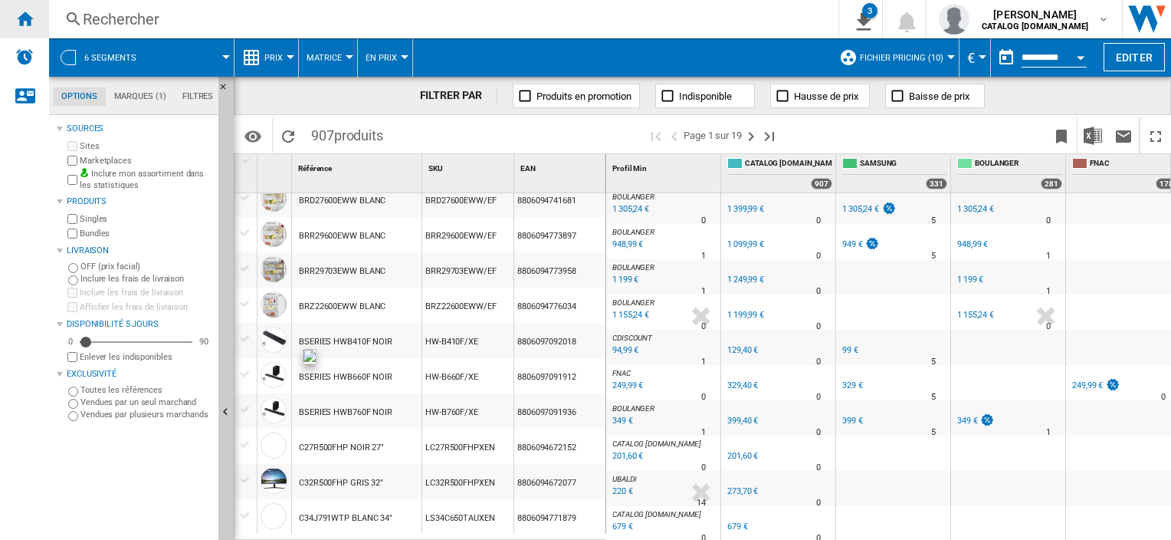
click at [17, 3] on div "Accueil" at bounding box center [24, 19] width 49 height 38
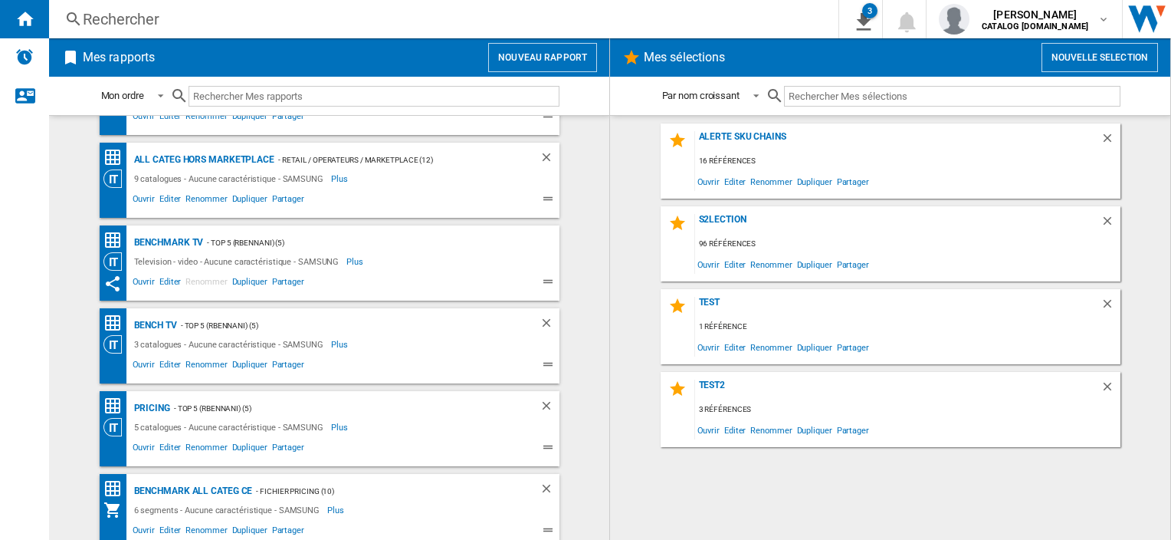
scroll to position [320, 0]
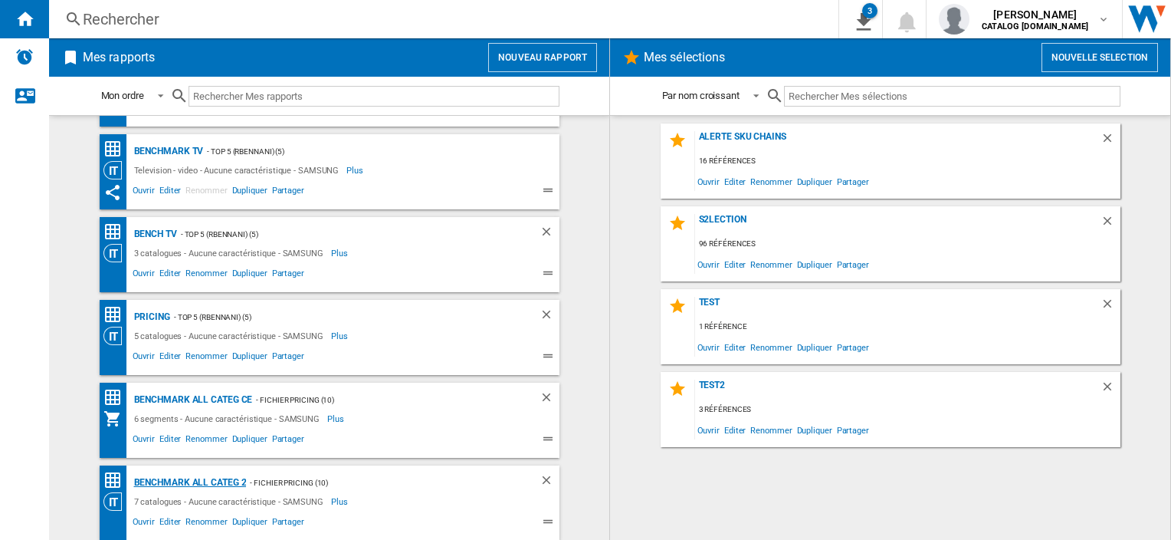
click at [223, 478] on div "Benchmark All Categ 2" at bounding box center [188, 482] width 116 height 19
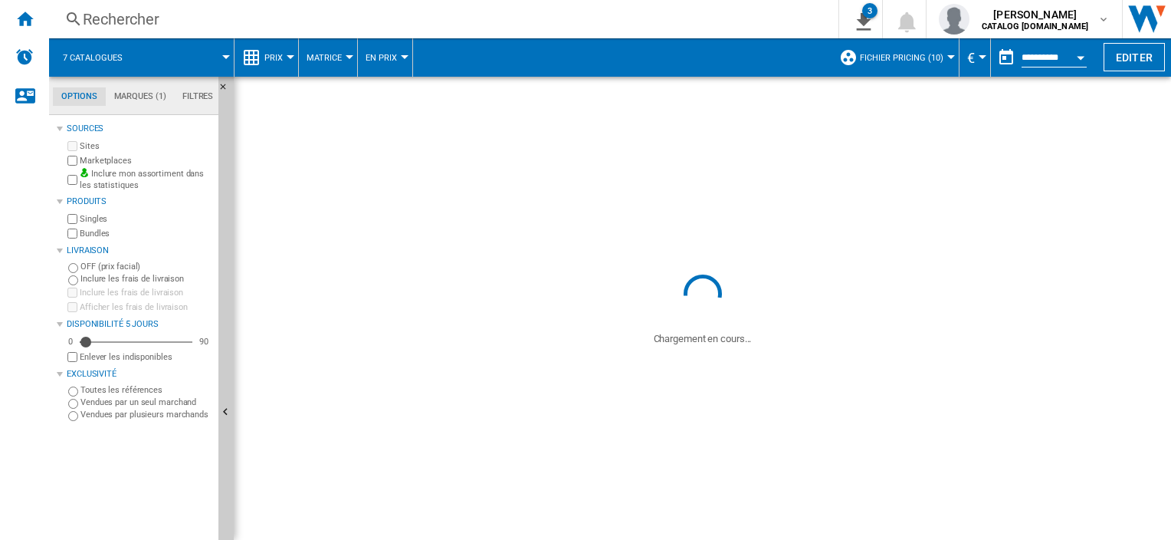
click at [112, 57] on span "7 catalogues" at bounding box center [93, 58] width 60 height 10
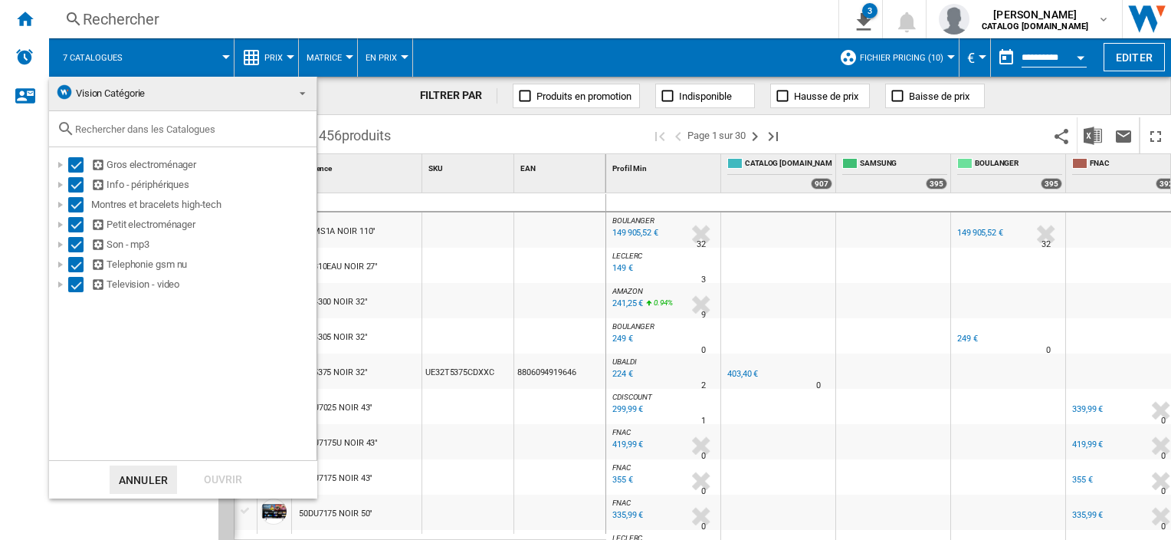
click at [141, 86] on span "Vision Catégorie" at bounding box center [170, 93] width 231 height 21
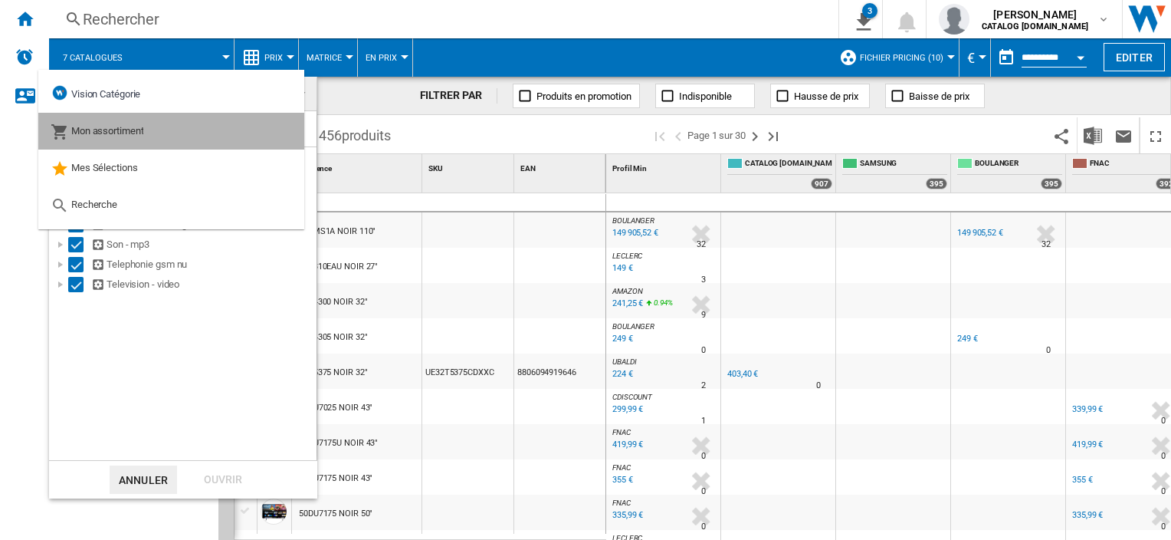
click at [123, 136] on span "Mon assortiment" at bounding box center [107, 130] width 73 height 11
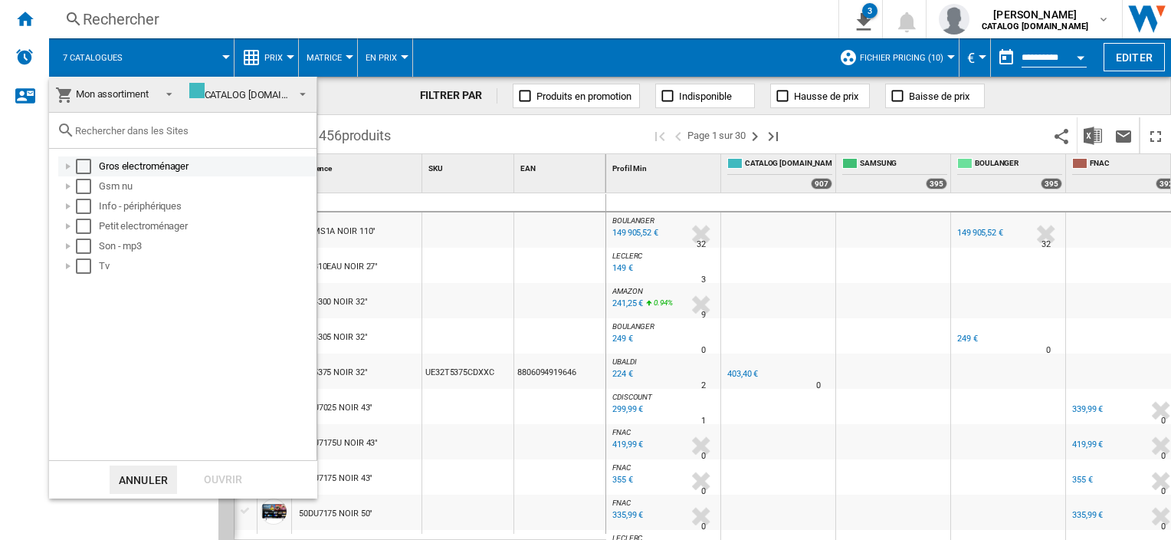
click at [124, 169] on div "Gros electroménager" at bounding box center [206, 166] width 215 height 15
click at [80, 166] on div "Select" at bounding box center [83, 166] width 15 height 15
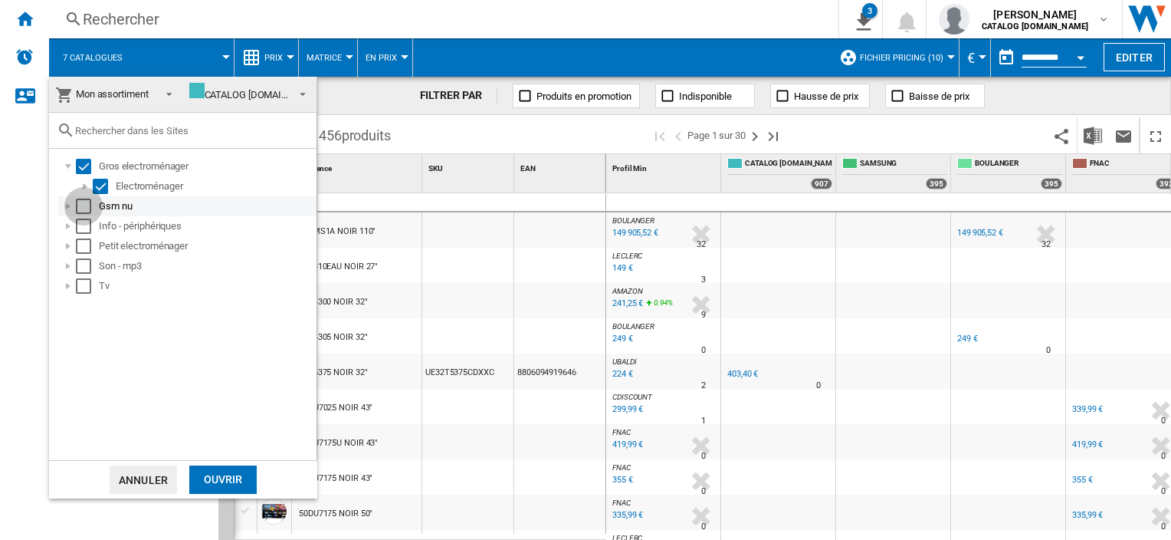
click at [80, 205] on div "Select" at bounding box center [83, 205] width 15 height 15
click at [83, 221] on div "Select" at bounding box center [83, 225] width 15 height 15
click at [87, 248] on div "Select" at bounding box center [83, 245] width 15 height 15
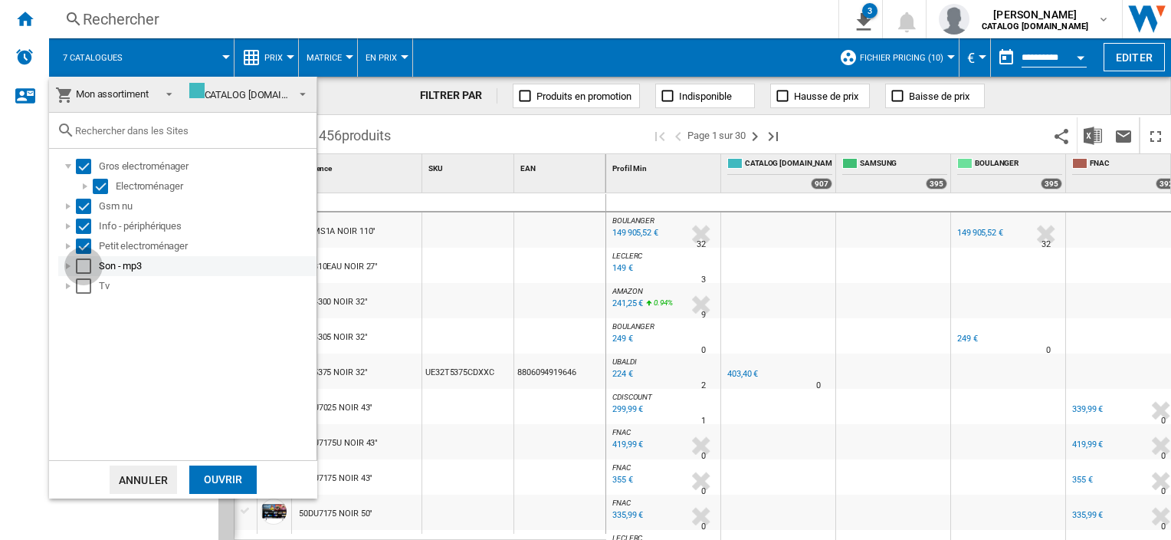
click at [86, 263] on div "Select" at bounding box center [83, 265] width 15 height 15
click at [84, 285] on div "Select" at bounding box center [83, 285] width 15 height 15
click at [202, 473] on div "Ouvrir" at bounding box center [222, 479] width 67 height 28
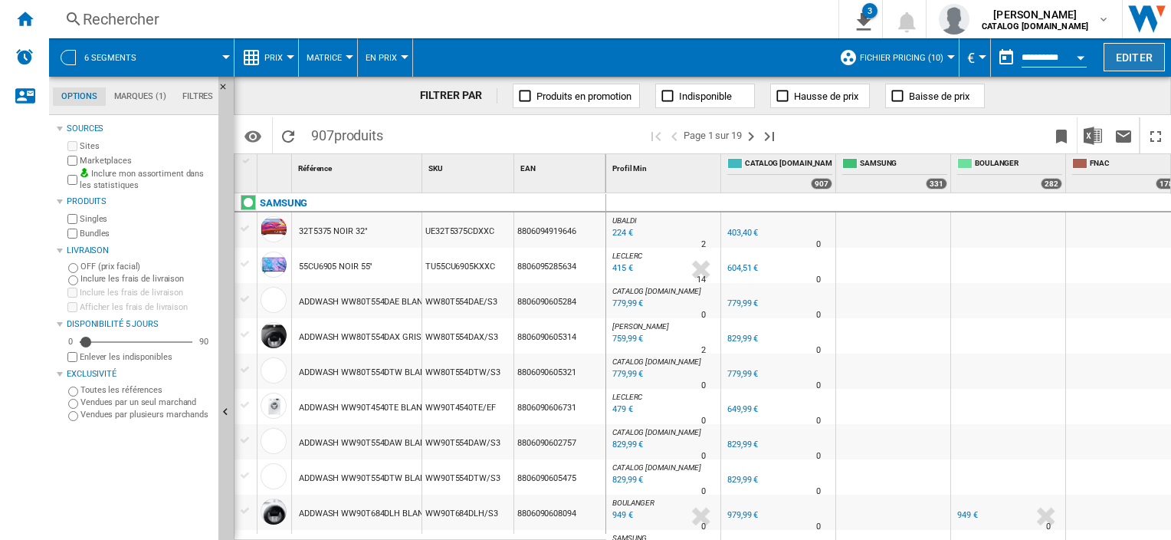
click at [1119, 54] on button "Editer" at bounding box center [1134, 57] width 61 height 28
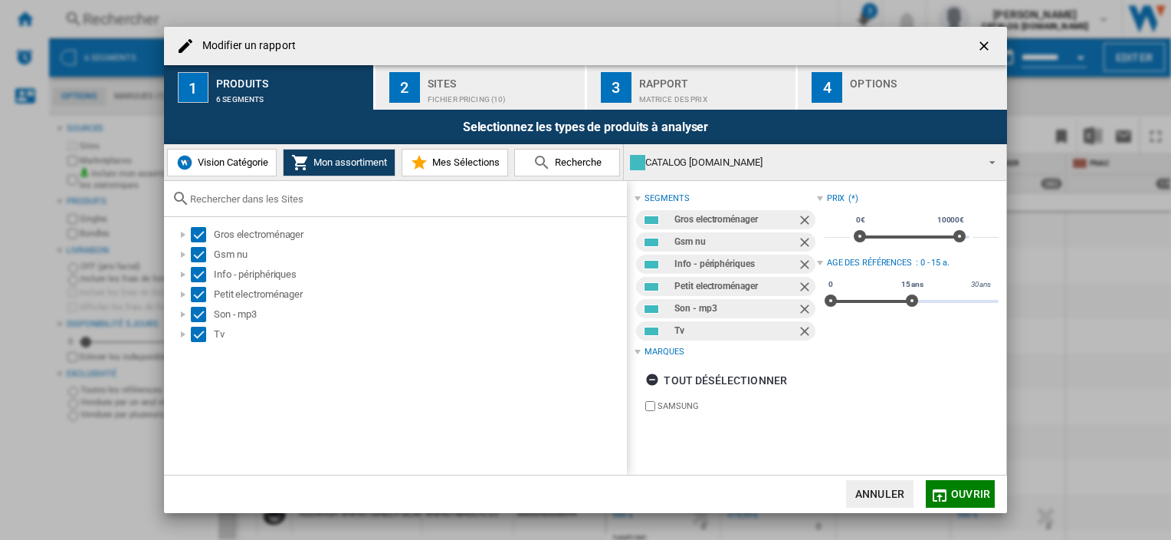
click at [246, 162] on span "Vision Catégorie" at bounding box center [231, 161] width 74 height 11
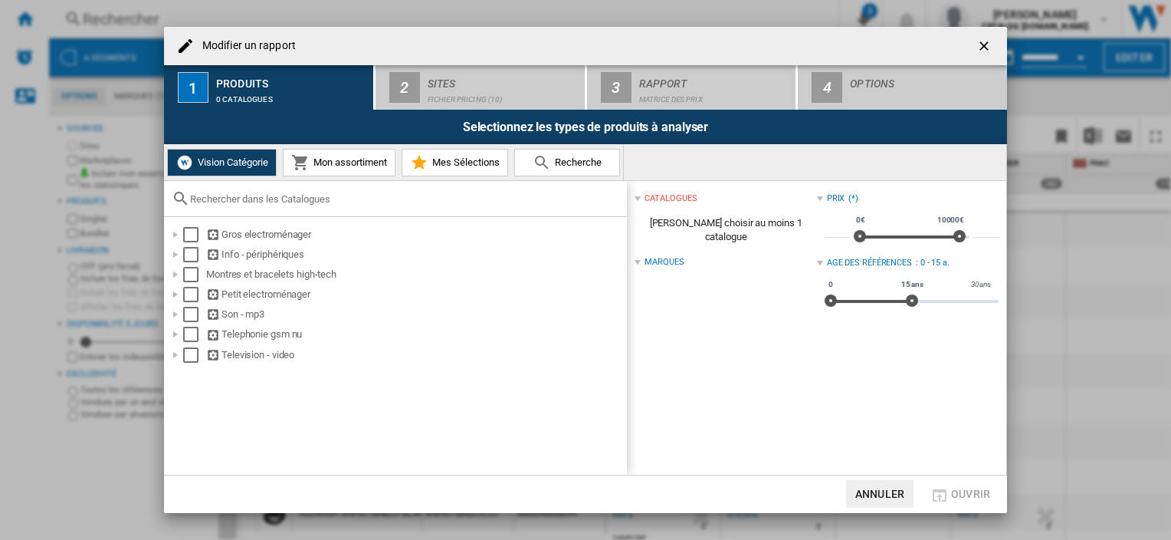
click at [327, 163] on span "Mon assortiment" at bounding box center [348, 161] width 77 height 11
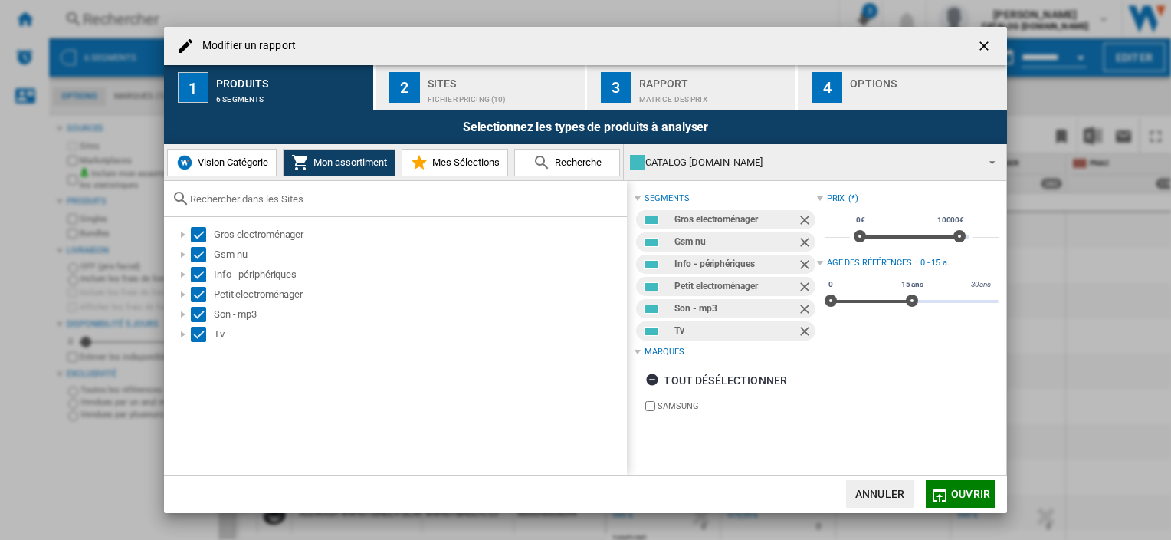
click at [973, 484] on button "Ouvrir" at bounding box center [960, 494] width 69 height 28
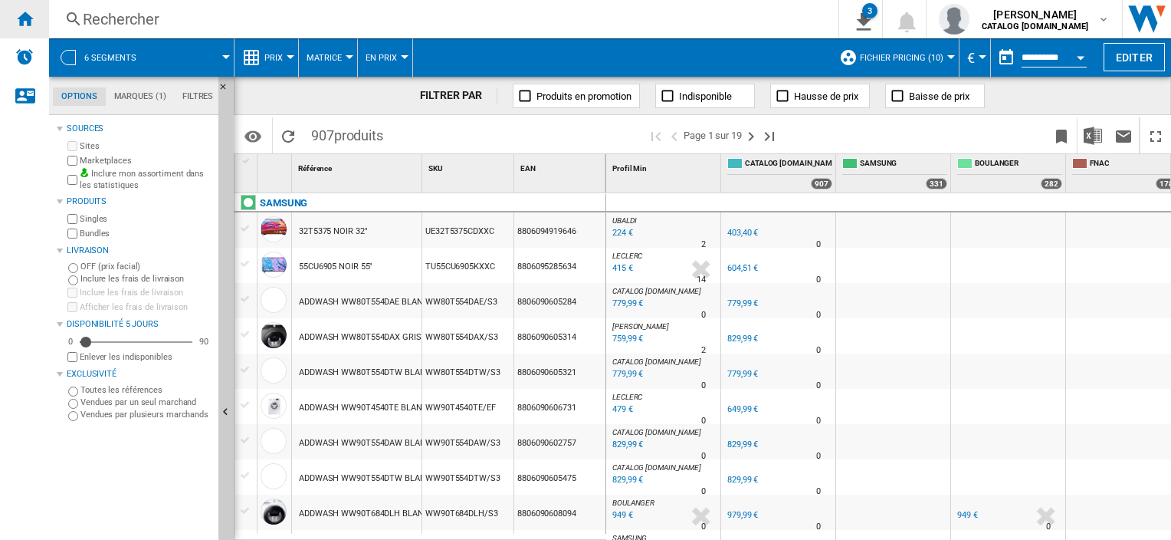
click at [36, 12] on div "Accueil" at bounding box center [24, 19] width 49 height 38
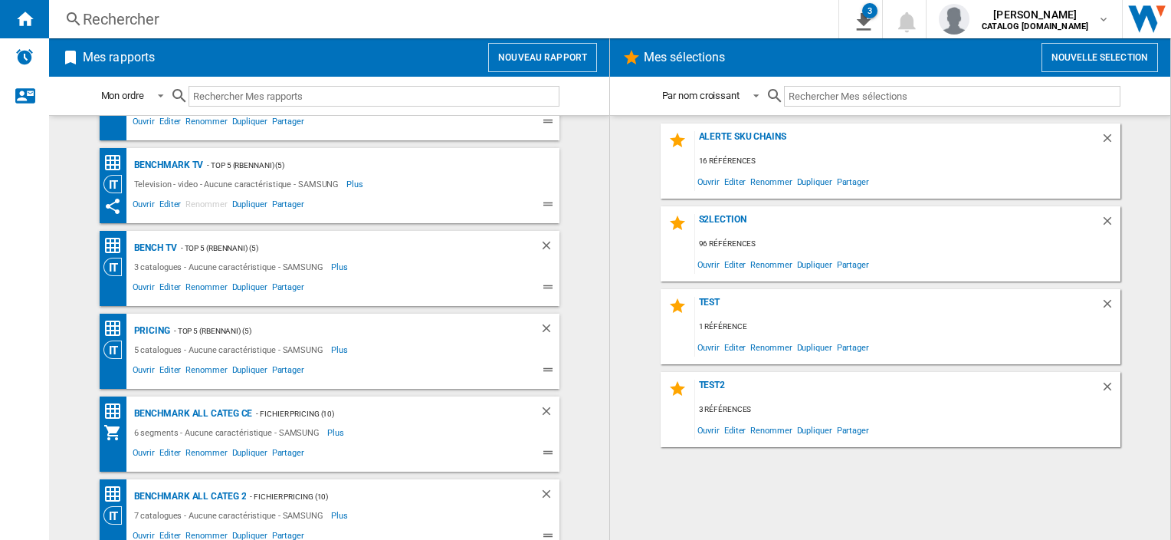
scroll to position [320, 0]
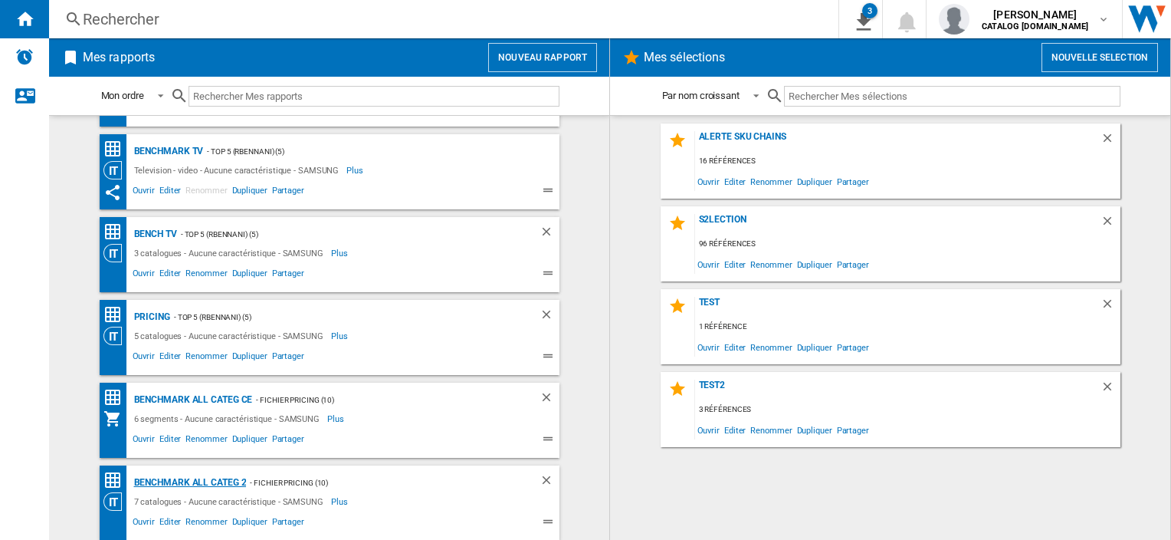
click at [224, 473] on div "Benchmark All Categ 2" at bounding box center [188, 482] width 116 height 19
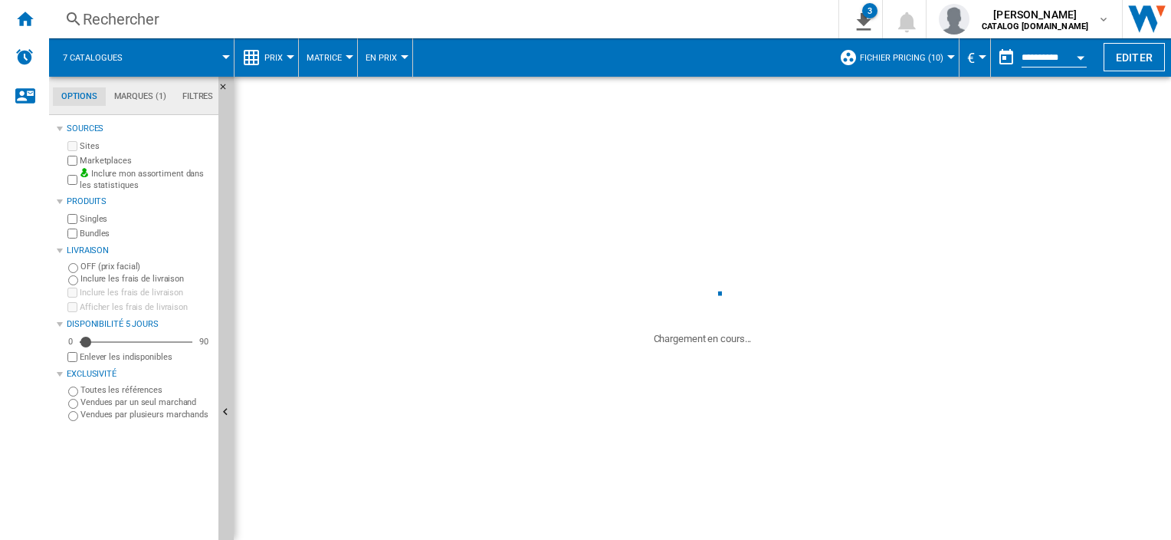
click at [160, 57] on span at bounding box center [185, 57] width 82 height 38
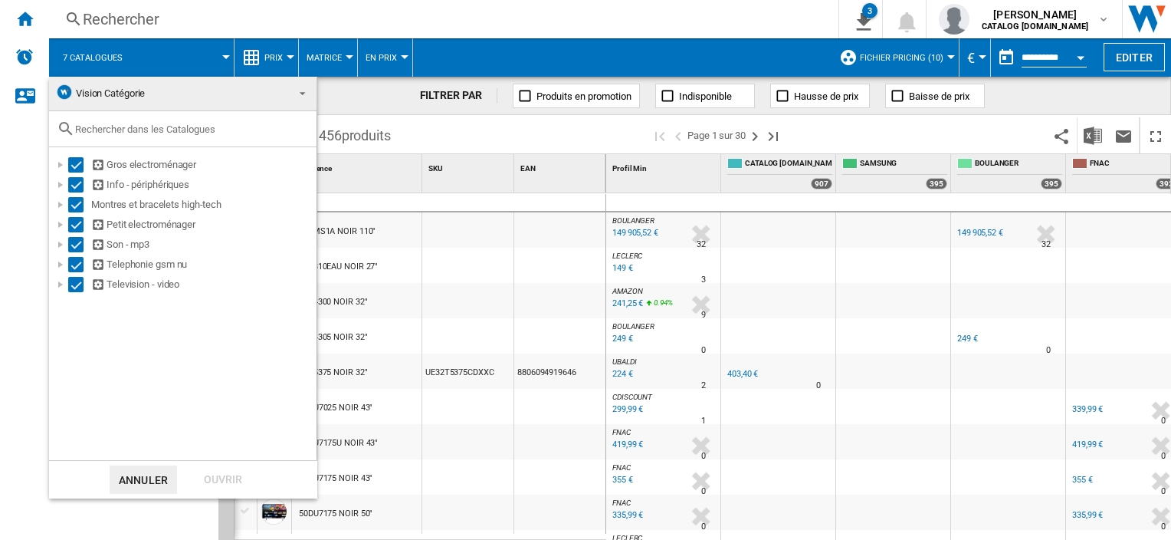
click at [156, 86] on span "Vision Catégorie" at bounding box center [170, 93] width 231 height 21
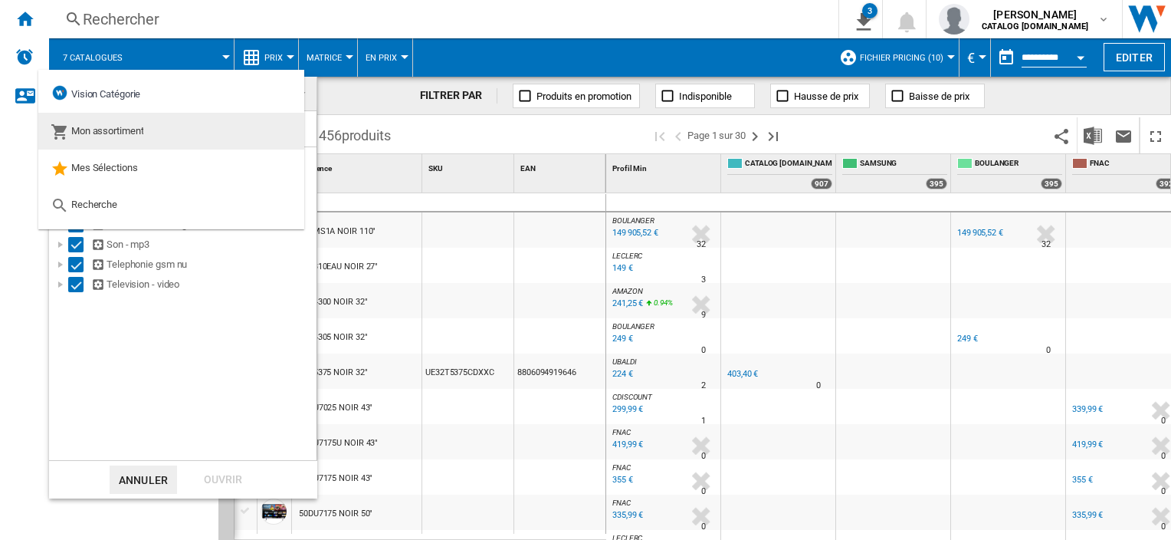
click at [155, 133] on md-option "Mon assortiment" at bounding box center [171, 131] width 266 height 37
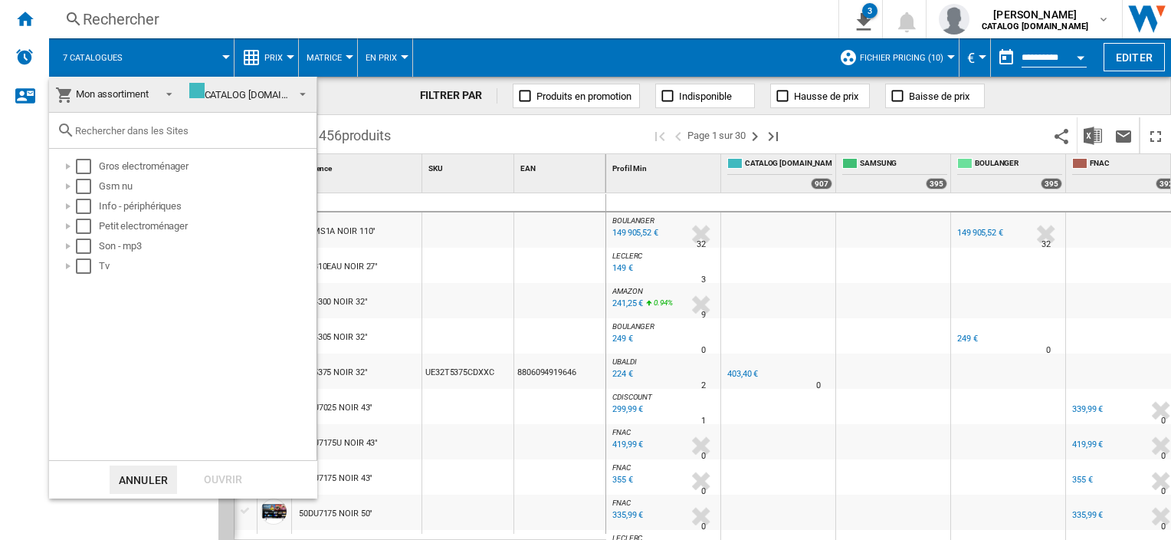
click at [181, 60] on md-backdrop at bounding box center [585, 270] width 1171 height 540
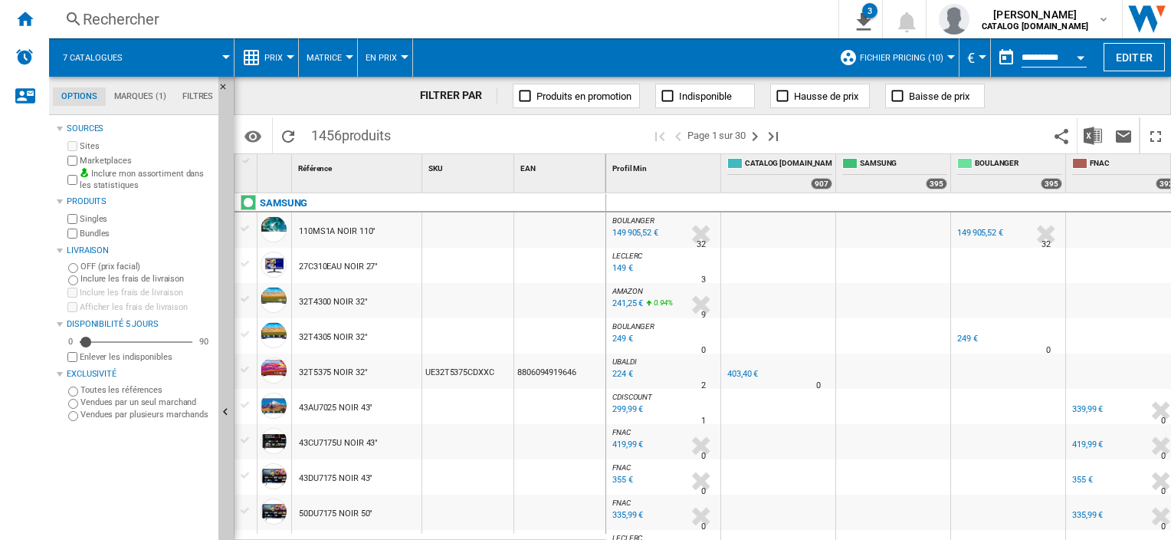
click at [192, 47] on span at bounding box center [185, 57] width 82 height 38
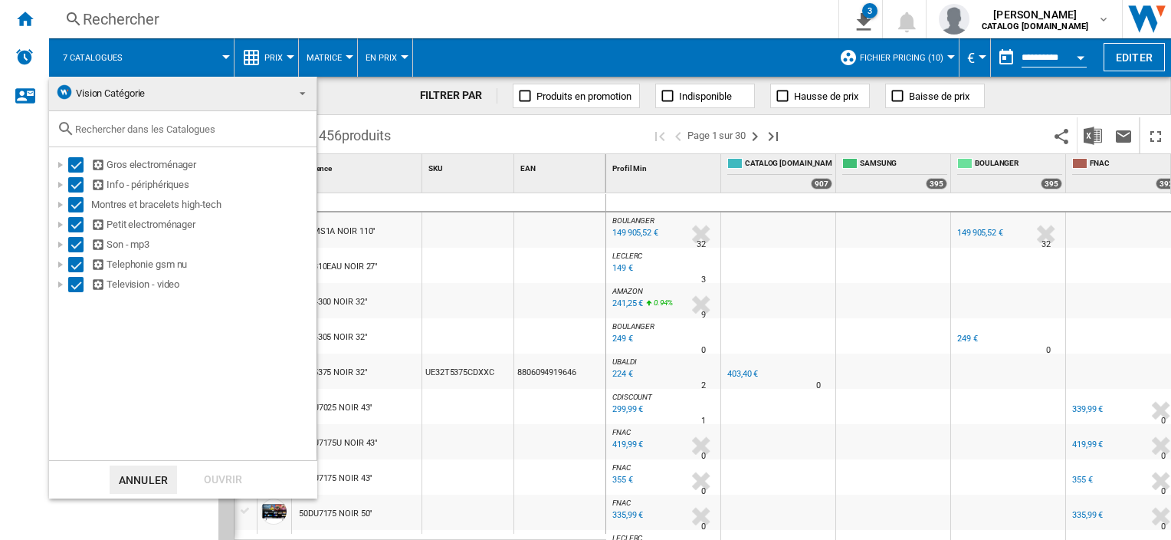
click at [1012, 84] on md-backdrop at bounding box center [585, 270] width 1171 height 540
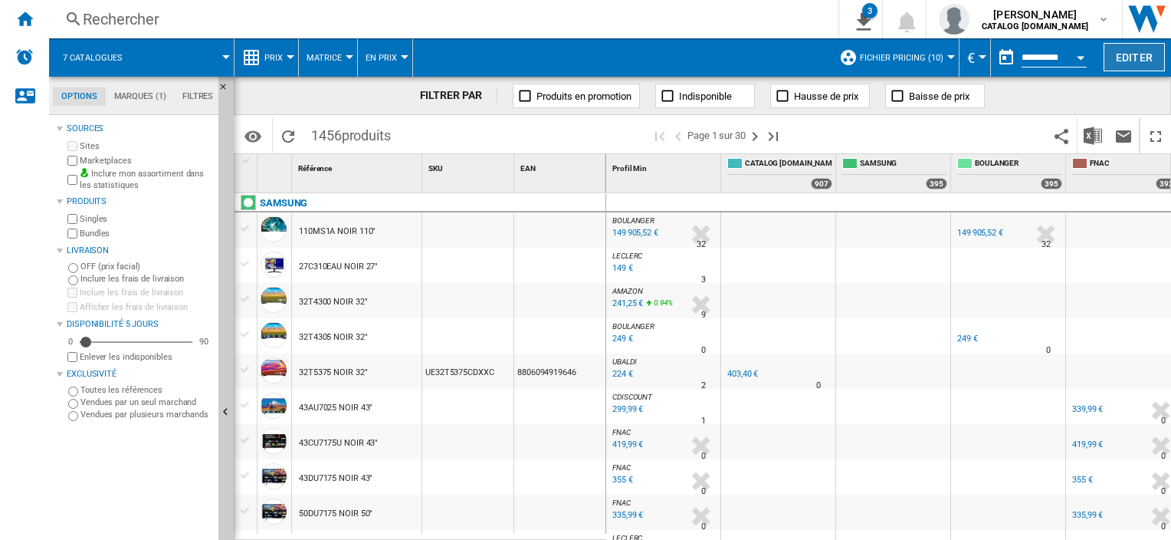
click at [1130, 52] on button "Editer" at bounding box center [1134, 57] width 61 height 28
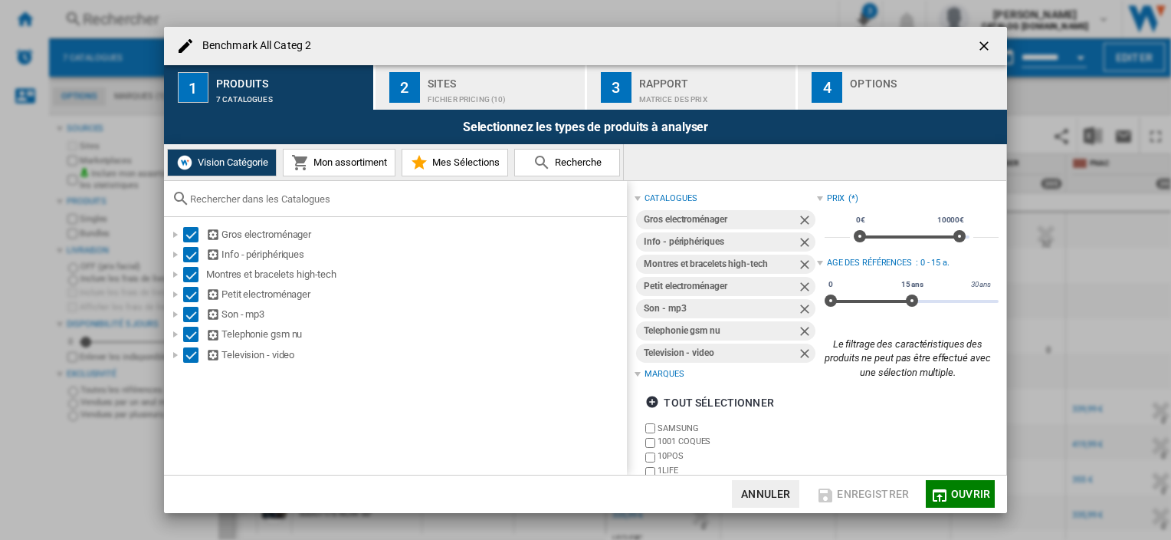
click at [341, 168] on span "Mon assortiment" at bounding box center [348, 161] width 77 height 11
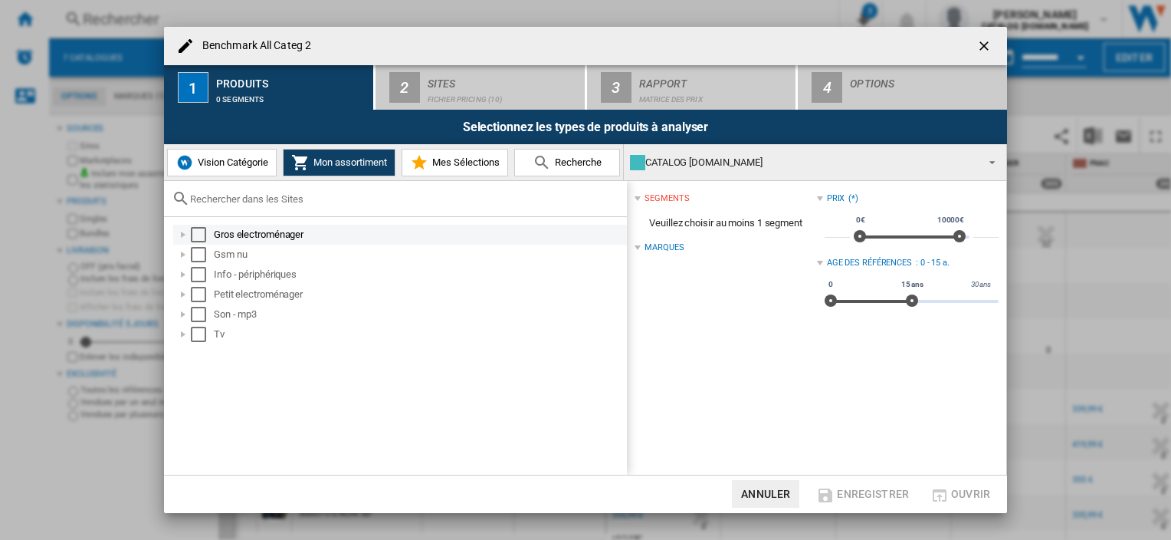
click at [202, 235] on div "Select" at bounding box center [198, 234] width 15 height 15
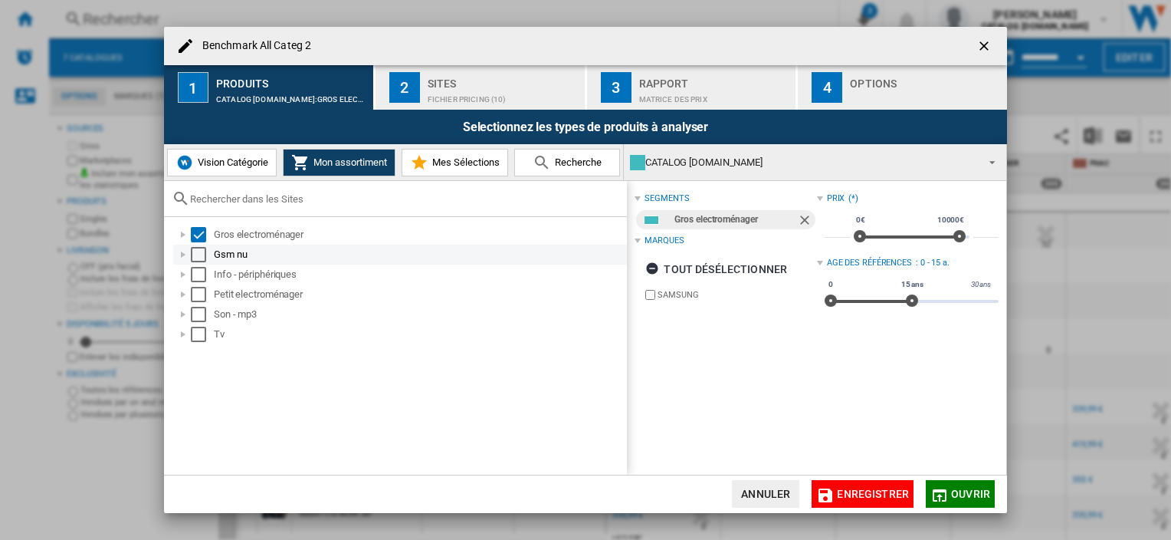
click at [202, 253] on div "Select" at bounding box center [198, 254] width 15 height 15
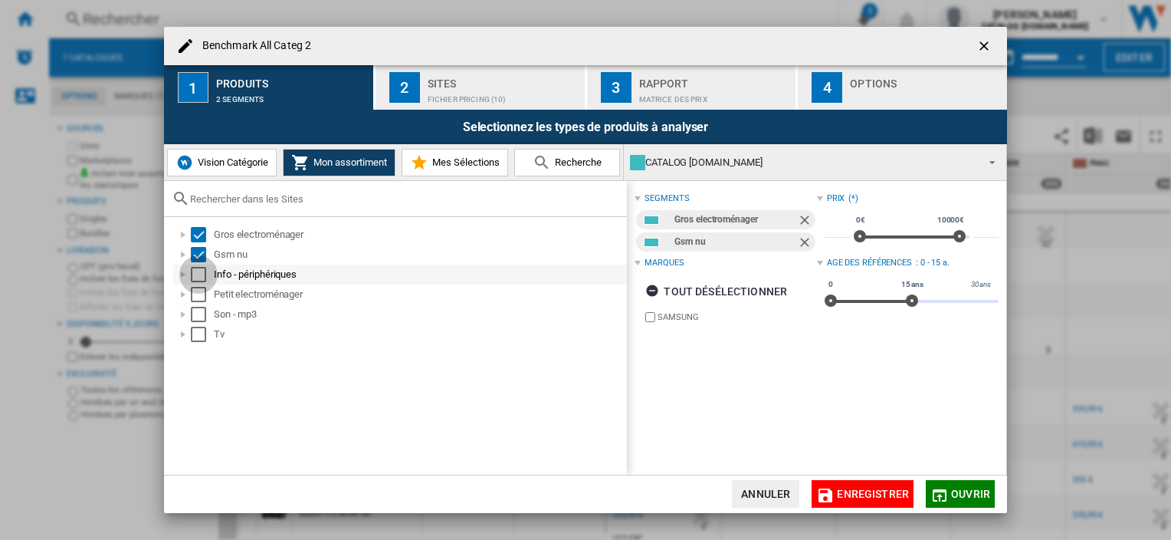
click at [201, 267] on div "Select" at bounding box center [198, 274] width 15 height 15
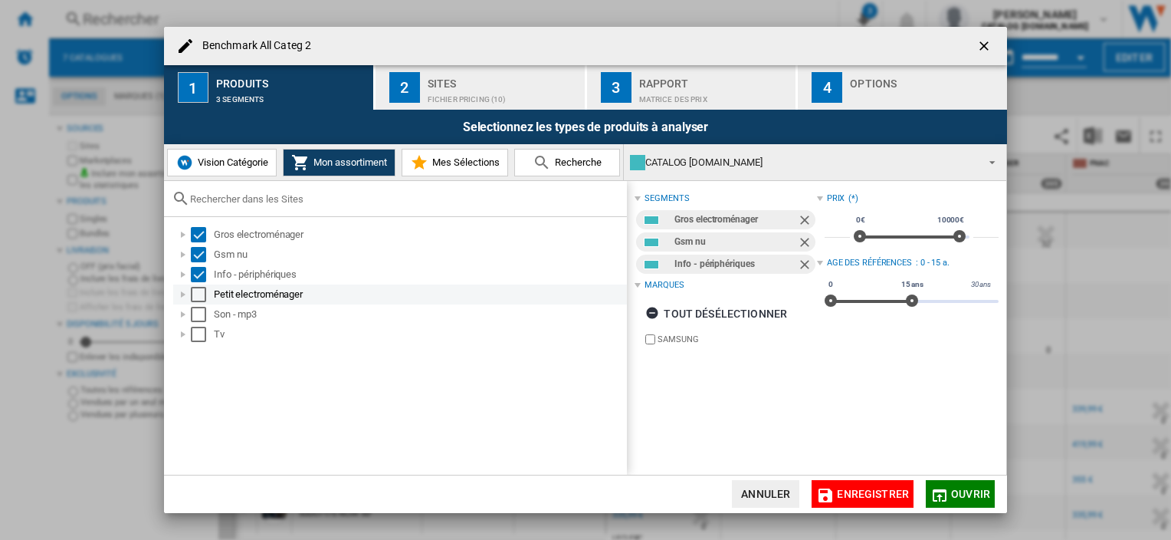
click at [200, 284] on ol "Gros electroménager Gsm nu Info - périphériques Petit electroménager Son - mp3 …" at bounding box center [399, 285] width 455 height 120
drag, startPoint x: 200, startPoint y: 285, endPoint x: 202, endPoint y: 296, distance: 11.0
click at [201, 296] on div "Select" at bounding box center [198, 294] width 15 height 15
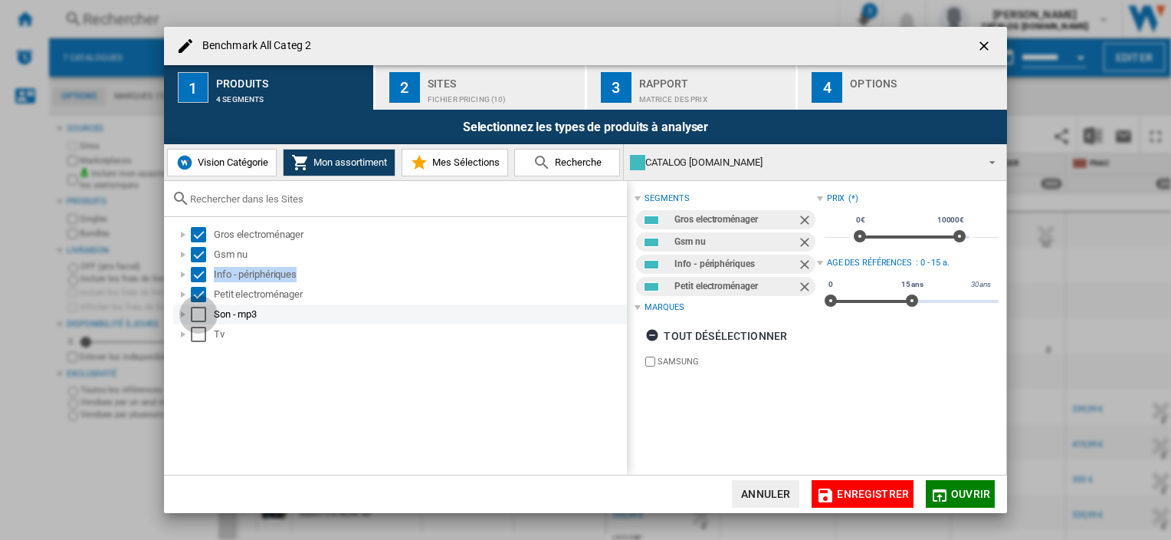
click at [199, 315] on div "Select" at bounding box center [198, 314] width 15 height 15
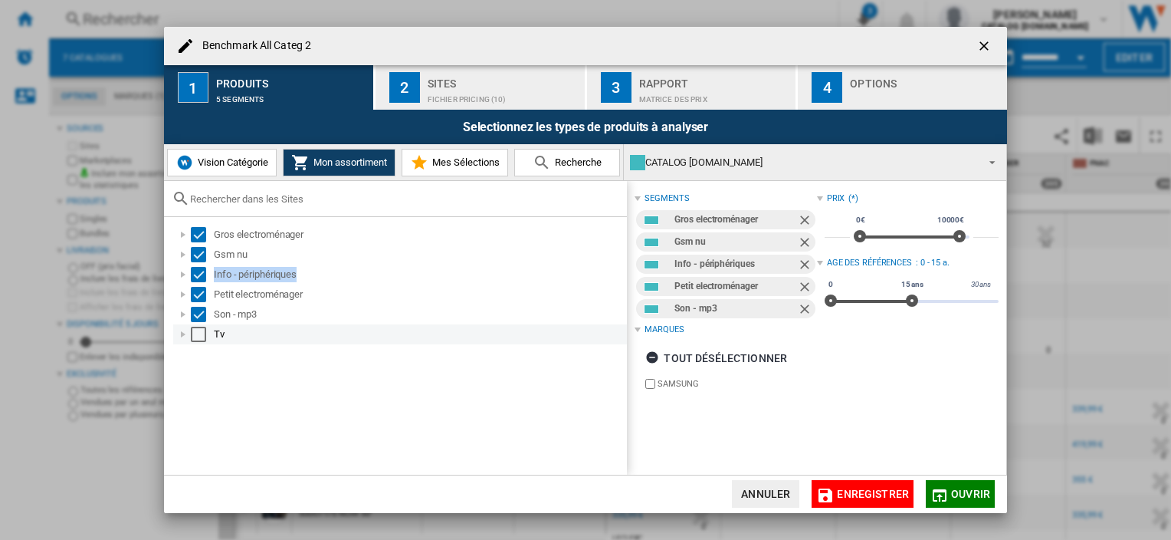
click at [197, 333] on div "Select" at bounding box center [198, 333] width 15 height 15
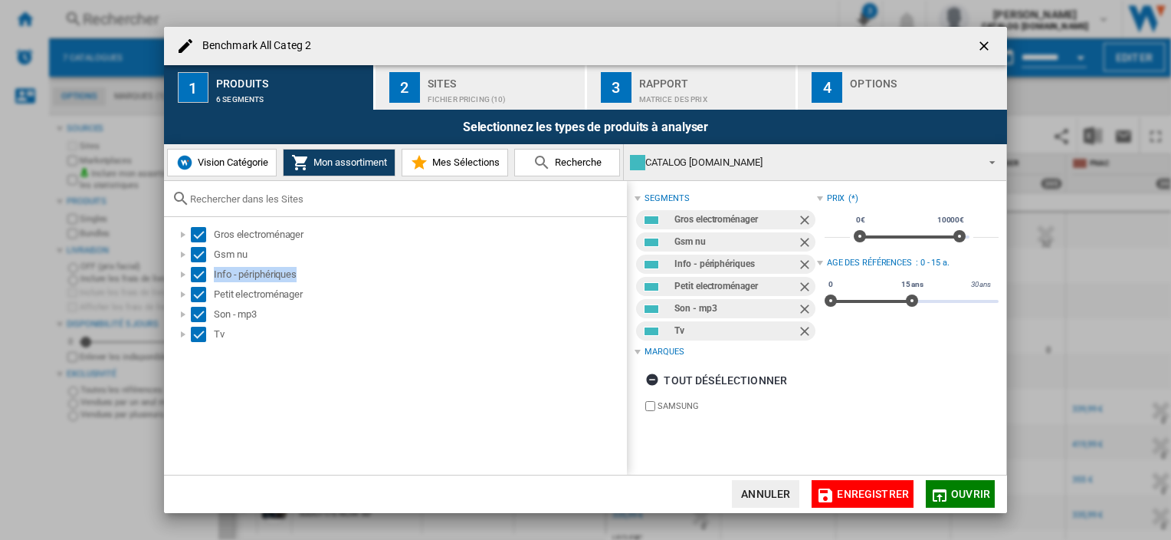
click at [244, 159] on span "Vision Catégorie" at bounding box center [231, 161] width 74 height 11
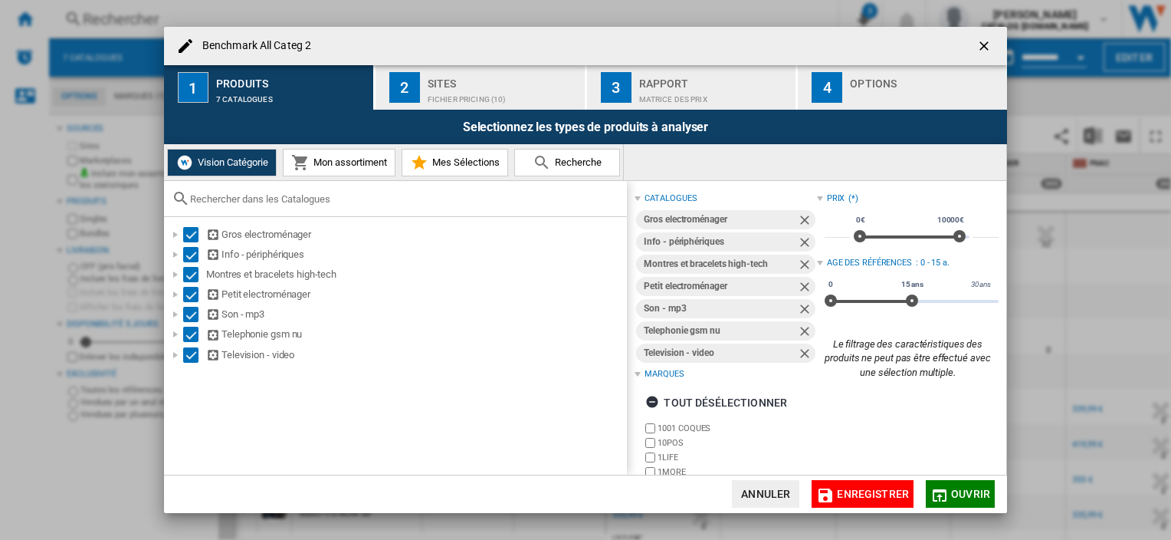
click at [335, 159] on span "Mon assortiment" at bounding box center [348, 161] width 77 height 11
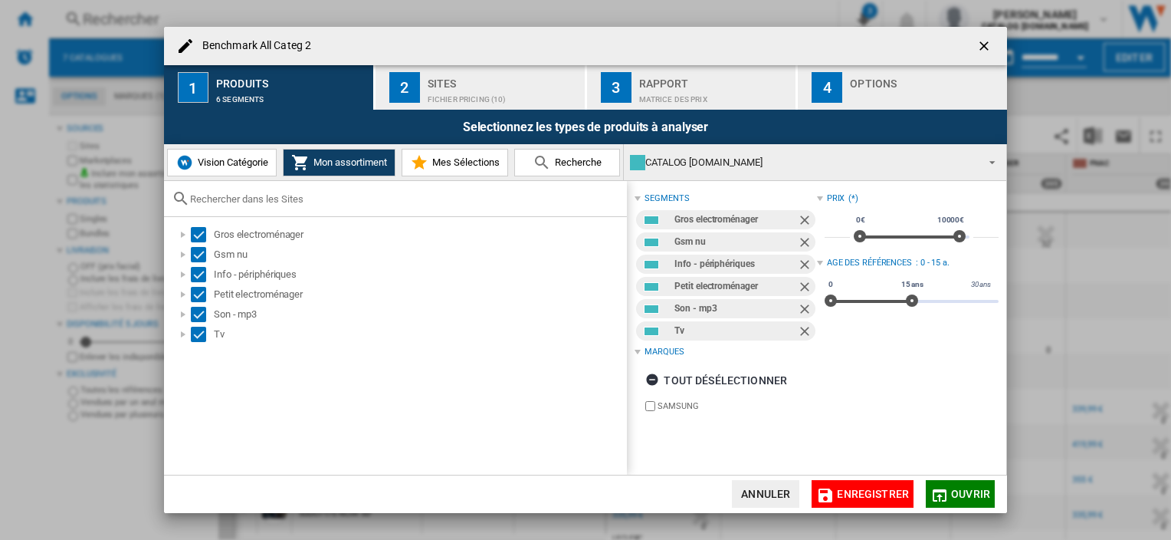
click at [267, 159] on span "Vision Catégorie" at bounding box center [231, 161] width 74 height 11
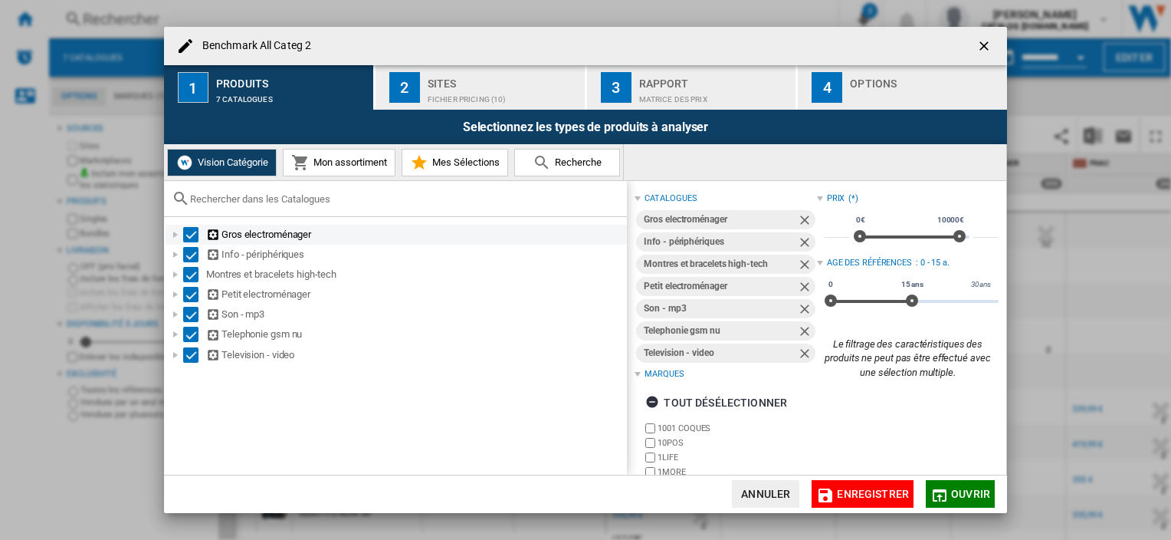
click at [193, 234] on div "Select" at bounding box center [190, 234] width 15 height 15
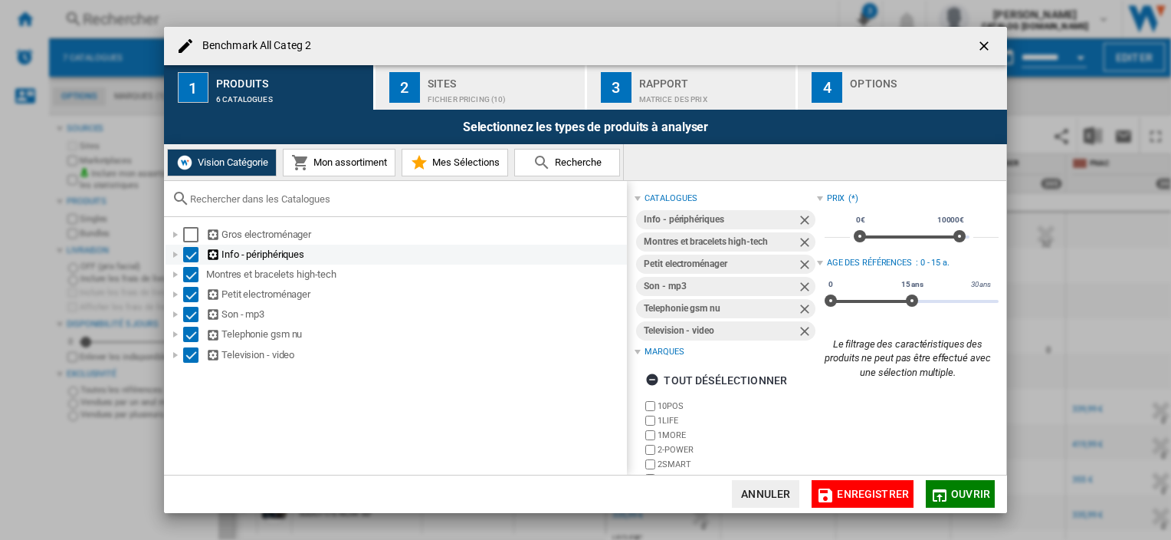
click at [193, 258] on div "Select" at bounding box center [190, 254] width 15 height 15
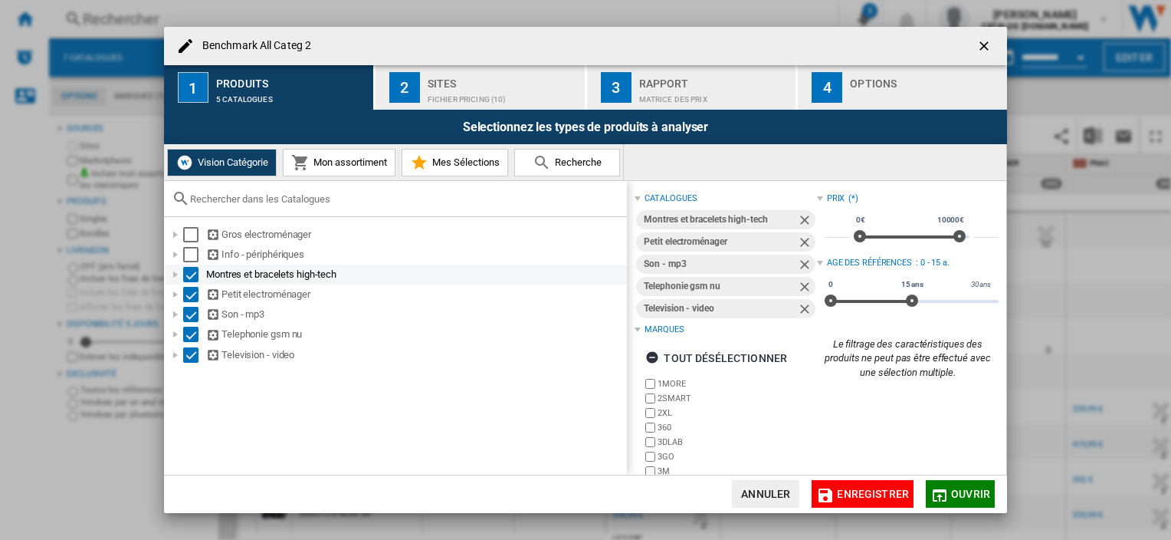
click at [191, 276] on div "Select" at bounding box center [190, 274] width 15 height 15
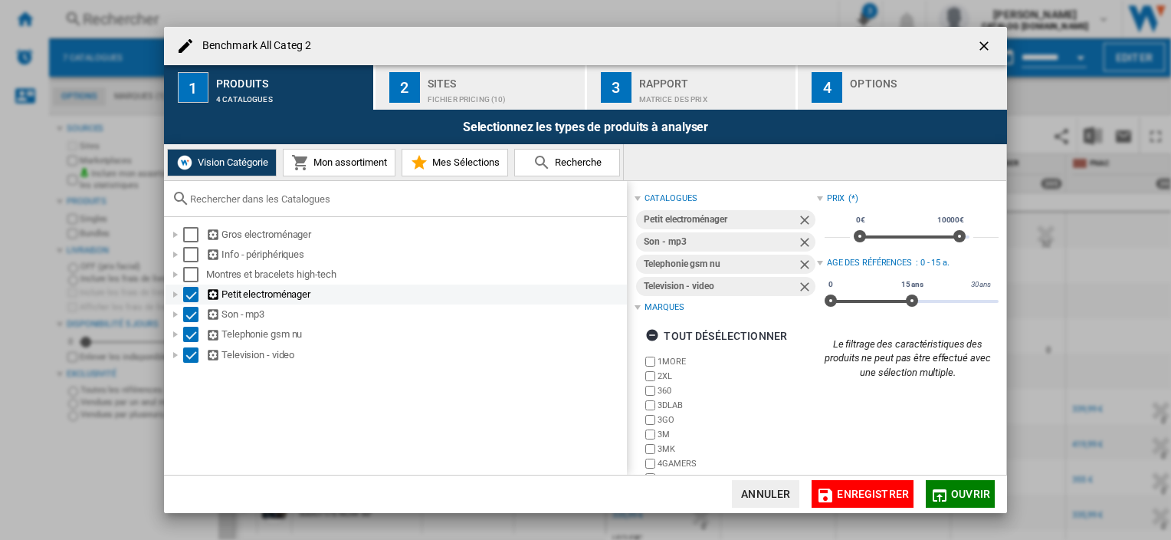
click at [187, 294] on div "Select" at bounding box center [190, 294] width 15 height 15
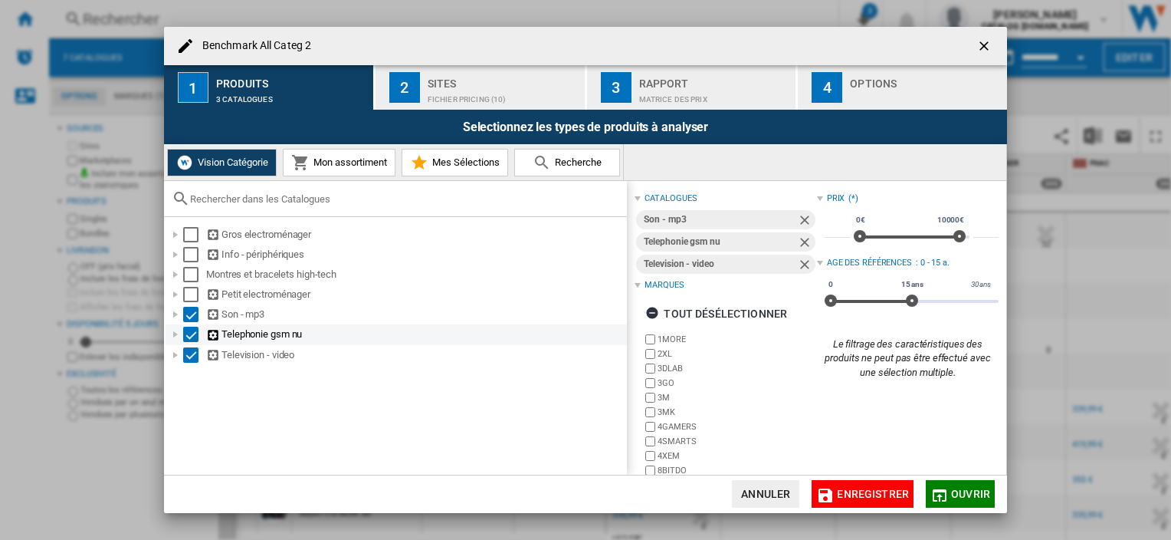
drag, startPoint x: 192, startPoint y: 312, endPoint x: 196, endPoint y: 327, distance: 15.8
click at [193, 313] on div "Select" at bounding box center [190, 314] width 15 height 15
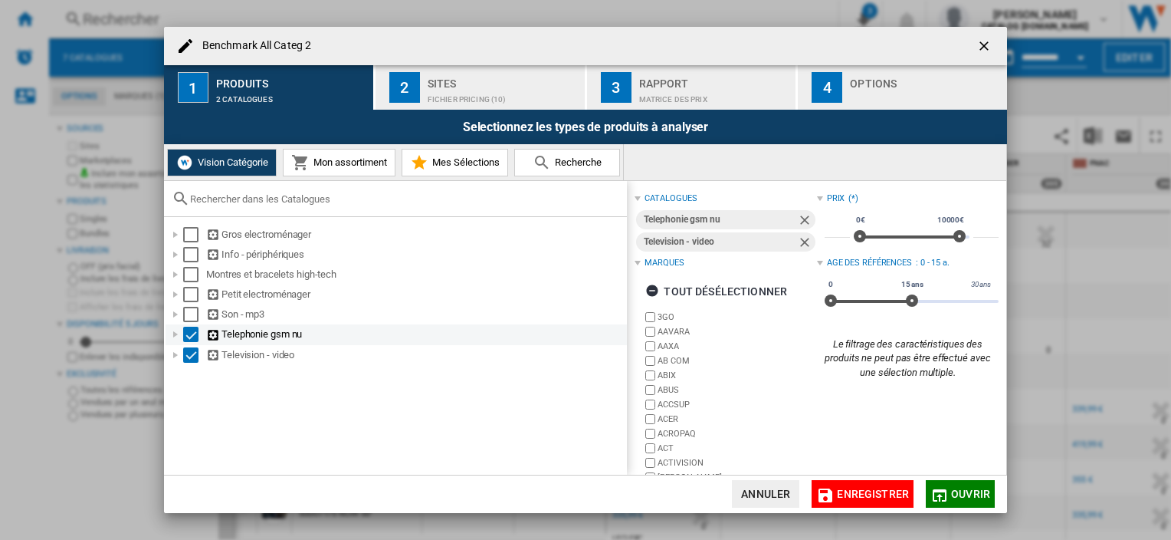
click at [196, 332] on div "Select" at bounding box center [190, 333] width 15 height 15
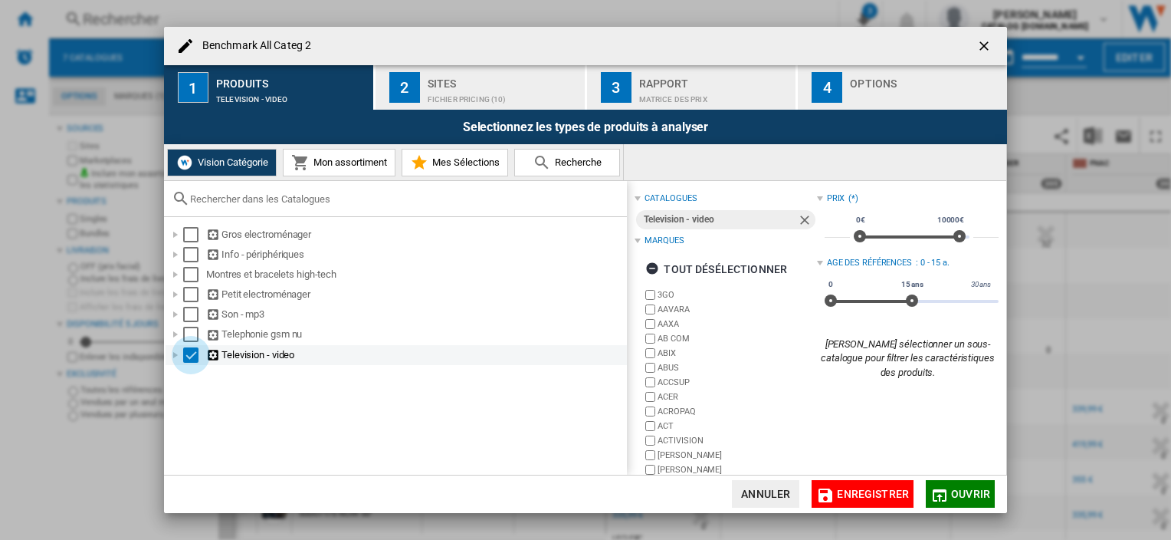
click at [190, 349] on div "Select" at bounding box center [190, 354] width 15 height 15
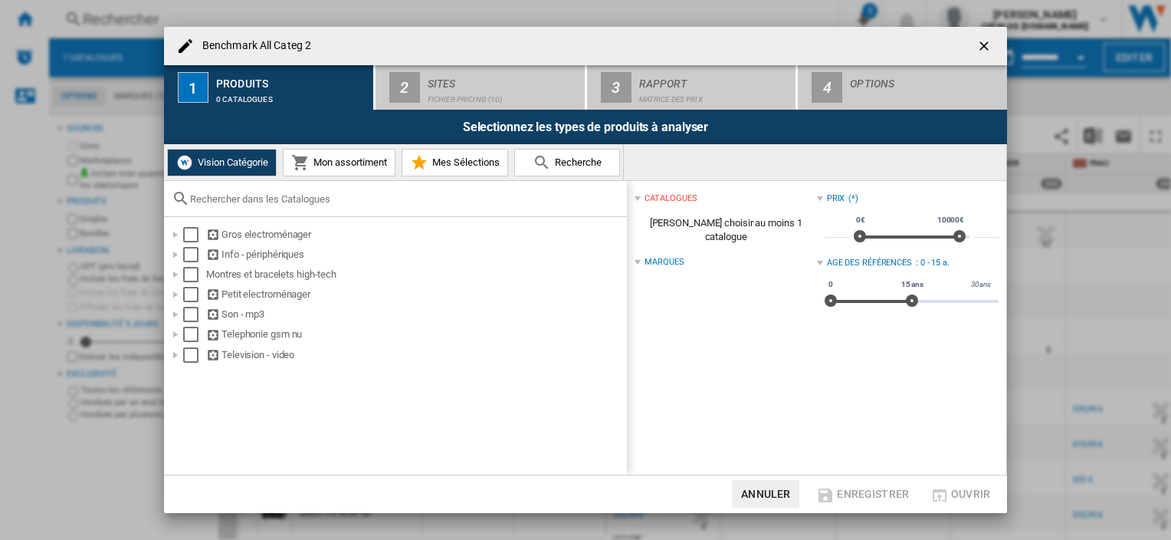
click at [342, 162] on span "Mon assortiment" at bounding box center [348, 161] width 77 height 11
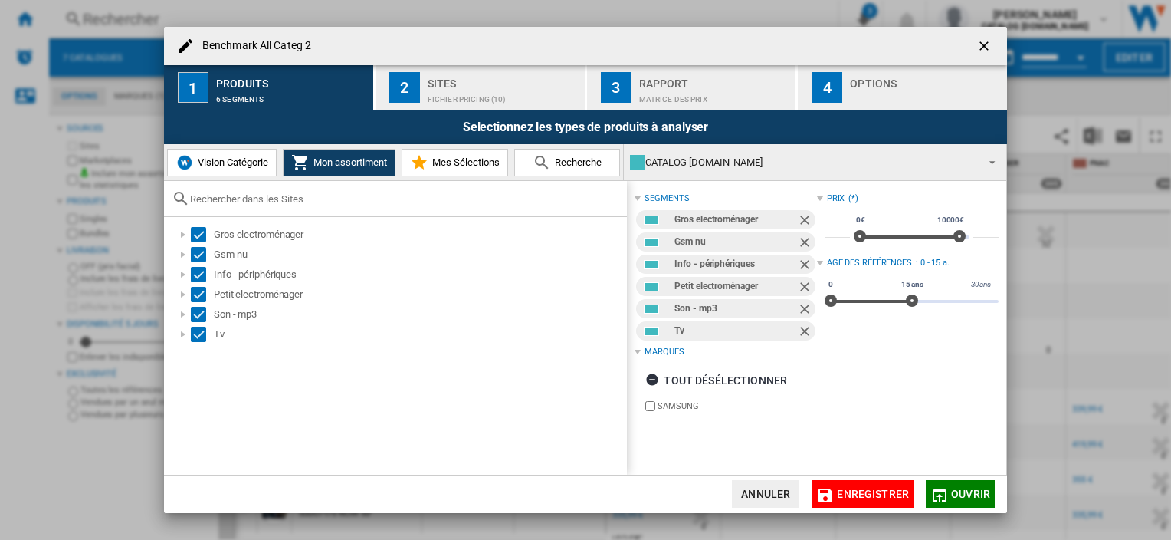
click at [868, 500] on button "Enregistrer" at bounding box center [863, 494] width 102 height 28
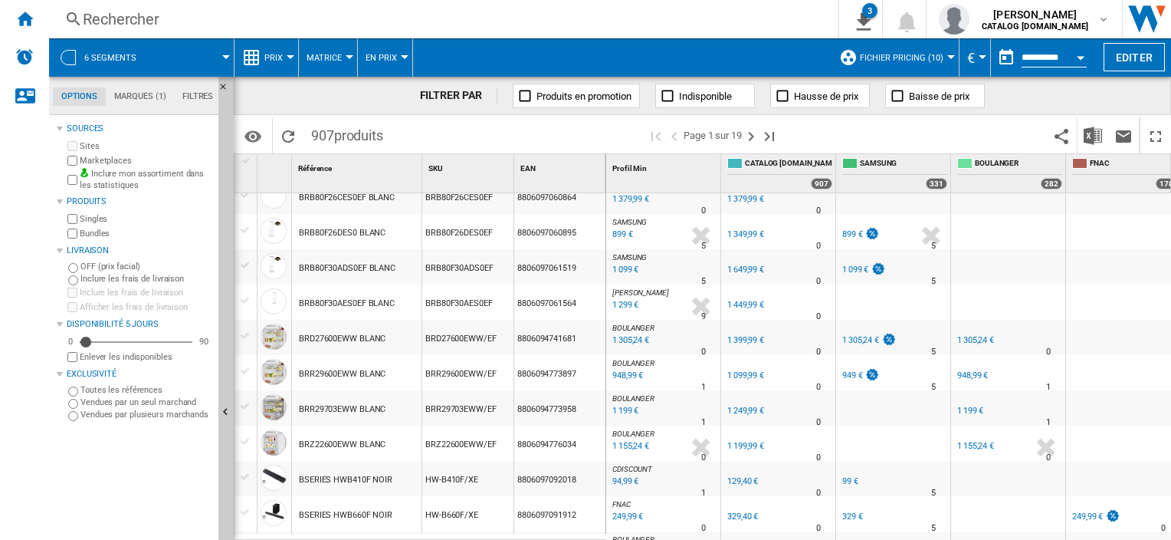
scroll to position [1438, 0]
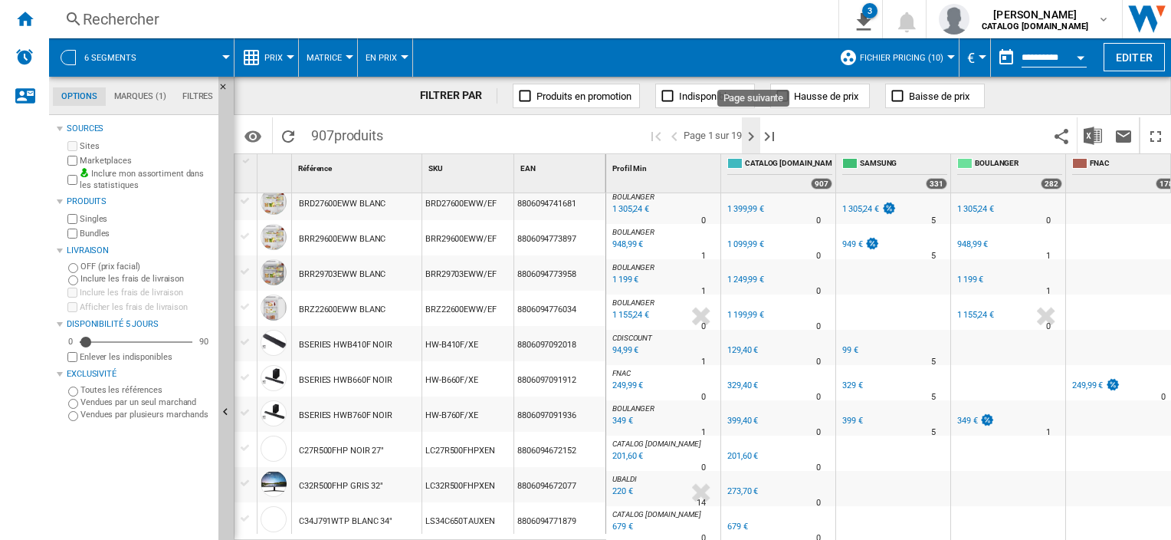
click at [752, 137] on ng-md-icon "Page suivante" at bounding box center [751, 136] width 18 height 18
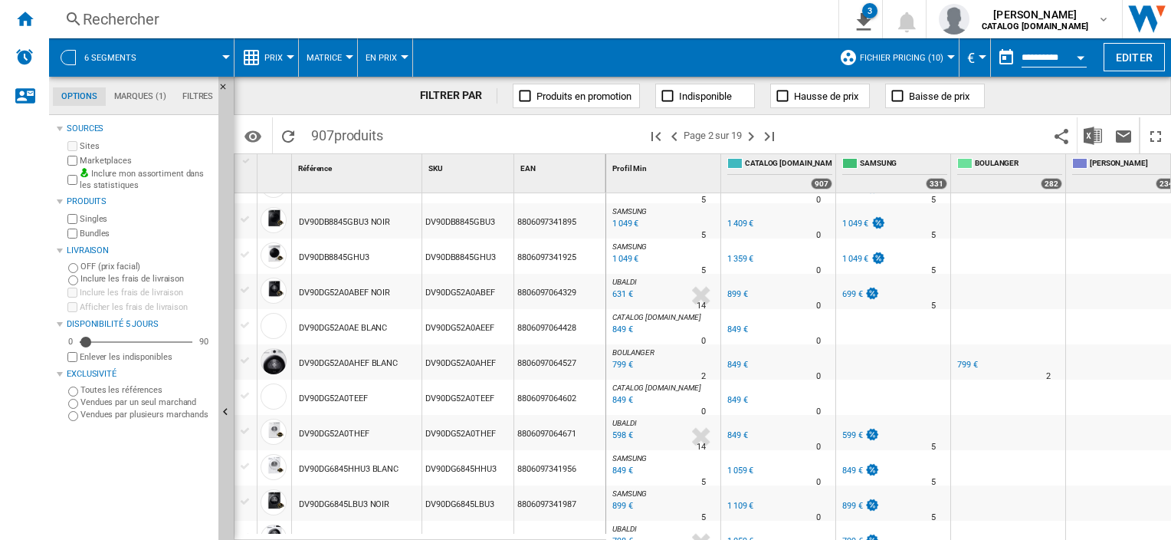
scroll to position [1438, 0]
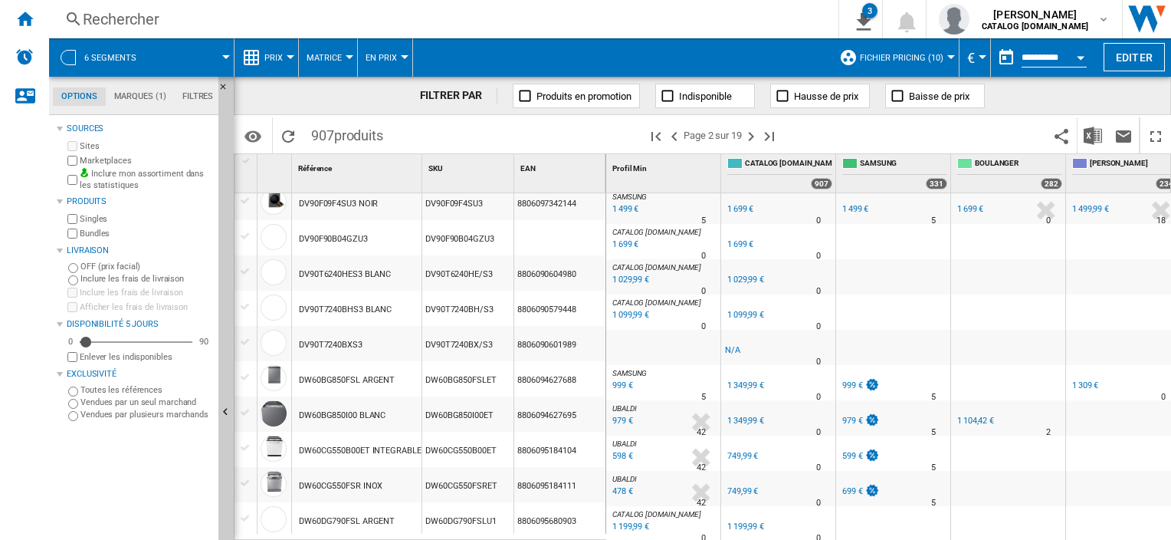
click at [126, 57] on span "6 segments" at bounding box center [110, 58] width 52 height 10
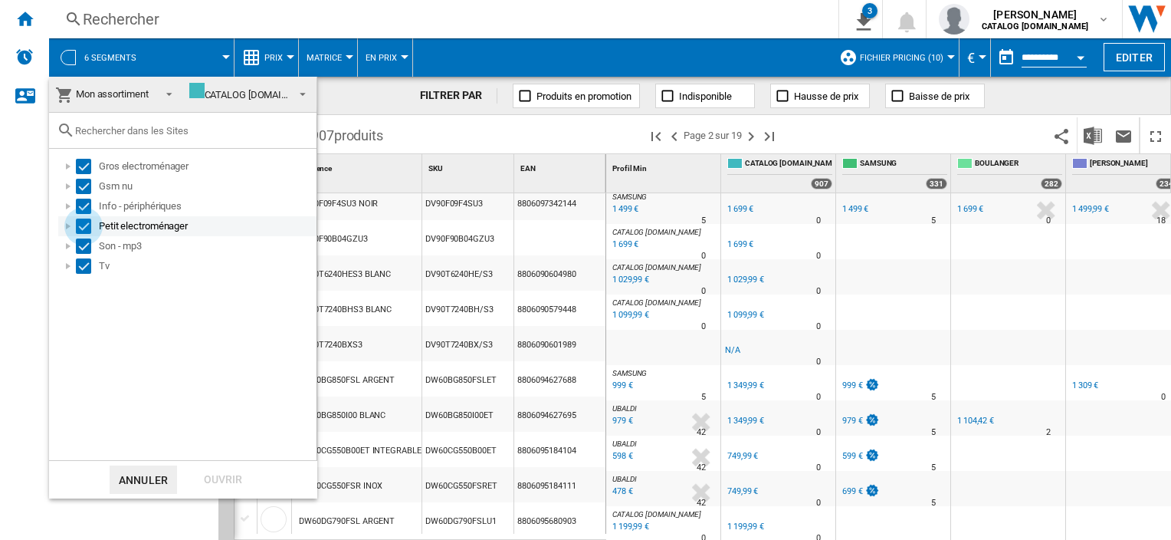
click at [84, 225] on div "Select" at bounding box center [83, 225] width 15 height 15
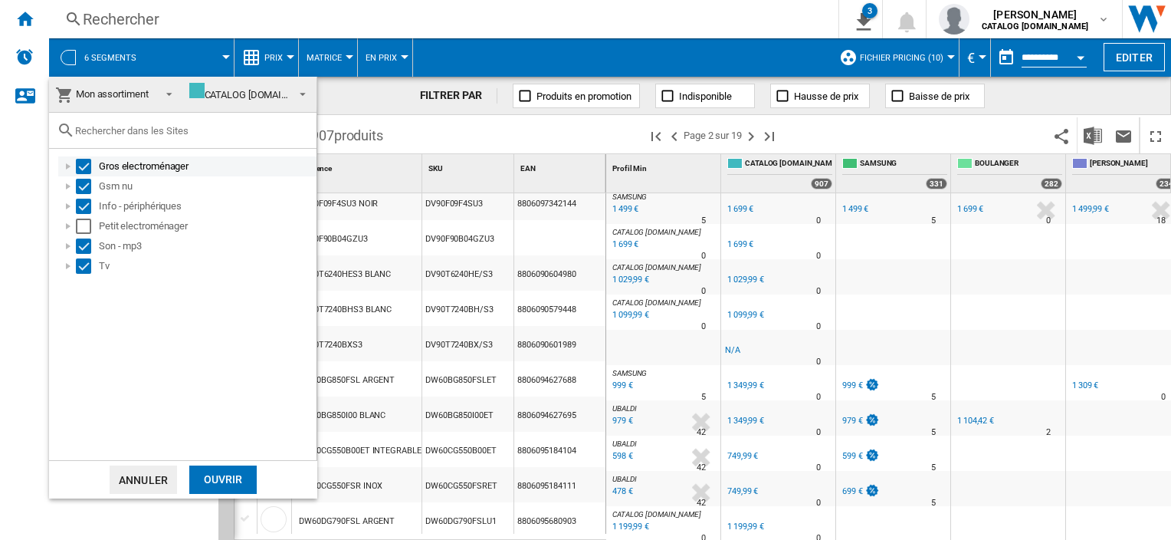
drag, startPoint x: 87, startPoint y: 152, endPoint x: 80, endPoint y: 162, distance: 12.4
click at [86, 153] on div "Gros electroménager Gsm nu Info - périphériques Petit electroménager Son - mp3 …" at bounding box center [182, 304] width 267 height 311
click at [80, 162] on div "Select" at bounding box center [83, 166] width 15 height 15
click at [84, 267] on div "Select" at bounding box center [83, 265] width 15 height 15
click at [227, 478] on div "Ouvrir" at bounding box center [222, 479] width 67 height 28
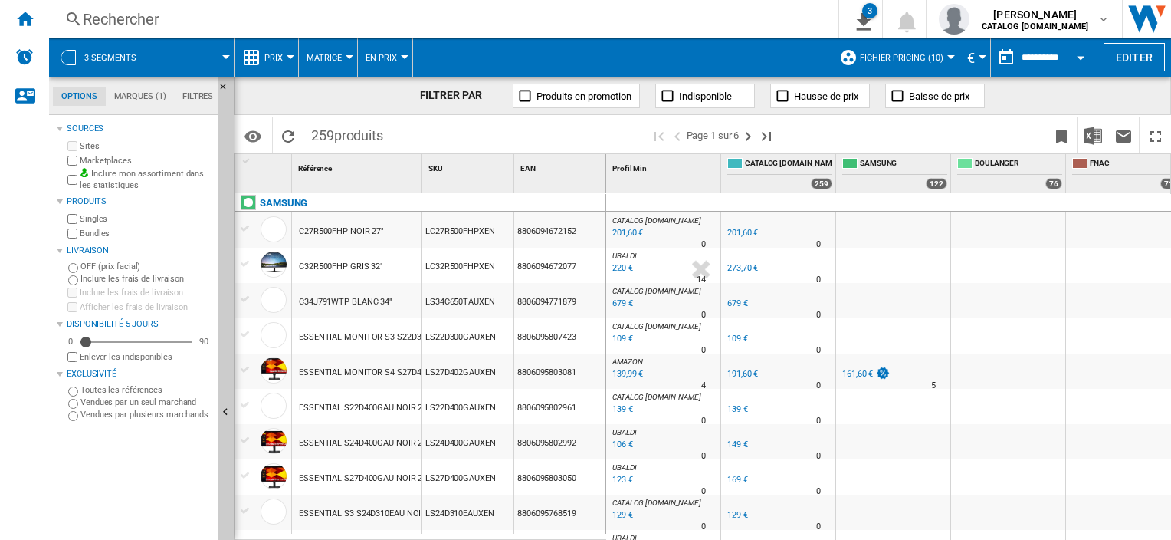
click at [110, 49] on button "3 segments" at bounding box center [117, 57] width 67 height 38
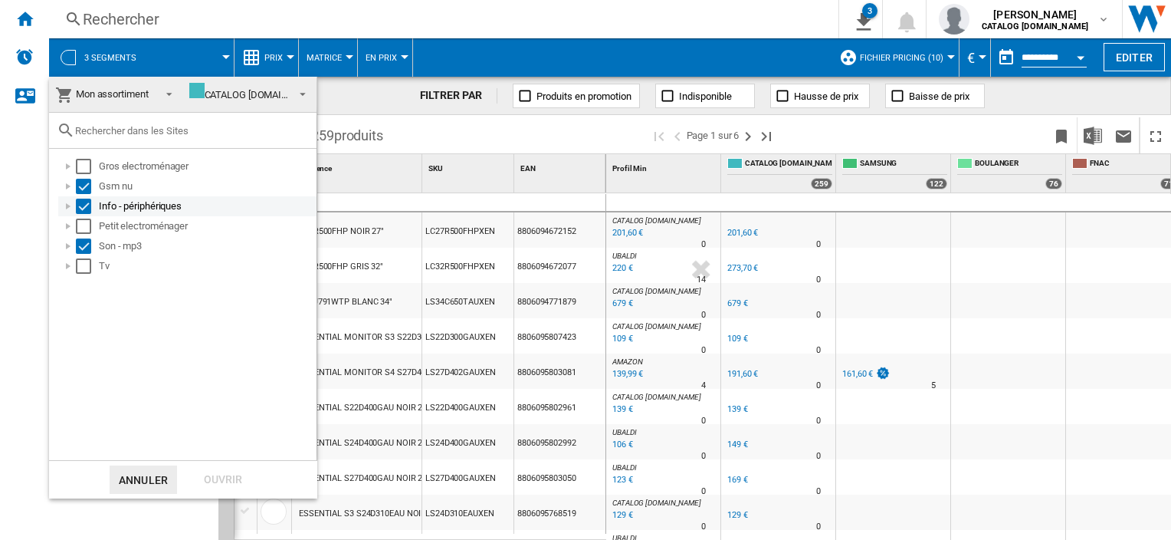
click at [69, 206] on div at bounding box center [68, 205] width 15 height 15
click at [61, 205] on div at bounding box center [68, 205] width 15 height 15
click at [86, 202] on div "Select" at bounding box center [83, 205] width 15 height 15
click at [221, 478] on div "Ouvrir" at bounding box center [222, 479] width 67 height 28
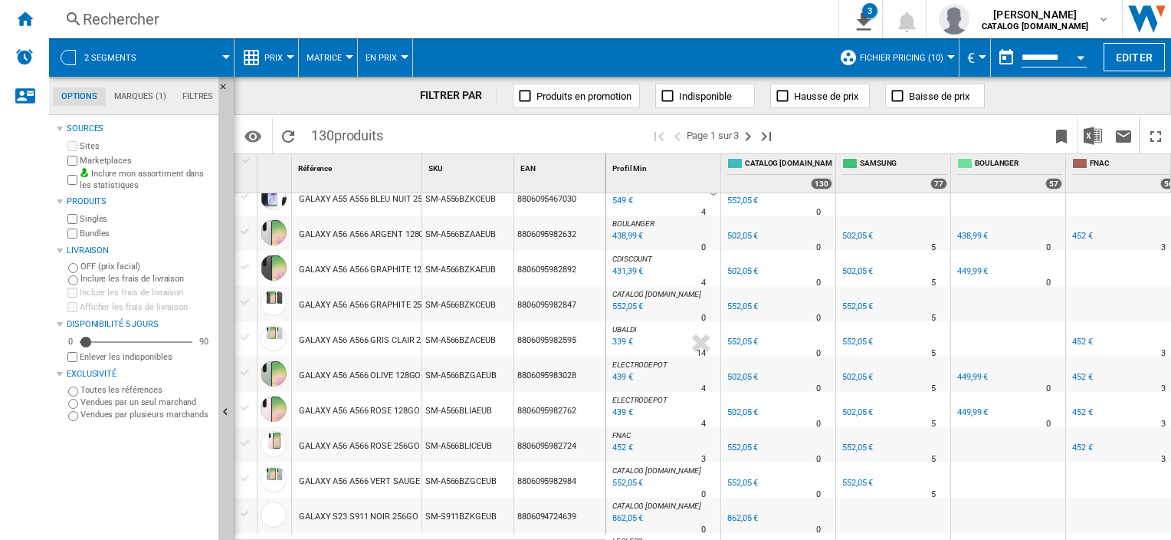
scroll to position [1438, 0]
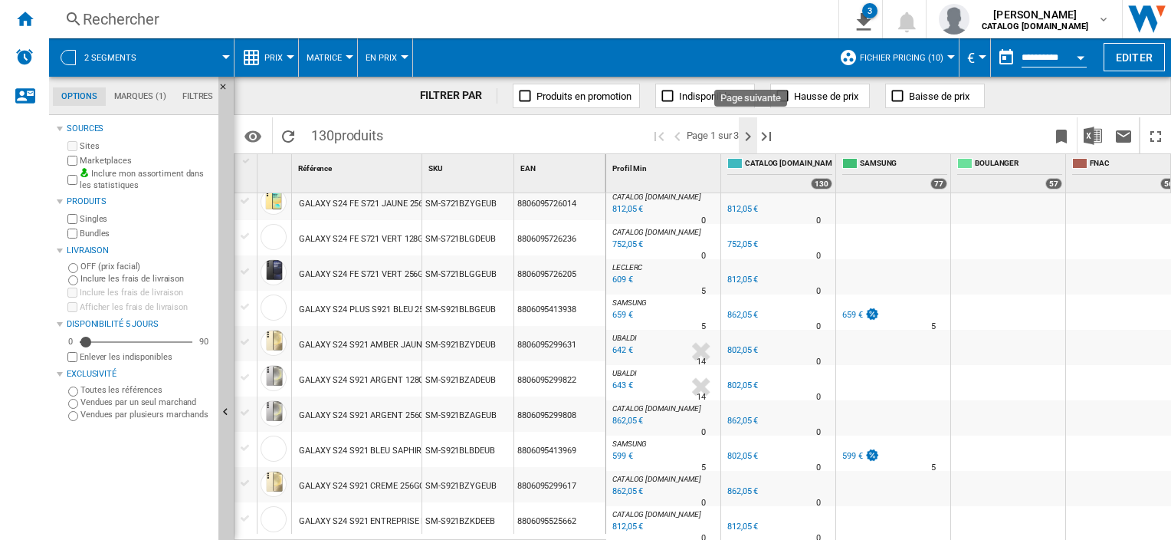
click at [753, 132] on ng-md-icon "Page suivante" at bounding box center [748, 136] width 18 height 18
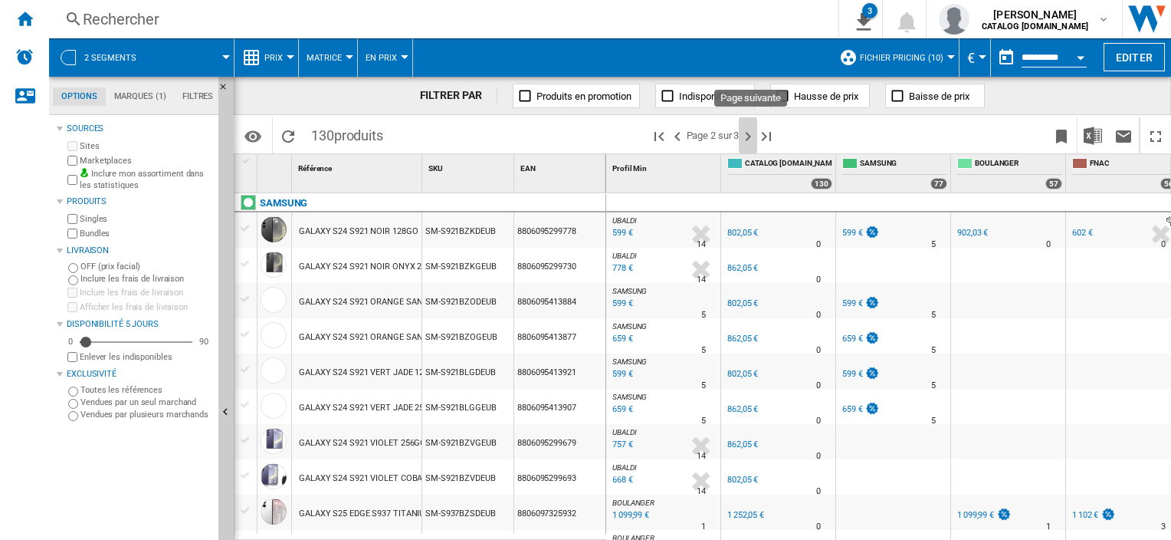
click at [753, 133] on ng-md-icon "Page suivante" at bounding box center [748, 136] width 18 height 18
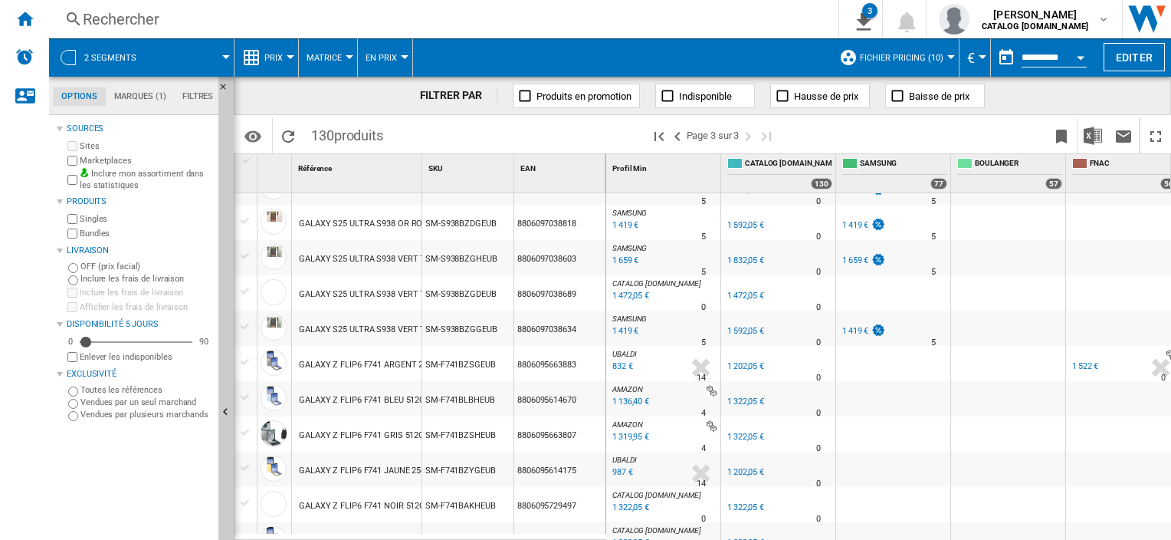
scroll to position [613, 0]
